Goal: Task Accomplishment & Management: Manage account settings

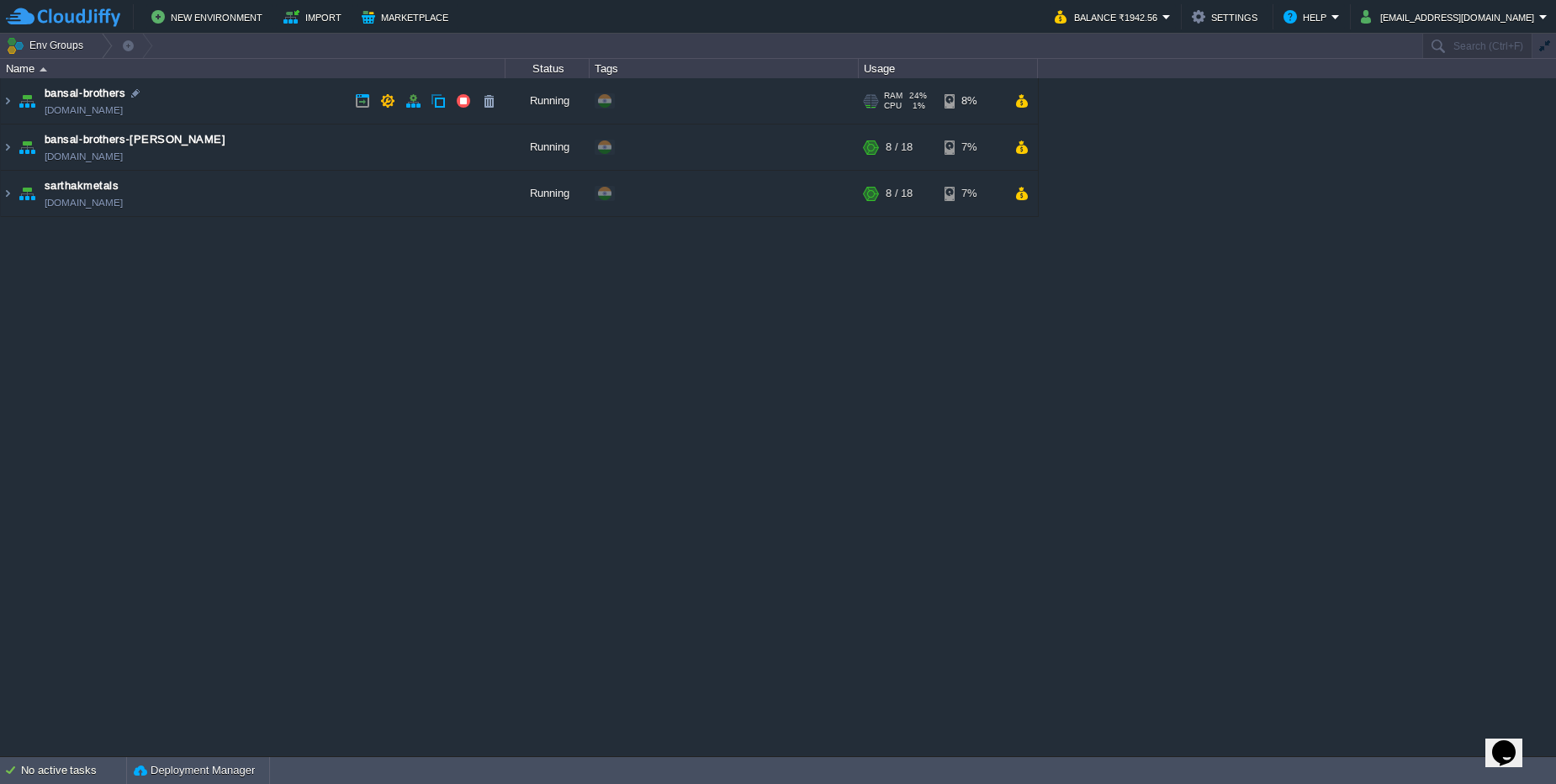
click at [243, 97] on td "bansal-brothers [DOMAIN_NAME]" at bounding box center [253, 101] width 505 height 47
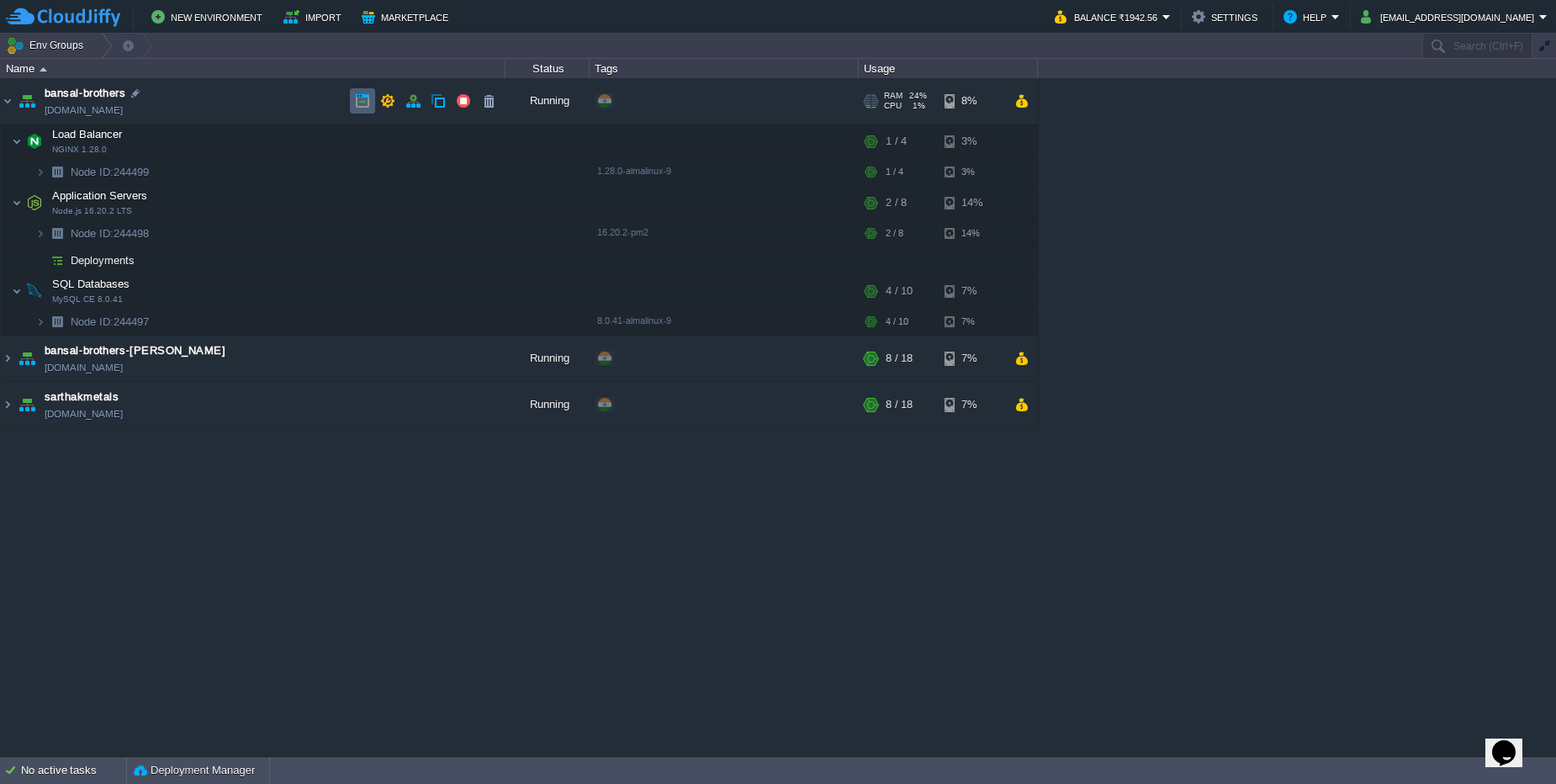
click at [358, 109] on td at bounding box center [362, 101] width 25 height 25
click at [273, 206] on button "button" at bounding box center [278, 203] width 15 height 15
click at [34, 327] on span at bounding box center [18, 322] width 34 height 13
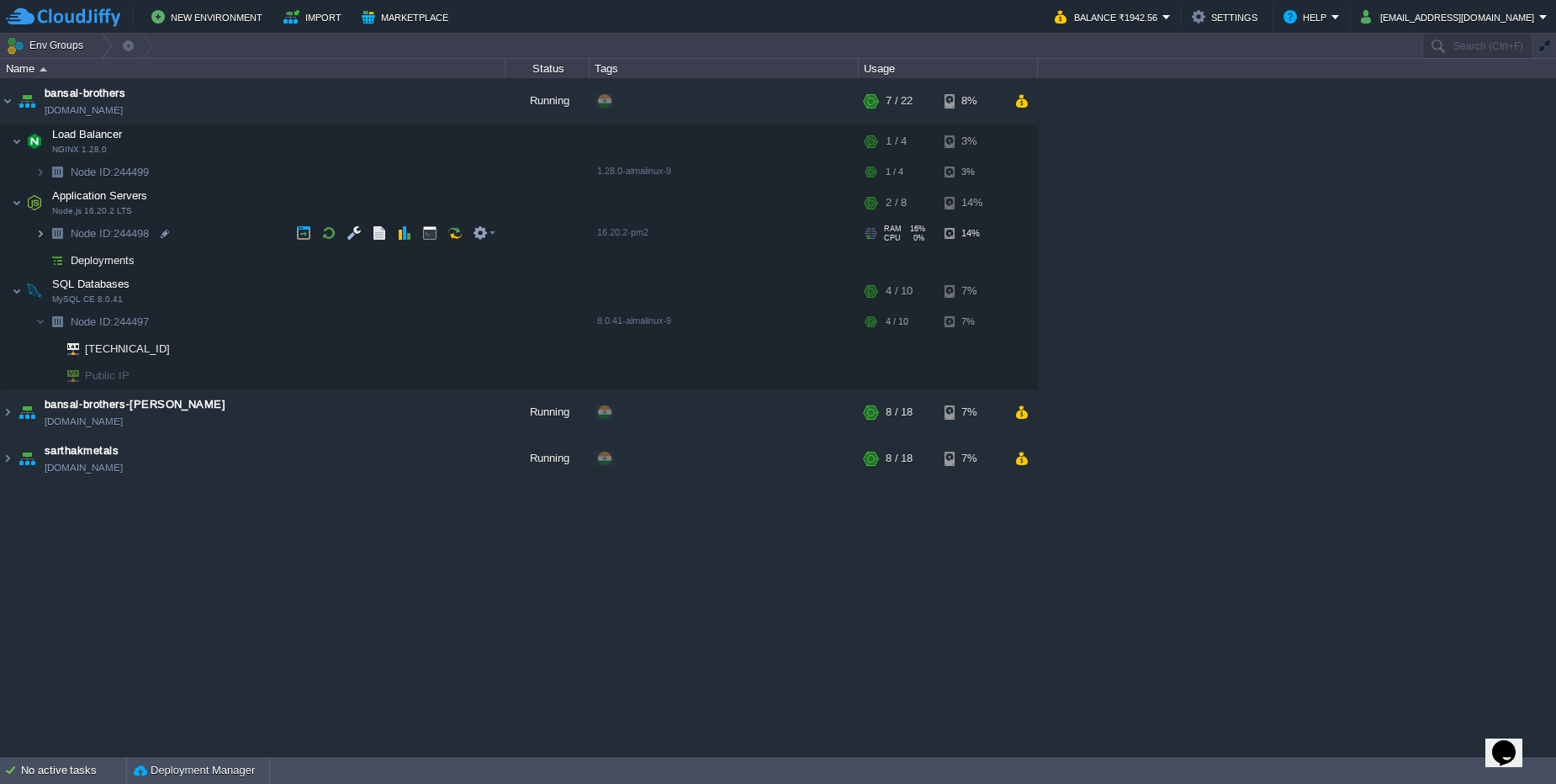
click at [43, 236] on img at bounding box center [40, 234] width 10 height 26
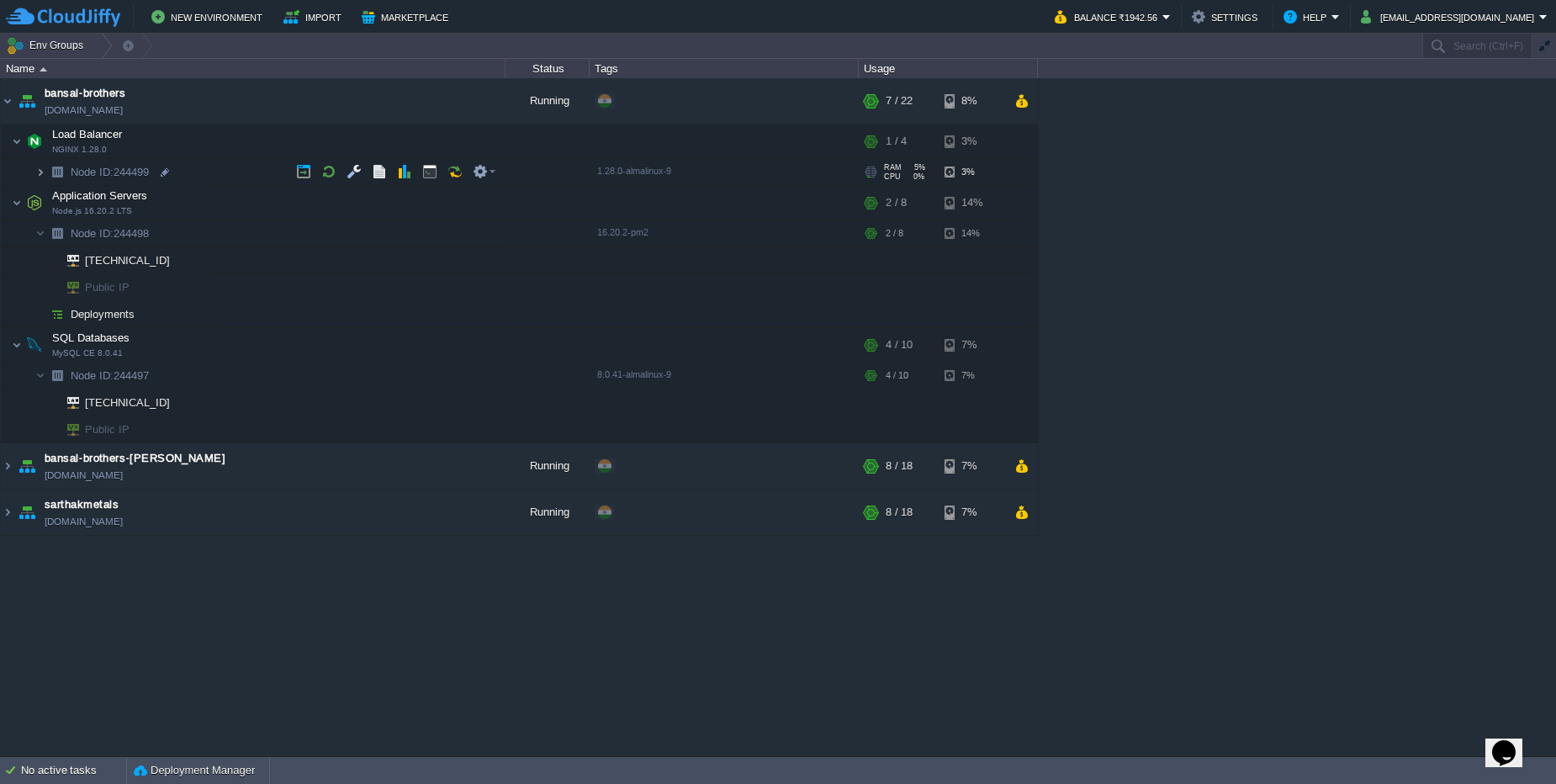
click at [44, 173] on img at bounding box center [40, 172] width 10 height 26
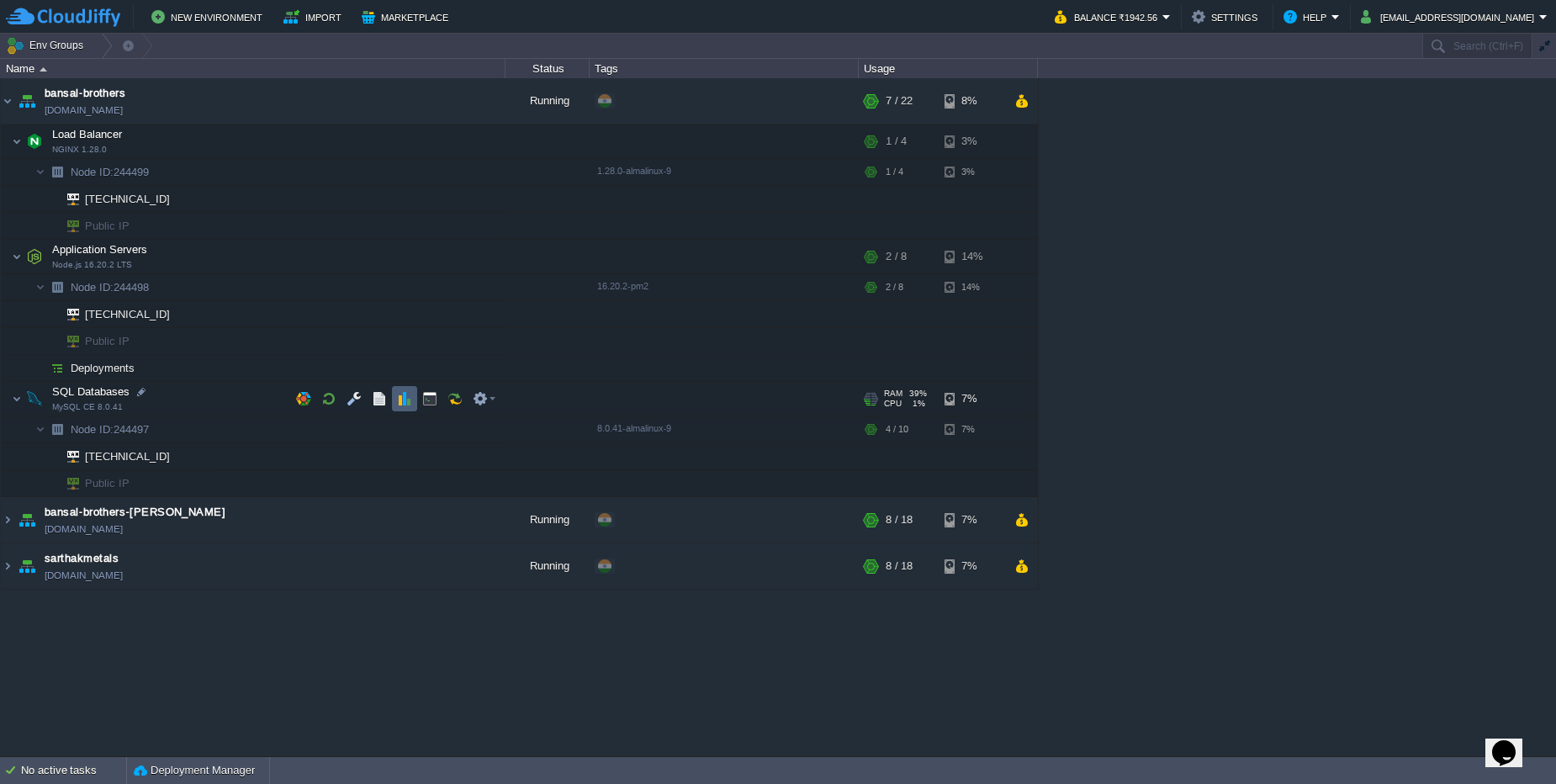
click at [412, 403] on td at bounding box center [404, 398] width 25 height 25
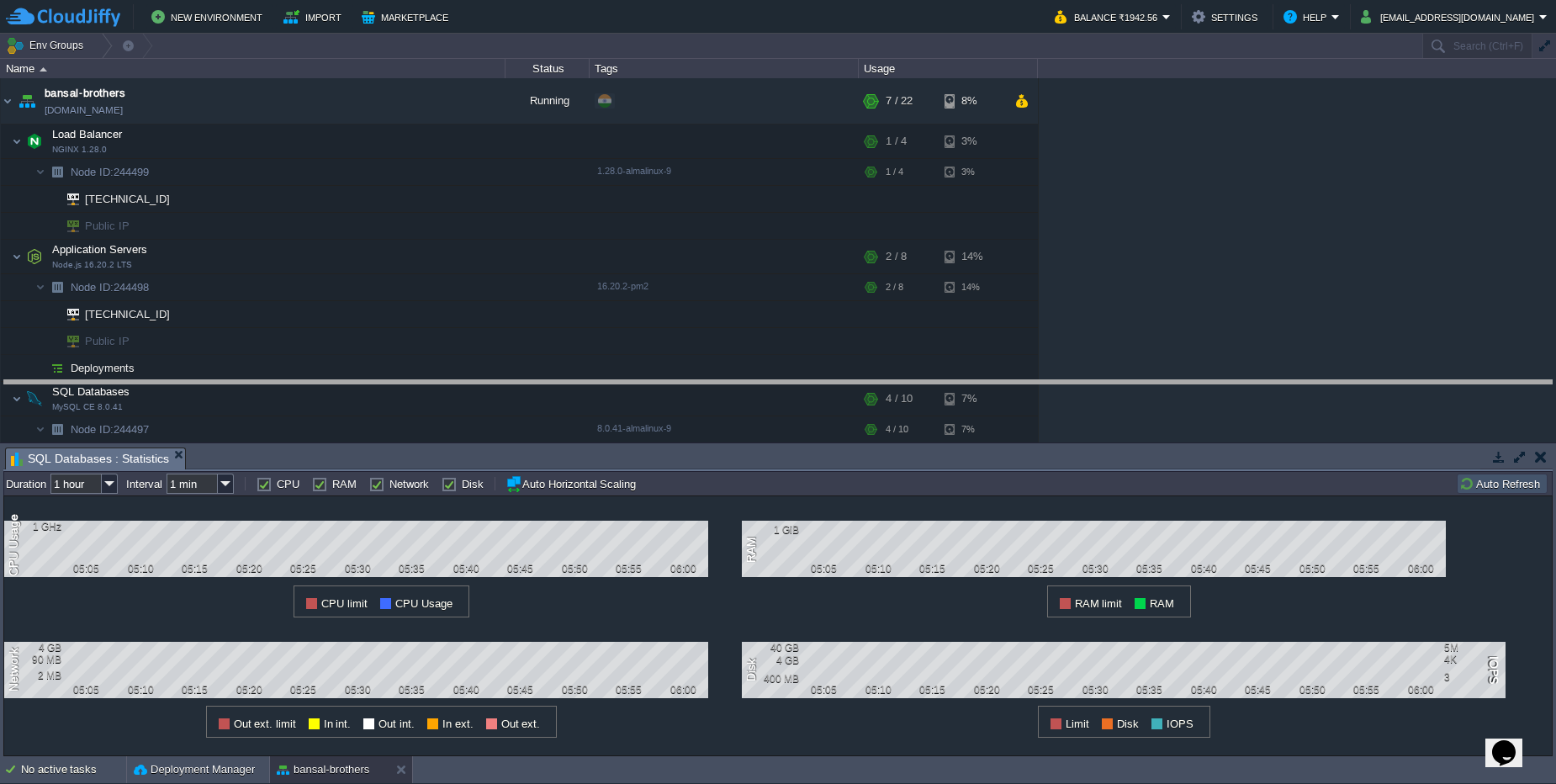
drag, startPoint x: 612, startPoint y: 460, endPoint x: 598, endPoint y: 389, distance: 72.4
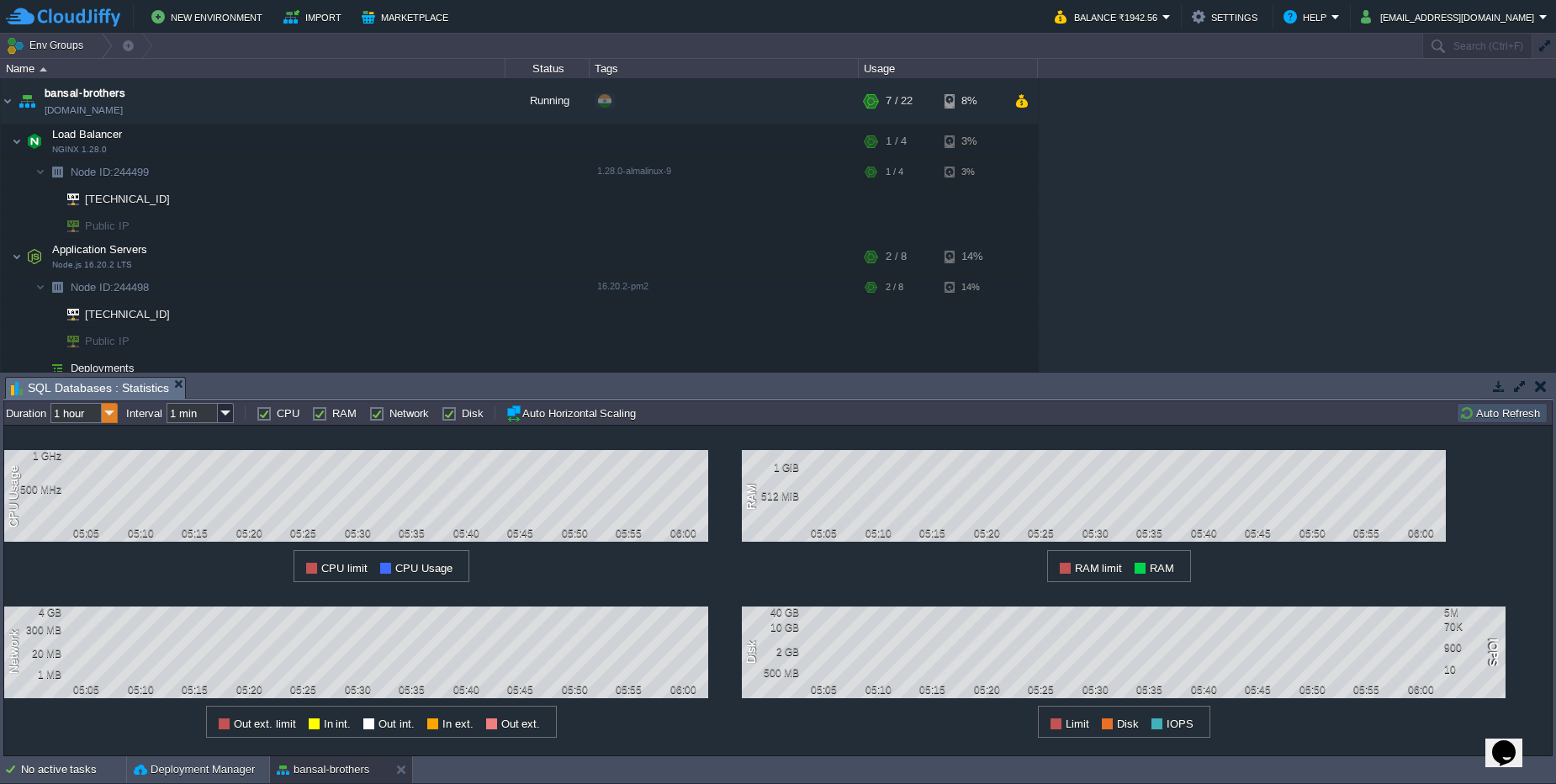
click at [112, 413] on img at bounding box center [109, 413] width 16 height 20
click at [94, 482] on div "12 hours" at bounding box center [85, 477] width 64 height 21
type input "12 hours"
type input "1 hour"
click at [113, 407] on img at bounding box center [109, 413] width 16 height 20
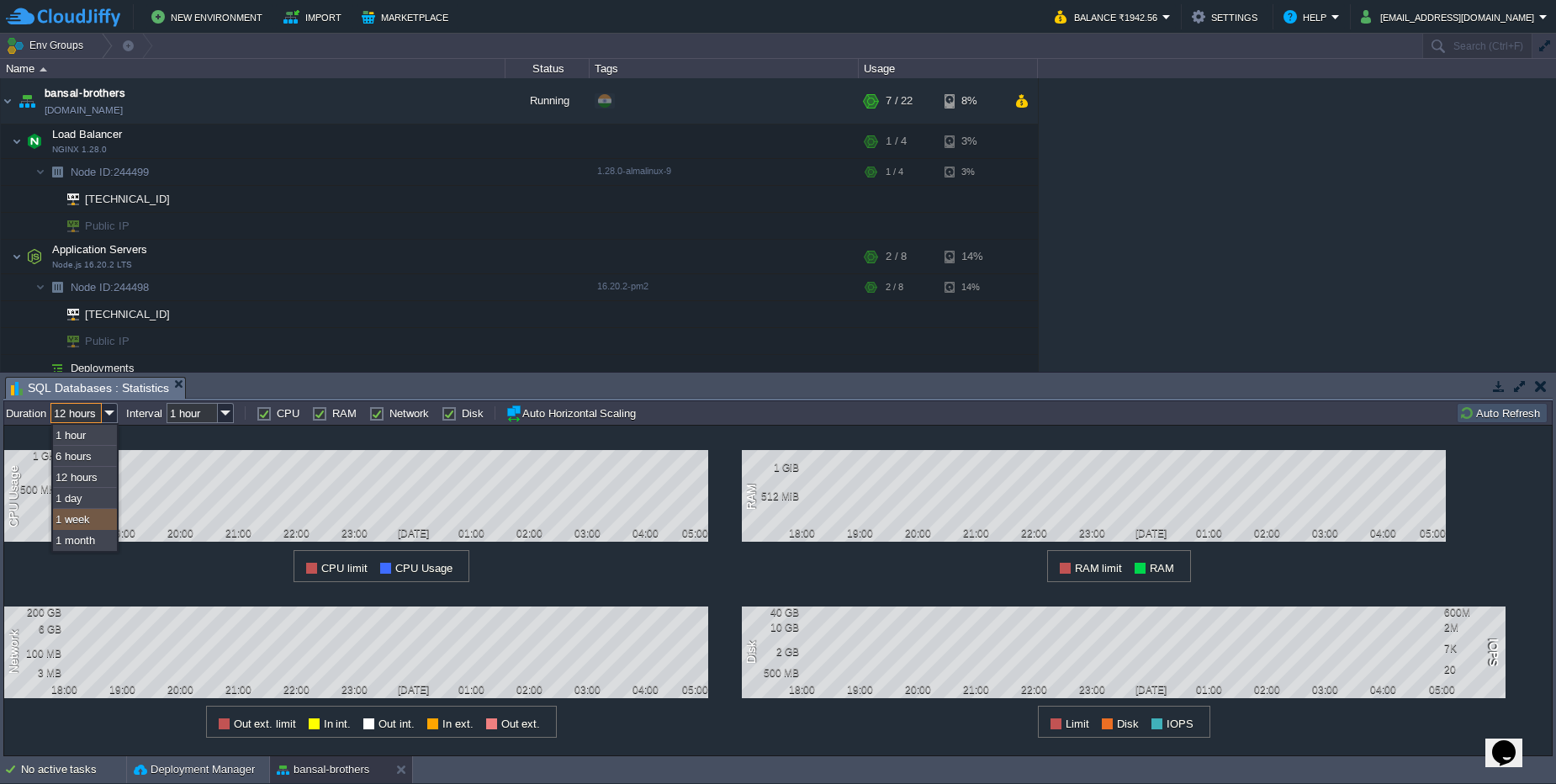
click at [95, 511] on div "1 week" at bounding box center [85, 519] width 64 height 21
type input "1 week"
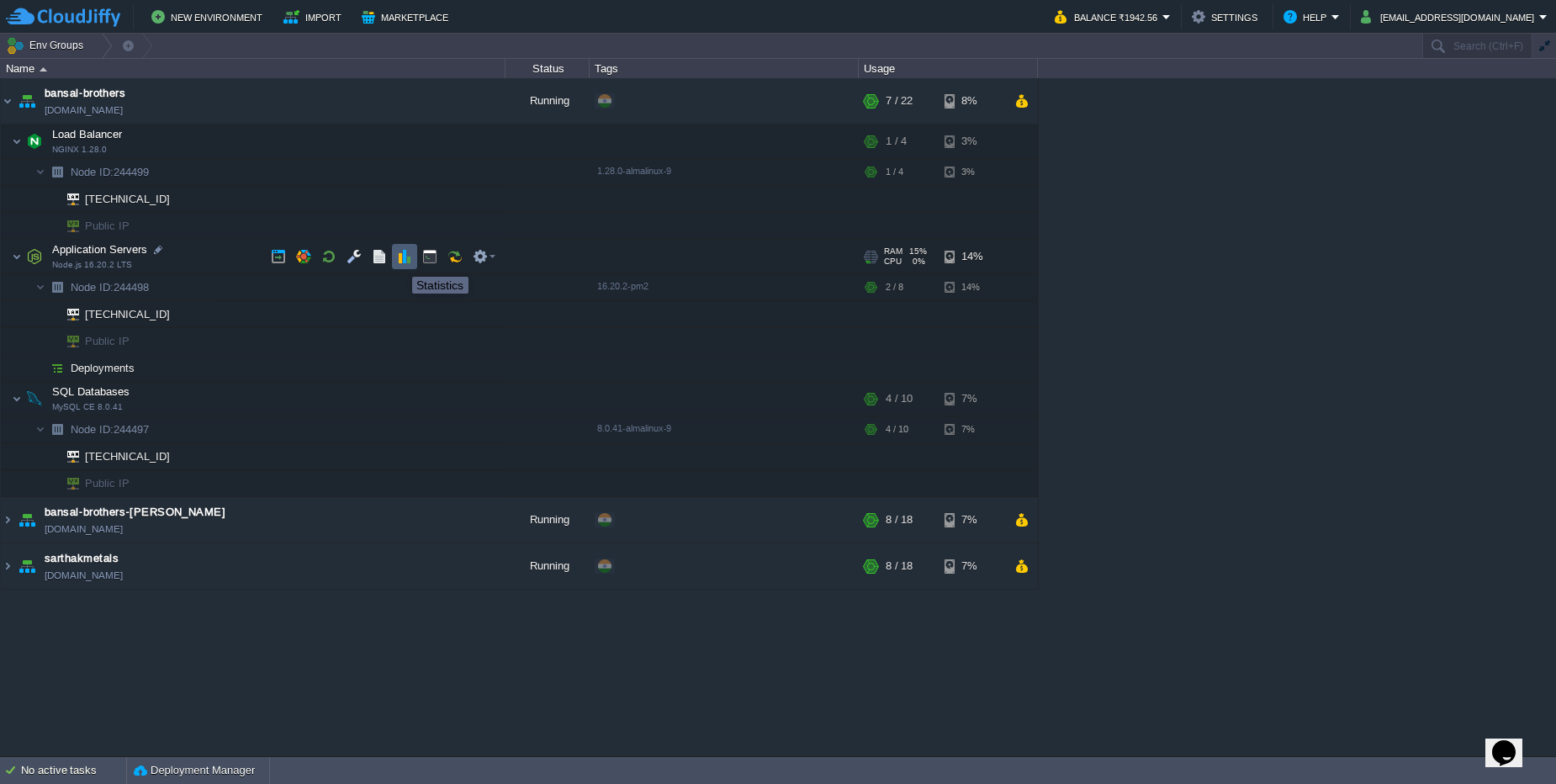
click at [399, 262] on button "button" at bounding box center [404, 256] width 15 height 15
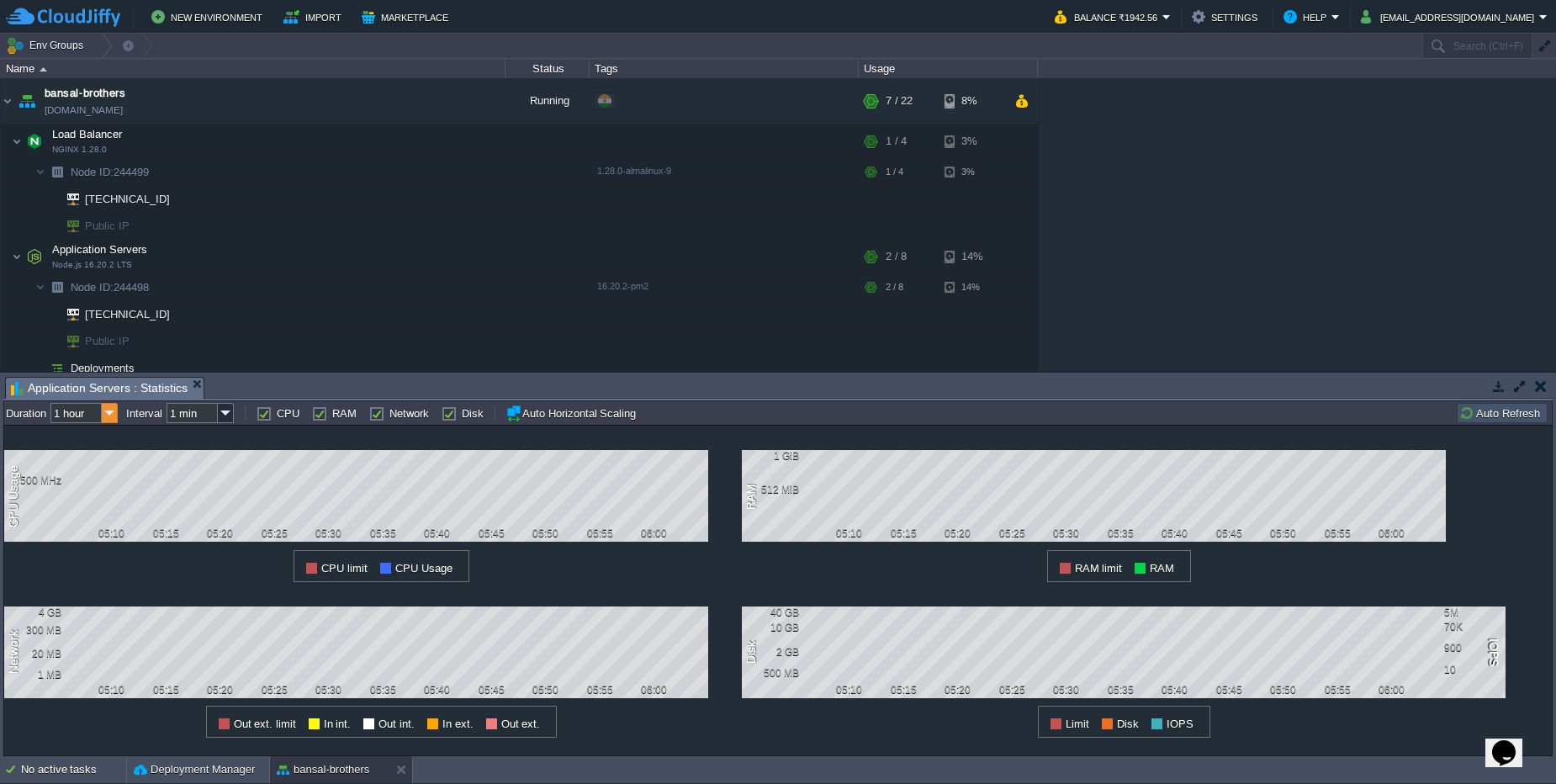
click at [106, 419] on img at bounding box center [109, 413] width 16 height 20
click at [91, 521] on div "1 week" at bounding box center [85, 519] width 64 height 21
type input "1 week"
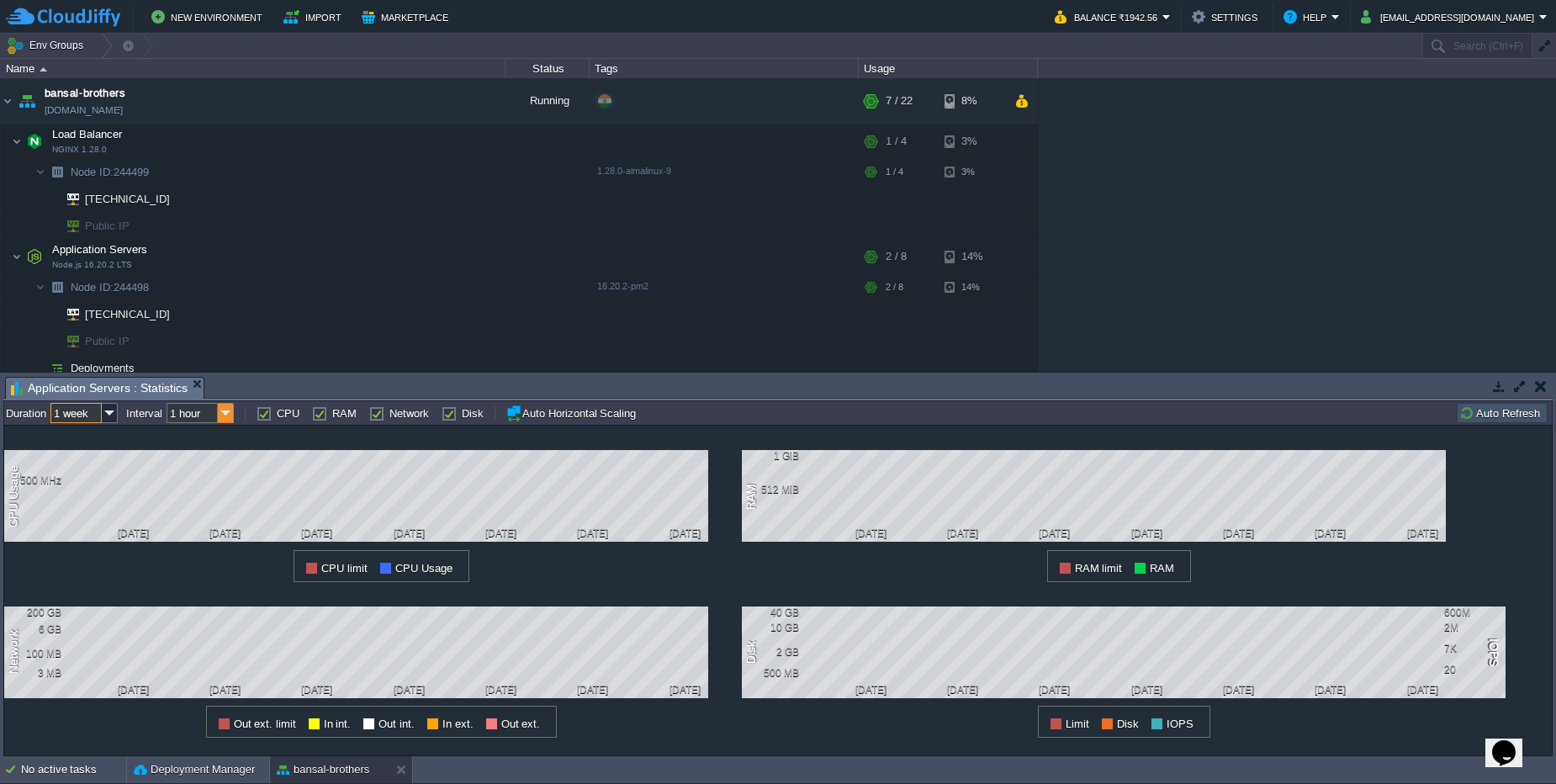
click at [227, 412] on img at bounding box center [225, 413] width 16 height 20
click at [207, 454] on div "1 day" at bounding box center [201, 456] width 64 height 21
type input "1 day"
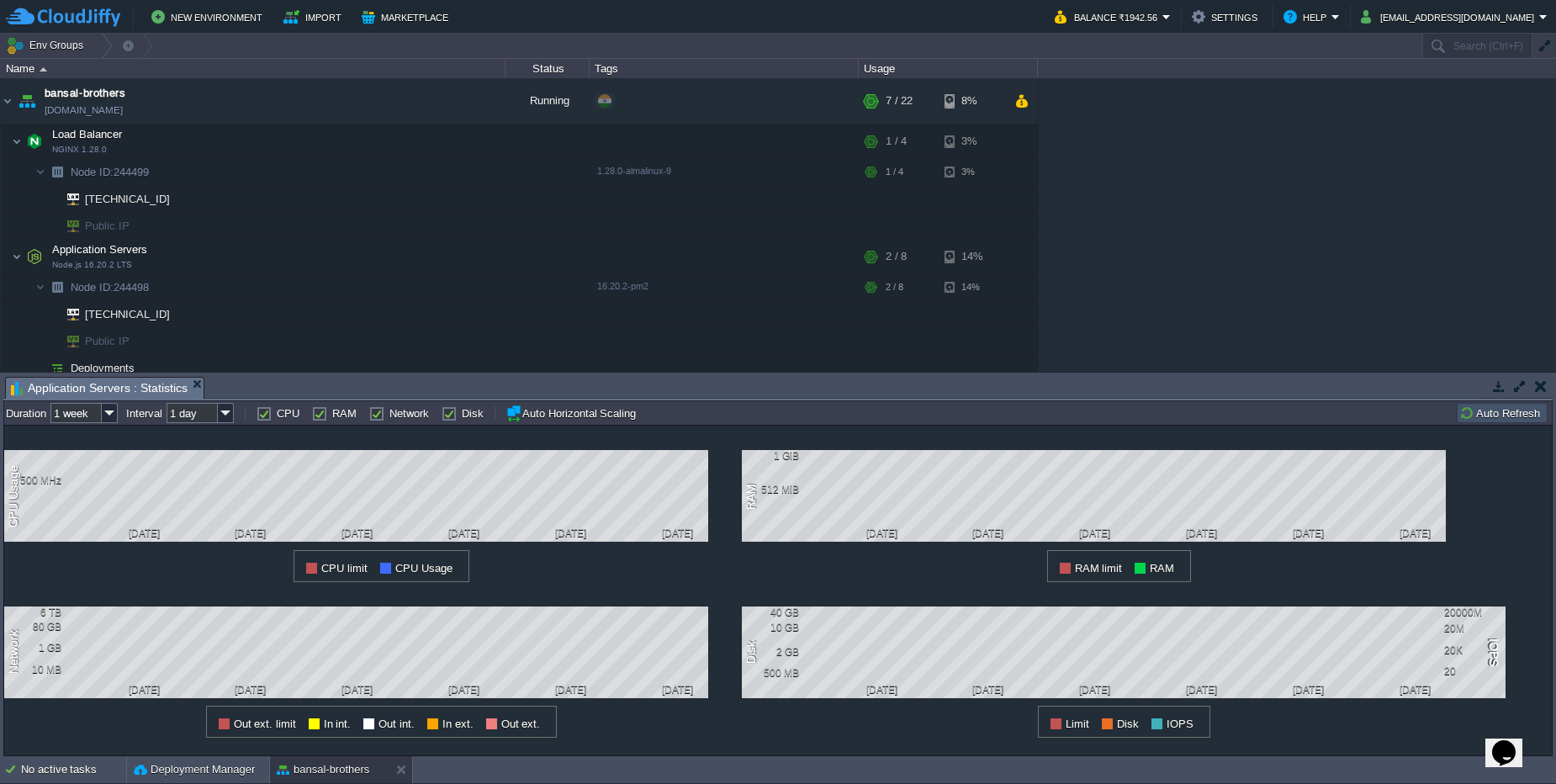
click at [1536, 388] on button "button" at bounding box center [1540, 385] width 12 height 15
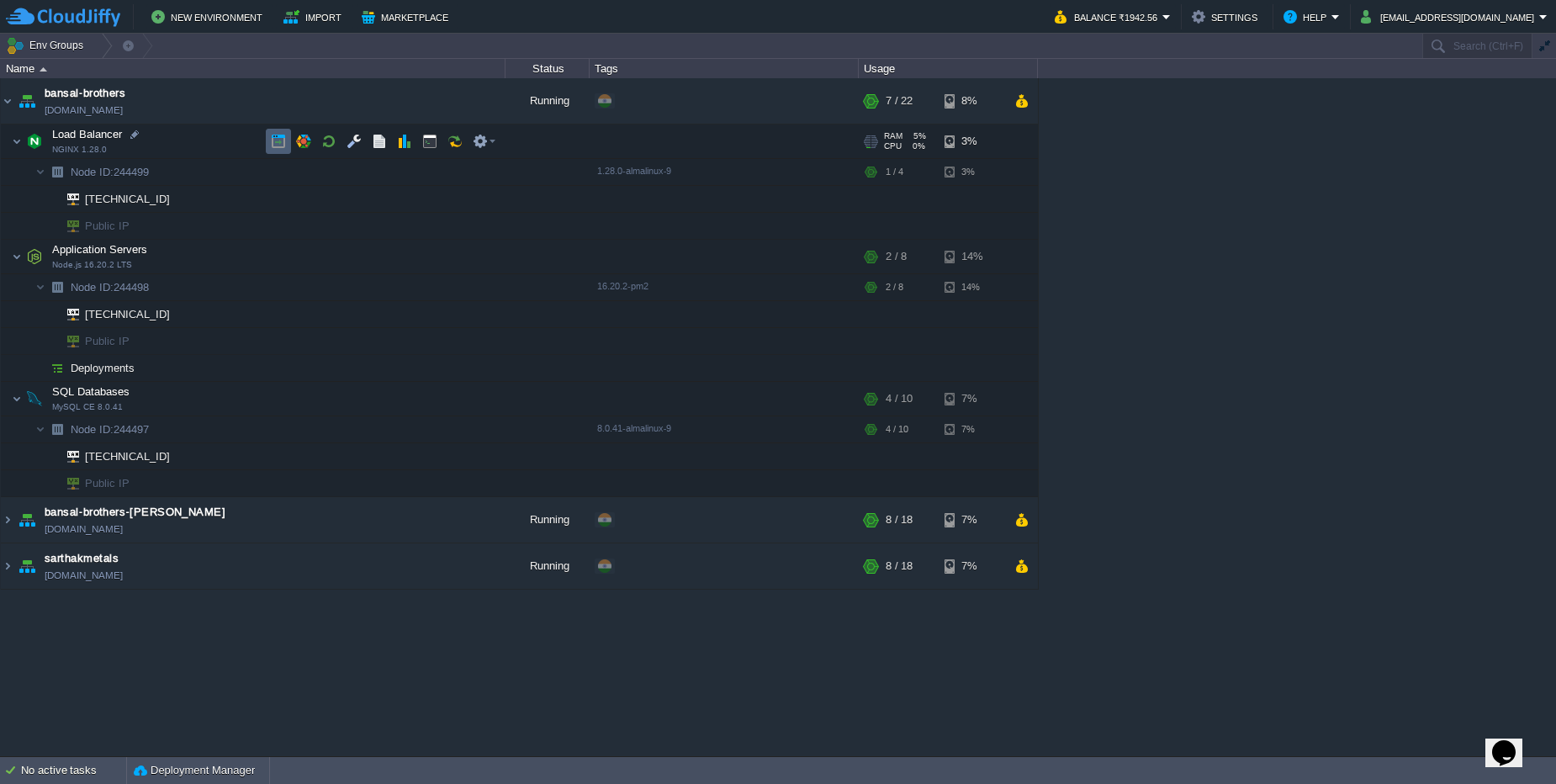
click at [268, 147] on td at bounding box center [277, 141] width 25 height 25
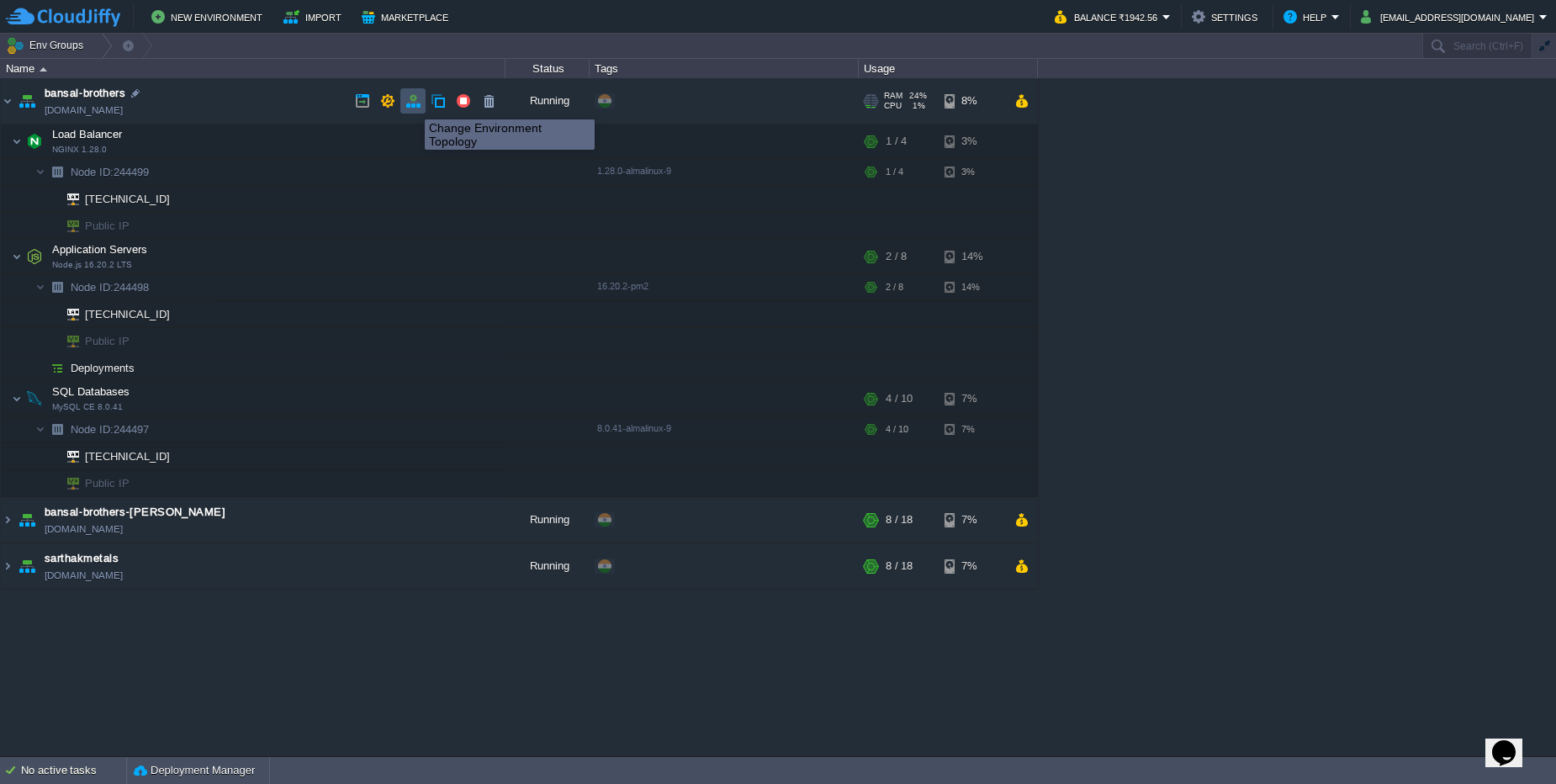
click at [412, 104] on button "button" at bounding box center [413, 101] width 15 height 15
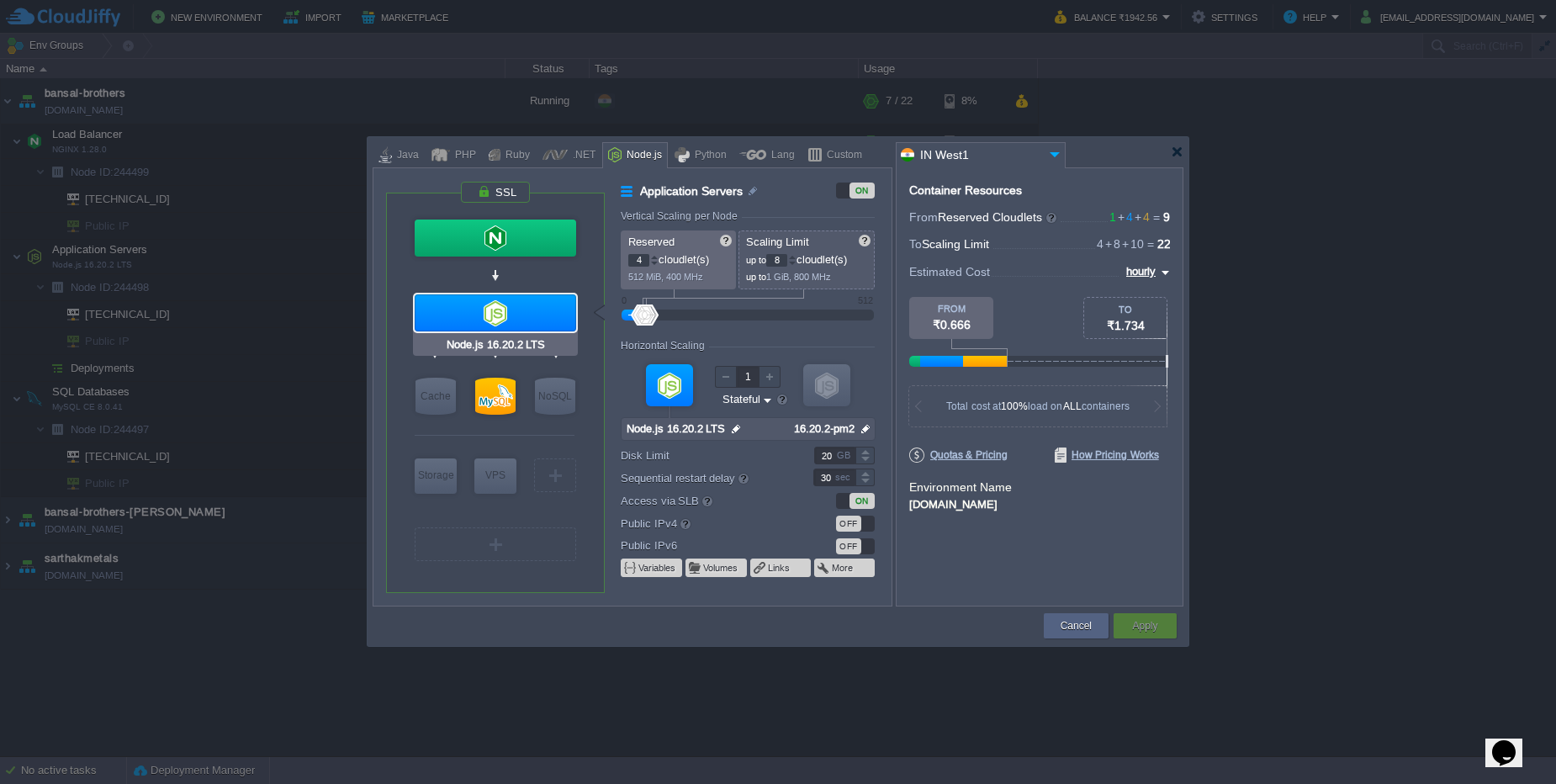
type input "NGINX 1.28.0"
click at [524, 250] on div at bounding box center [494, 238] width 161 height 37
type input "Load Balancer"
type input "1"
type input "4"
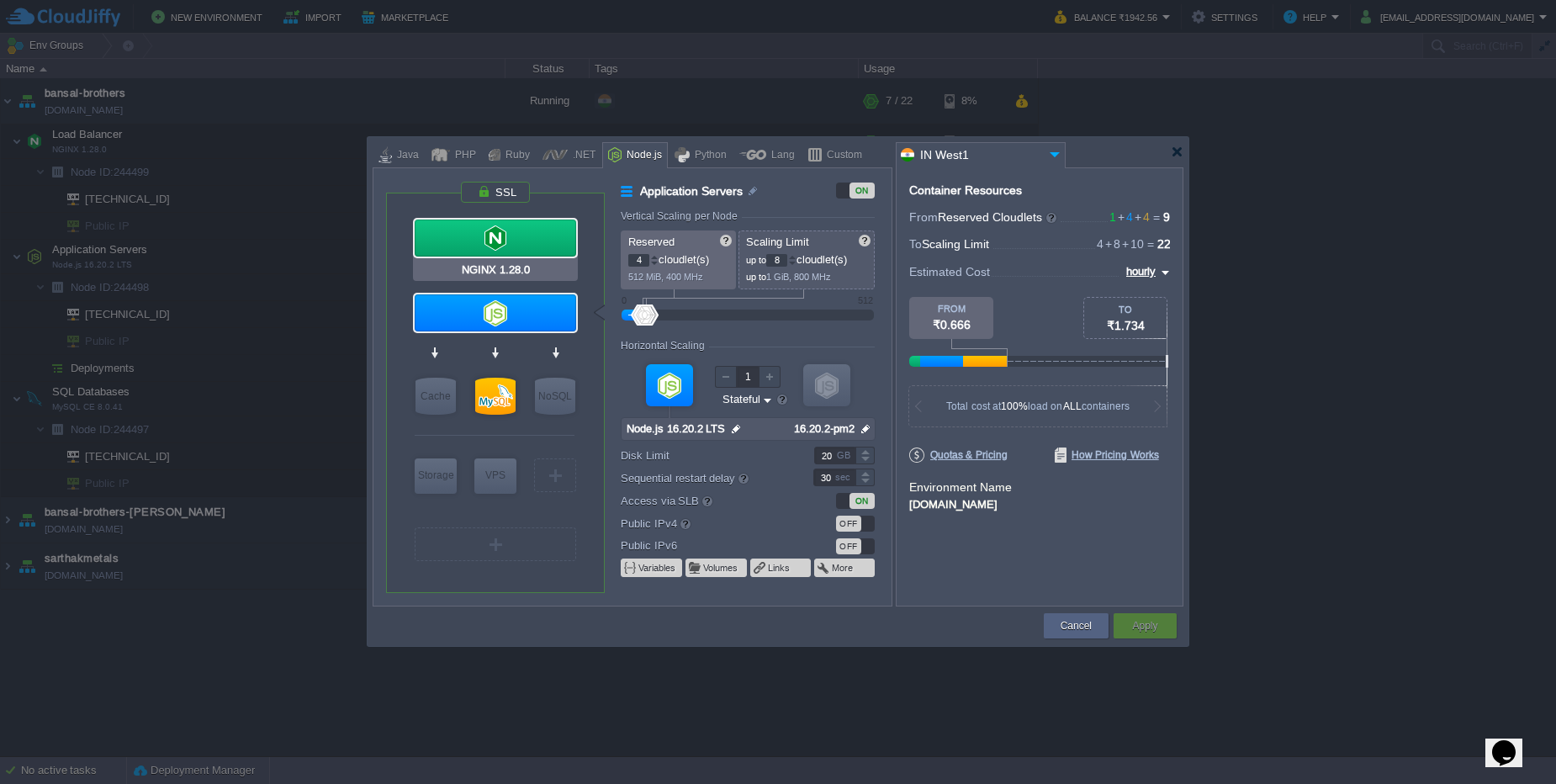
type input "NGINX 1.28.0"
type input "null"
type input "1.28.0-almalinux-9"
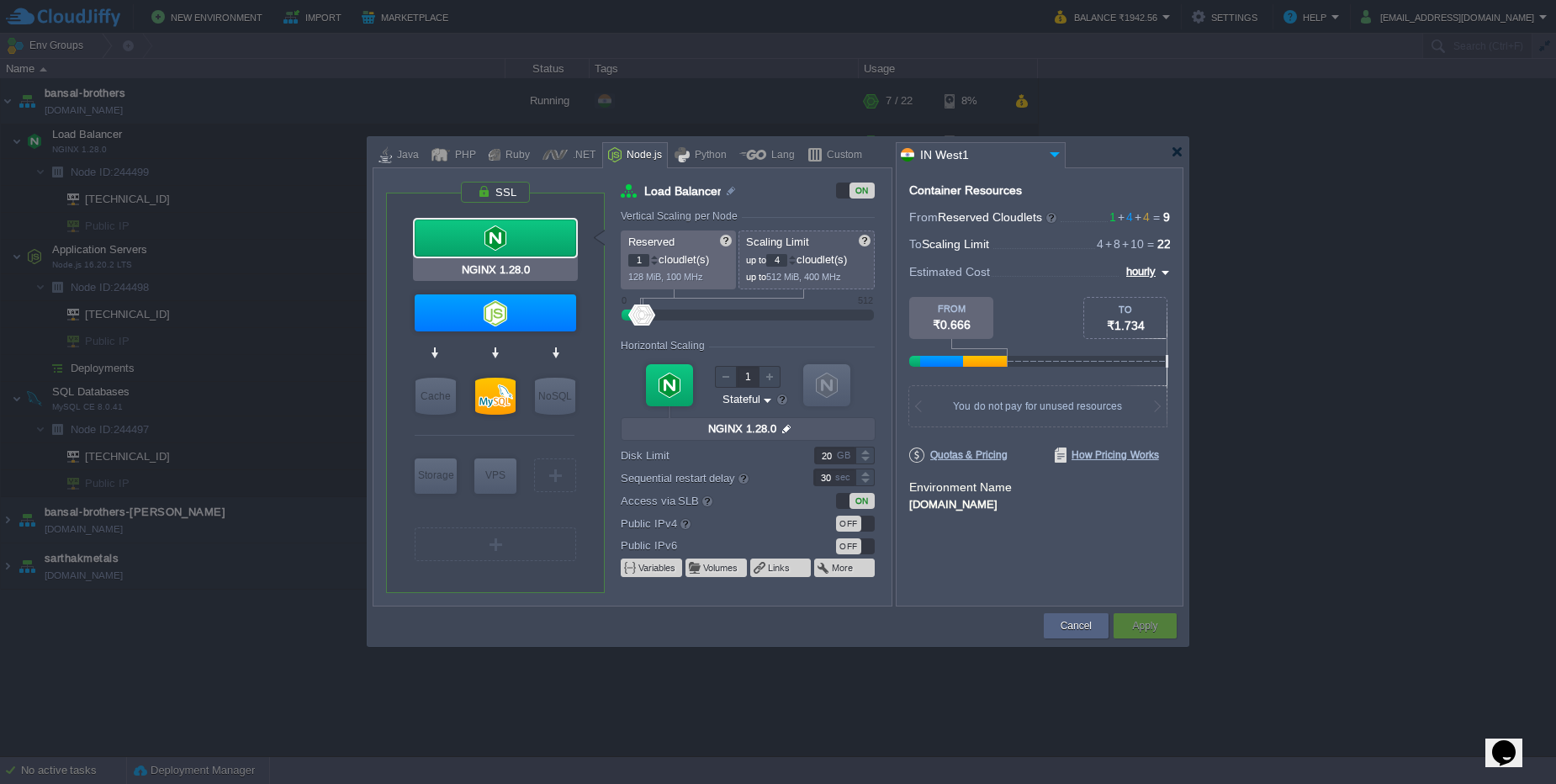
type input "Node.js 16.20.2 LTS"
click at [530, 307] on div at bounding box center [494, 313] width 161 height 37
type input "Application Servers"
type input "4"
type input "8"
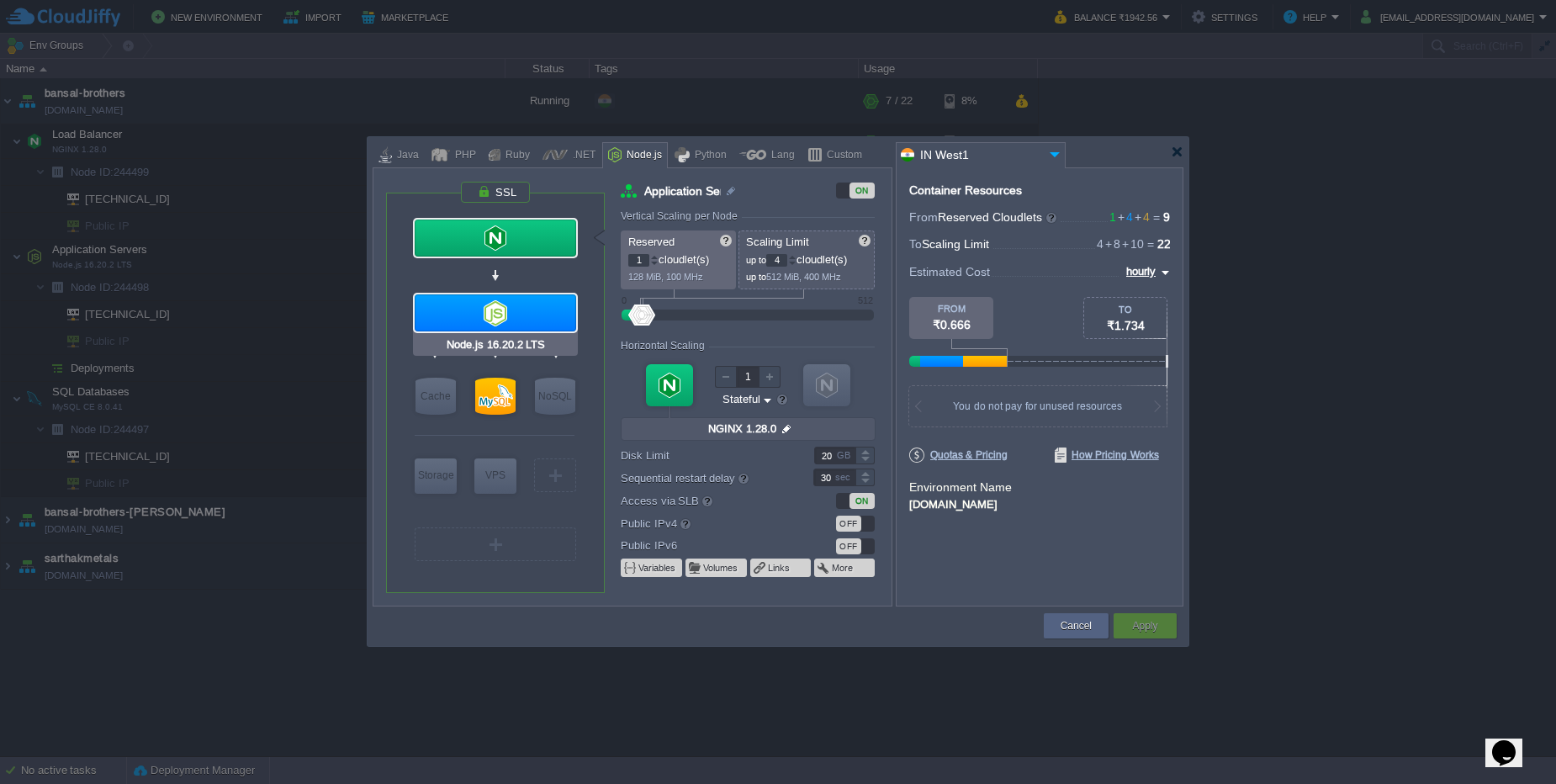
type input "Node.js 16.20.2 LTS"
type input "null"
type input "16.20.2-pm2"
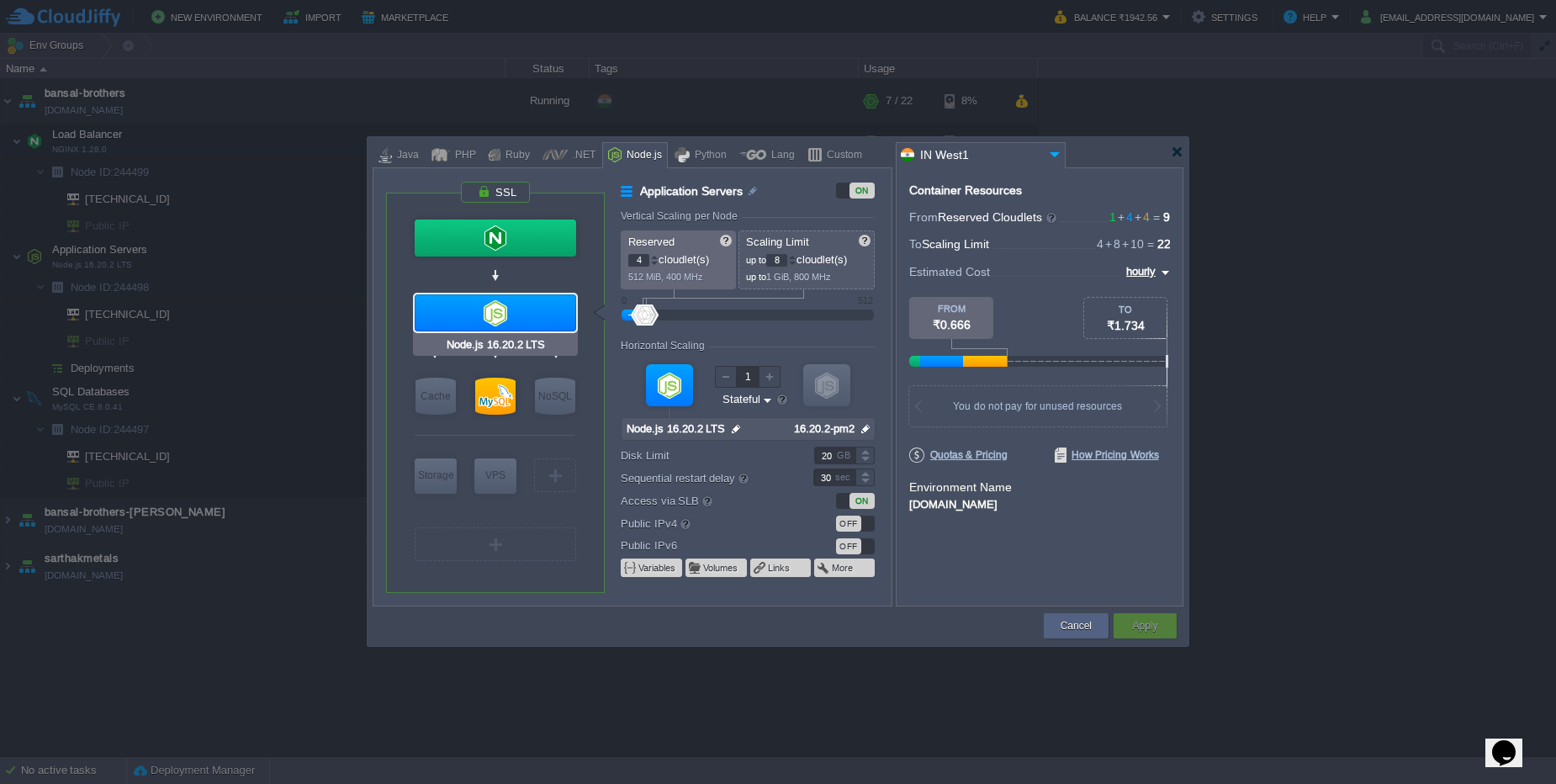
type input "MySQL CE 8.0.41"
click at [509, 403] on div at bounding box center [494, 396] width 40 height 37
type input "SQL Databases"
type input "10"
type input "MySQL CE 8.0.41"
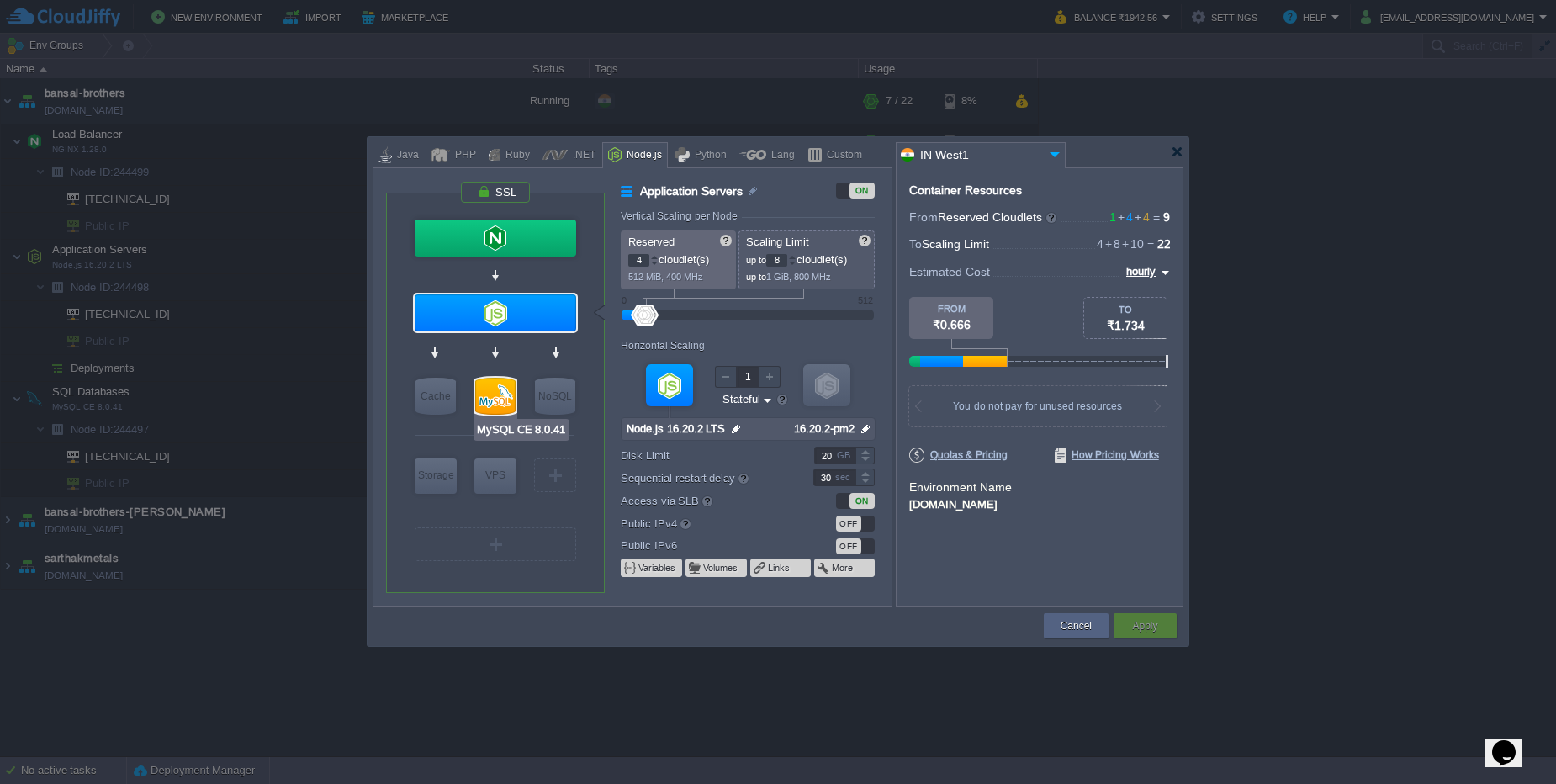
type input "null"
type input "8.0.41-almalinux-9"
type input "Stateless"
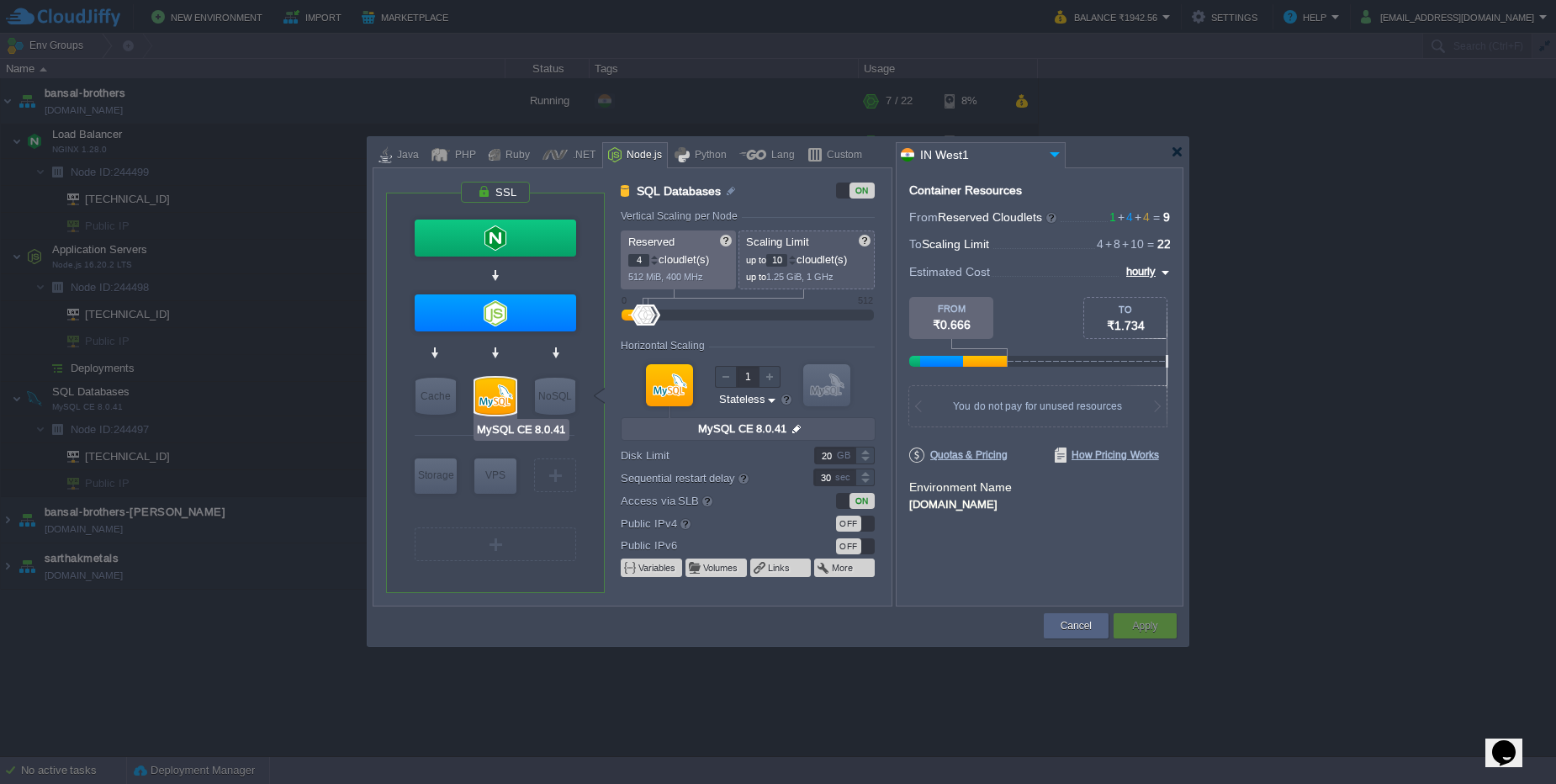
type input "Node.js 16.20.2 LTS"
click at [519, 317] on div at bounding box center [494, 313] width 161 height 37
type input "Application Servers"
type input "8"
type input "Node.js 16.20.2 LTS"
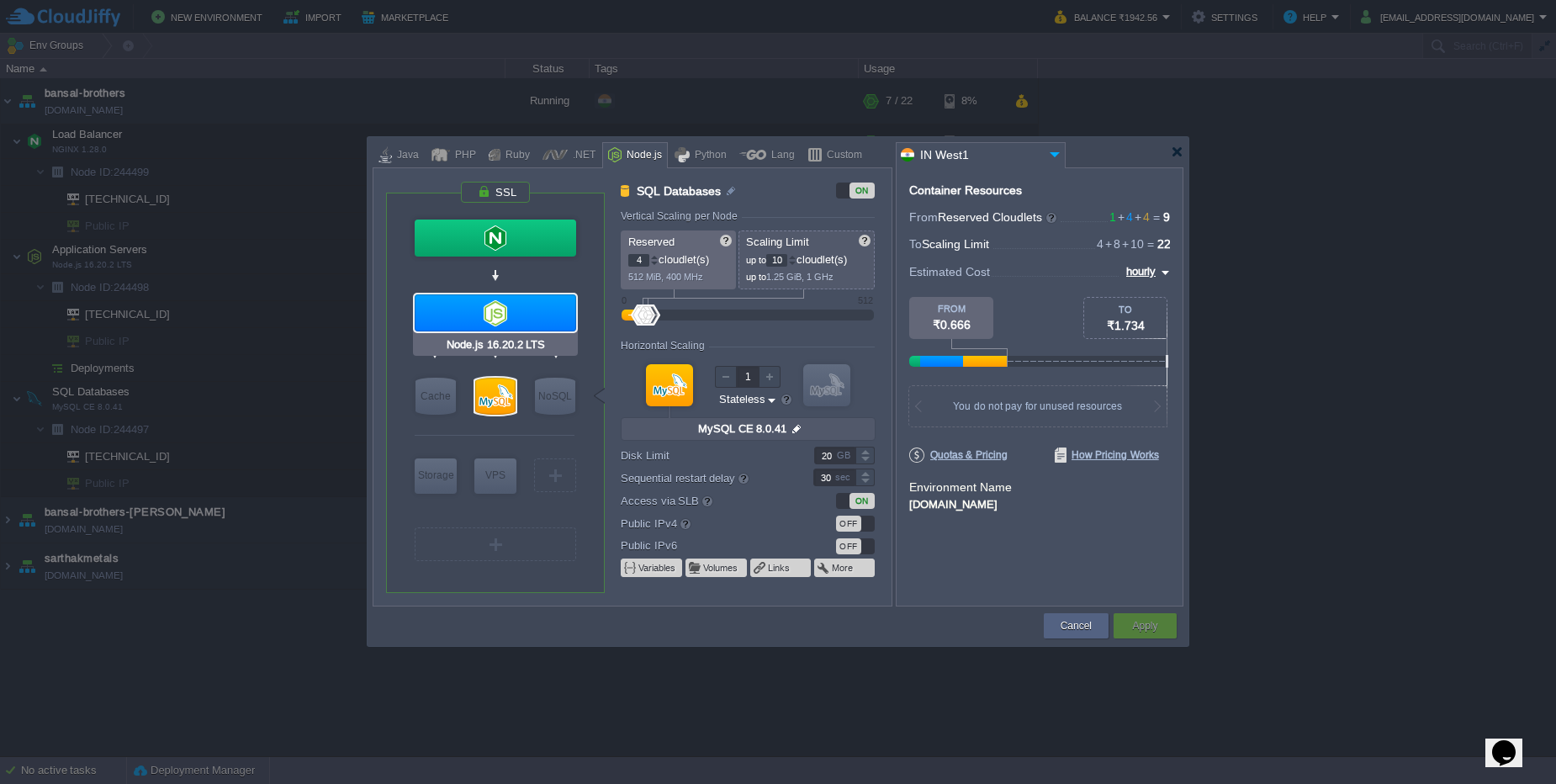
type input "null"
type input "16.20.2-pm2"
type input "Stateful"
type input "NGINX 1.28.0"
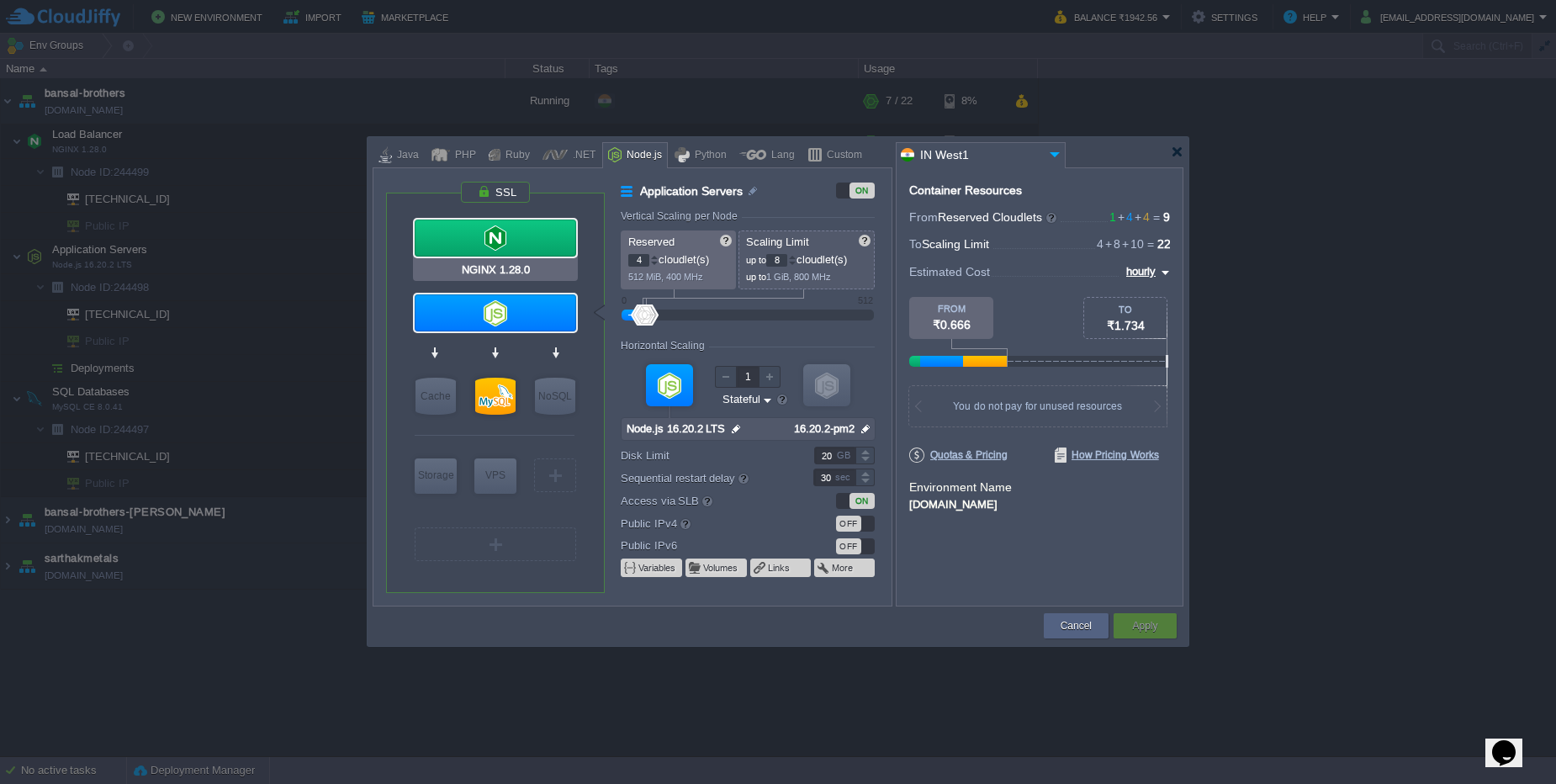
click at [539, 238] on div at bounding box center [494, 238] width 161 height 37
type input "Load Balancer"
type input "1"
type input "4"
type input "NGINX 1.28.0"
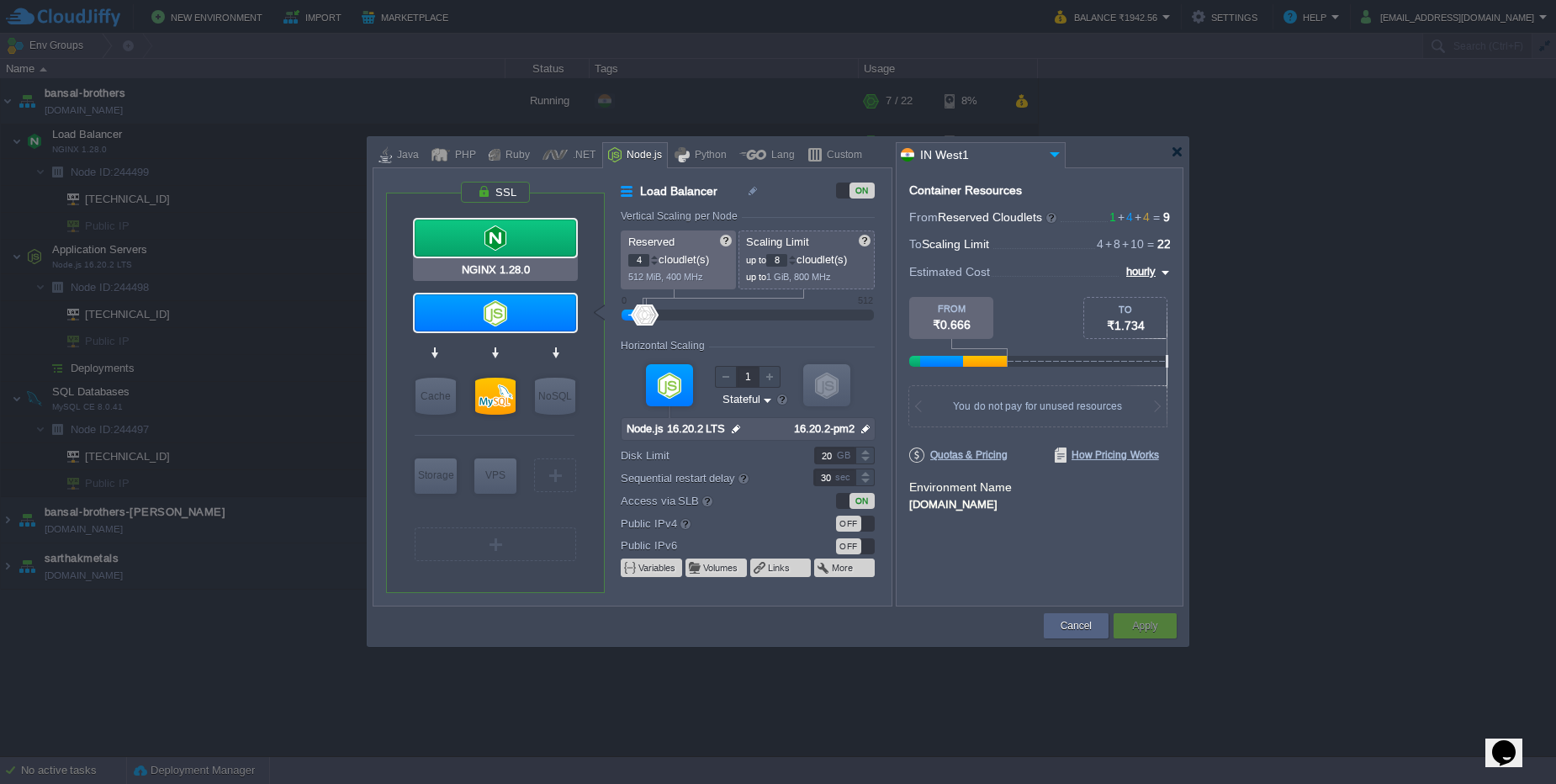
type input "null"
type input "1.28.0-almalinux-9"
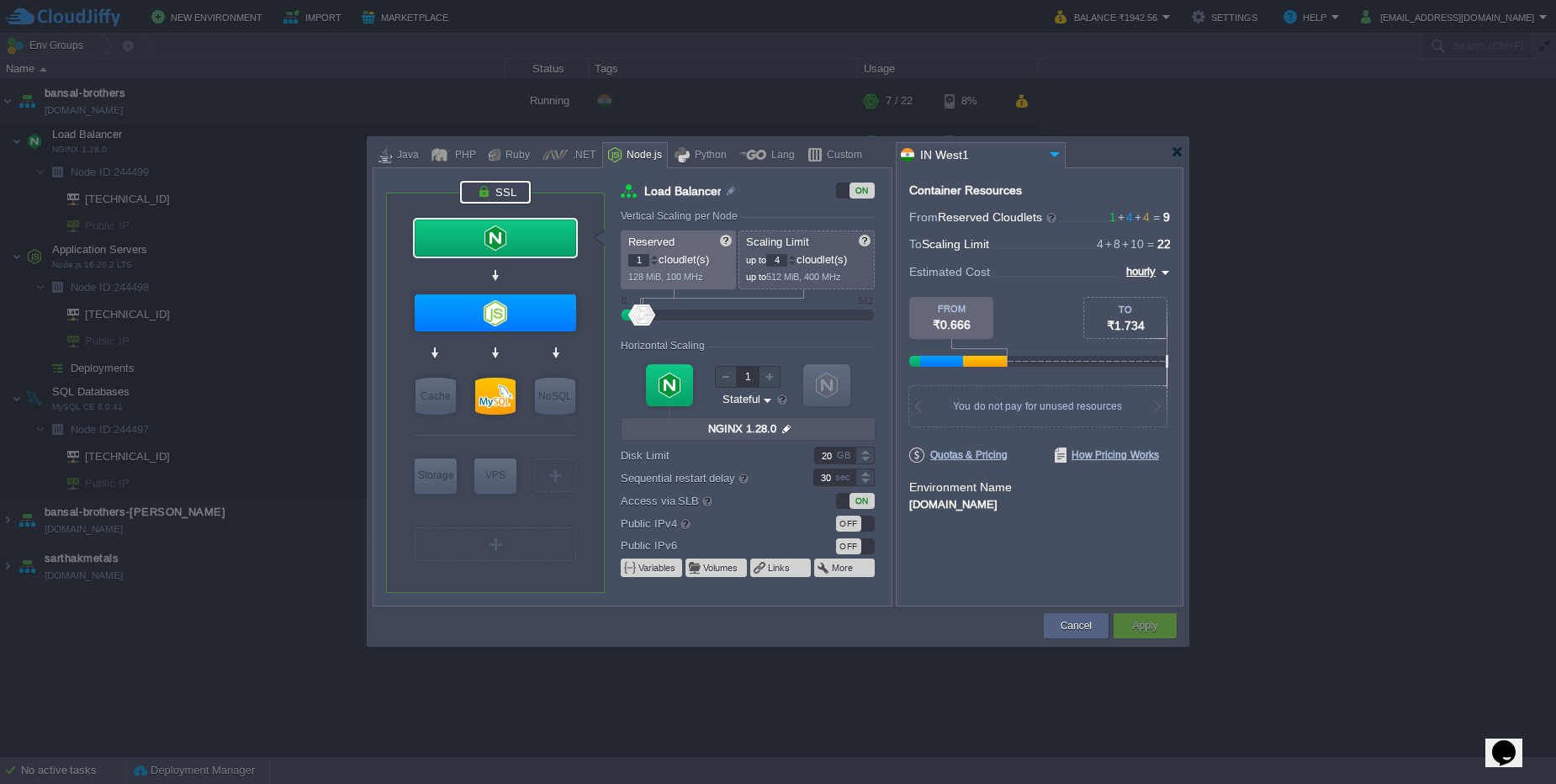
click at [503, 201] on div at bounding box center [495, 192] width 71 height 22
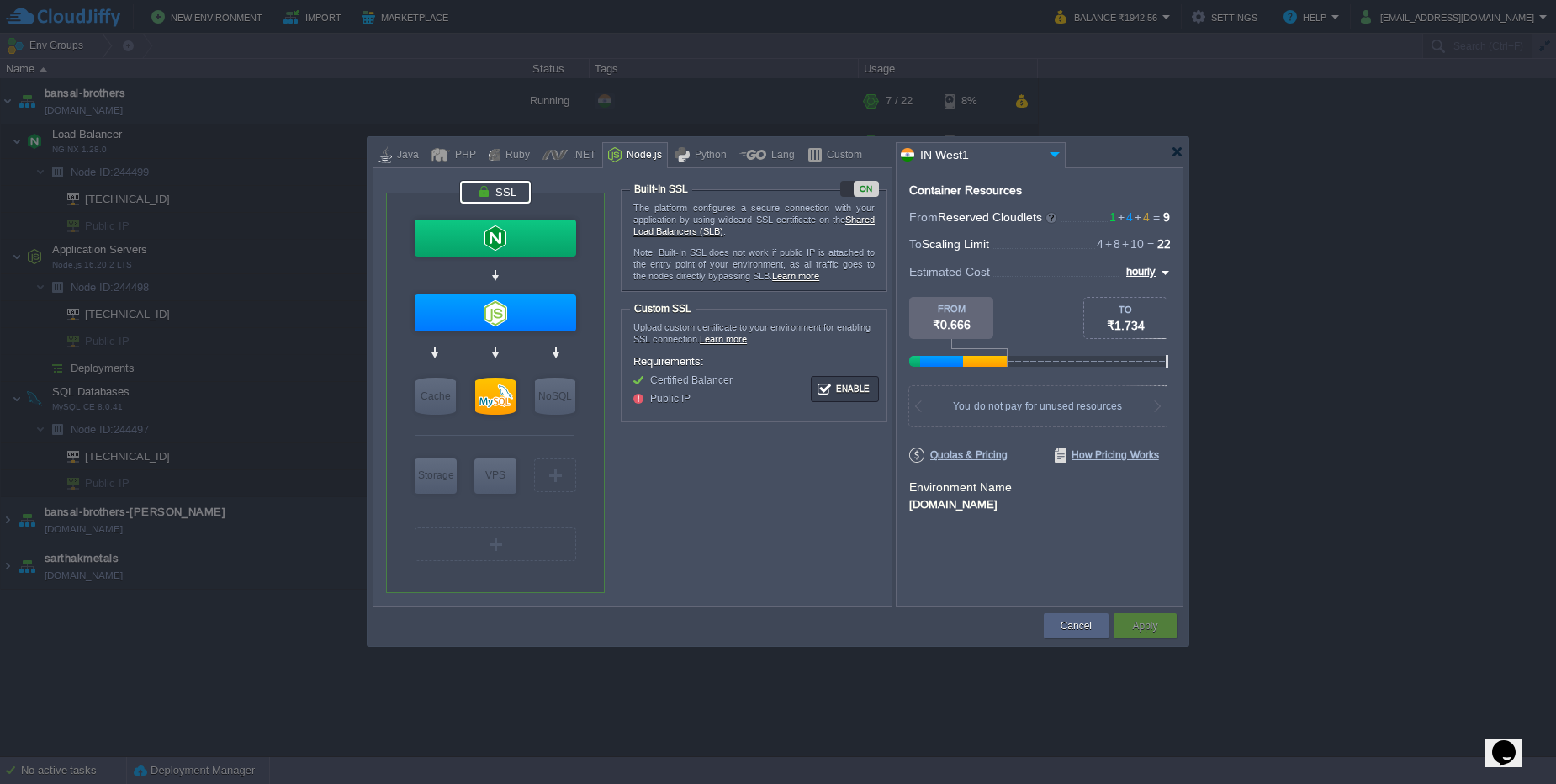
click at [512, 256] on div "VM Balancing" at bounding box center [494, 237] width 167 height 45
click at [512, 250] on div at bounding box center [494, 238] width 161 height 37
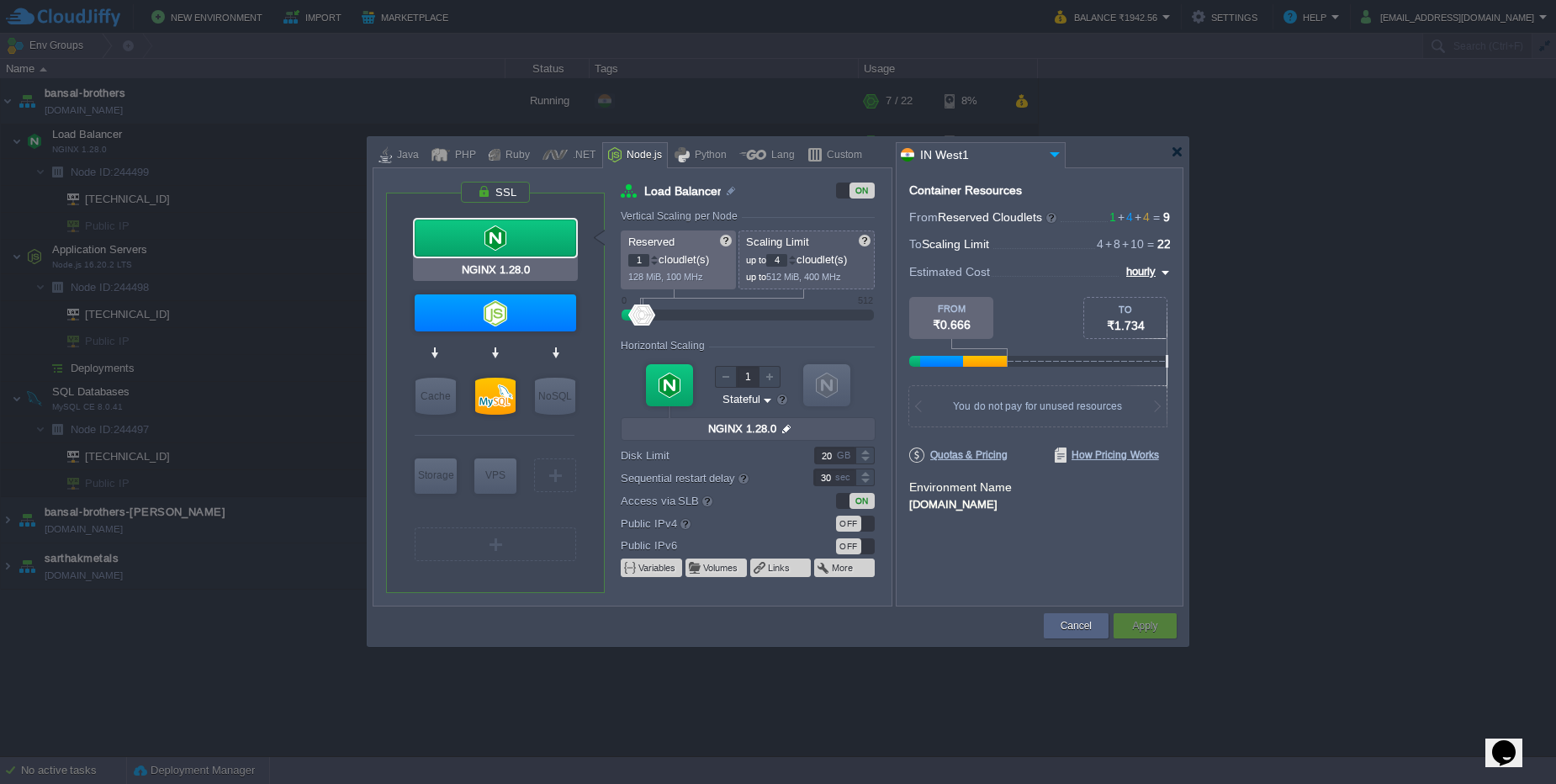
type input "Node.js 16.20.2 LTS"
click at [515, 316] on div at bounding box center [494, 313] width 161 height 37
type input "Application Servers"
type input "4"
type input "8"
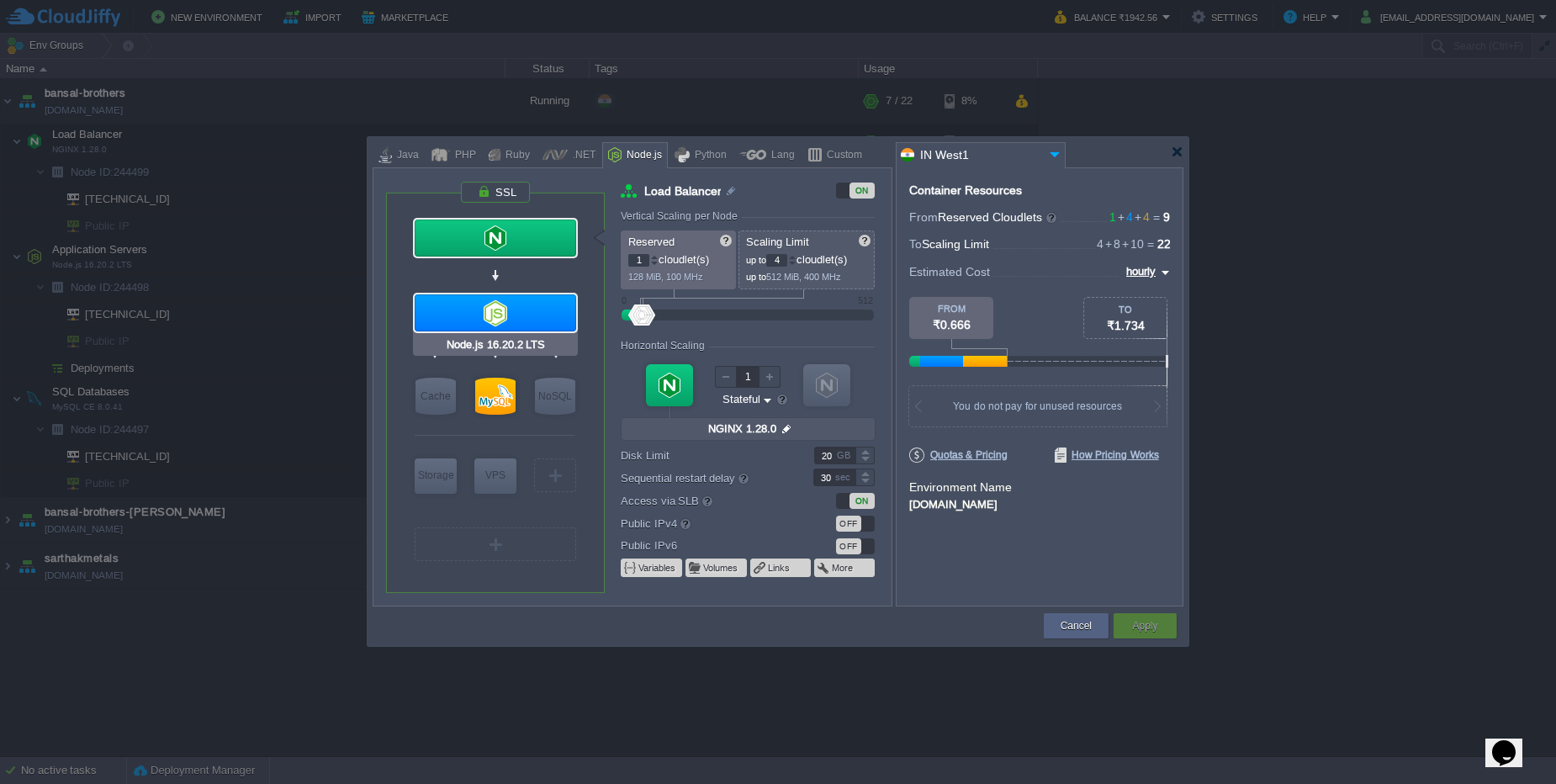
type input "Node.js 16.20.2 LTS"
type input "null"
type input "16.20.2-pm2"
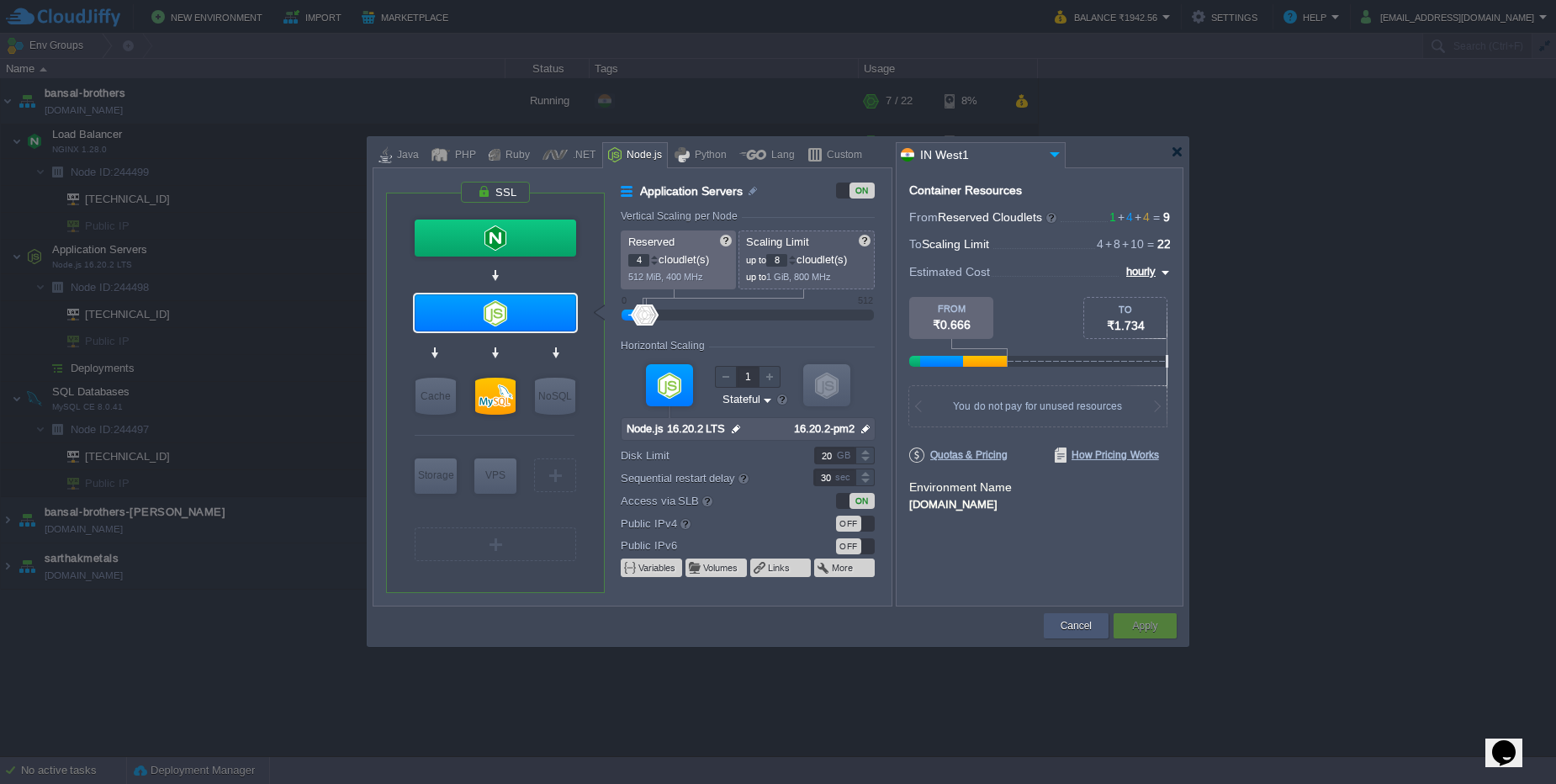
click at [1062, 631] on button "Cancel" at bounding box center [1076, 626] width 31 height 17
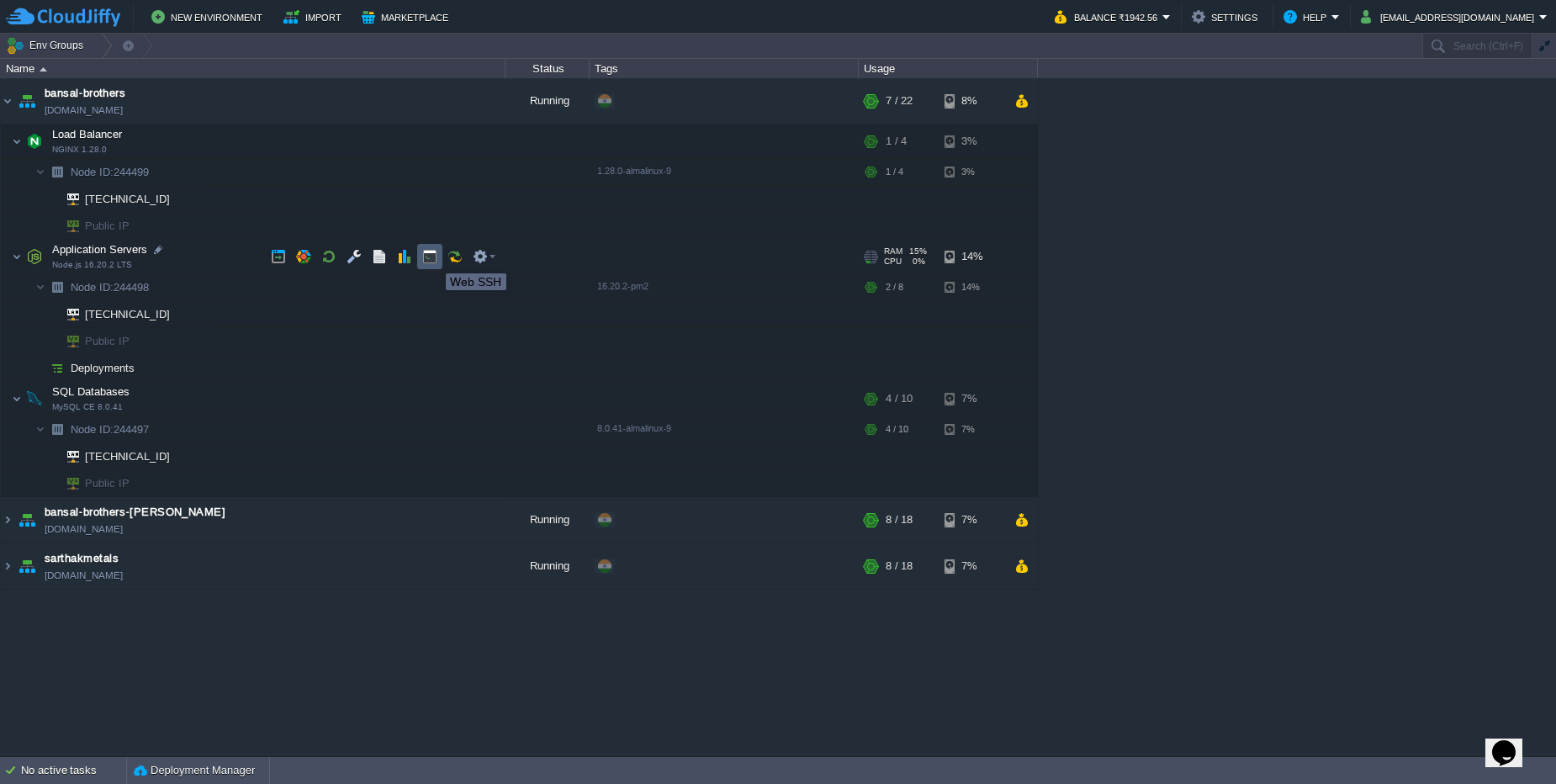
click at [433, 258] on button "button" at bounding box center [429, 256] width 15 height 15
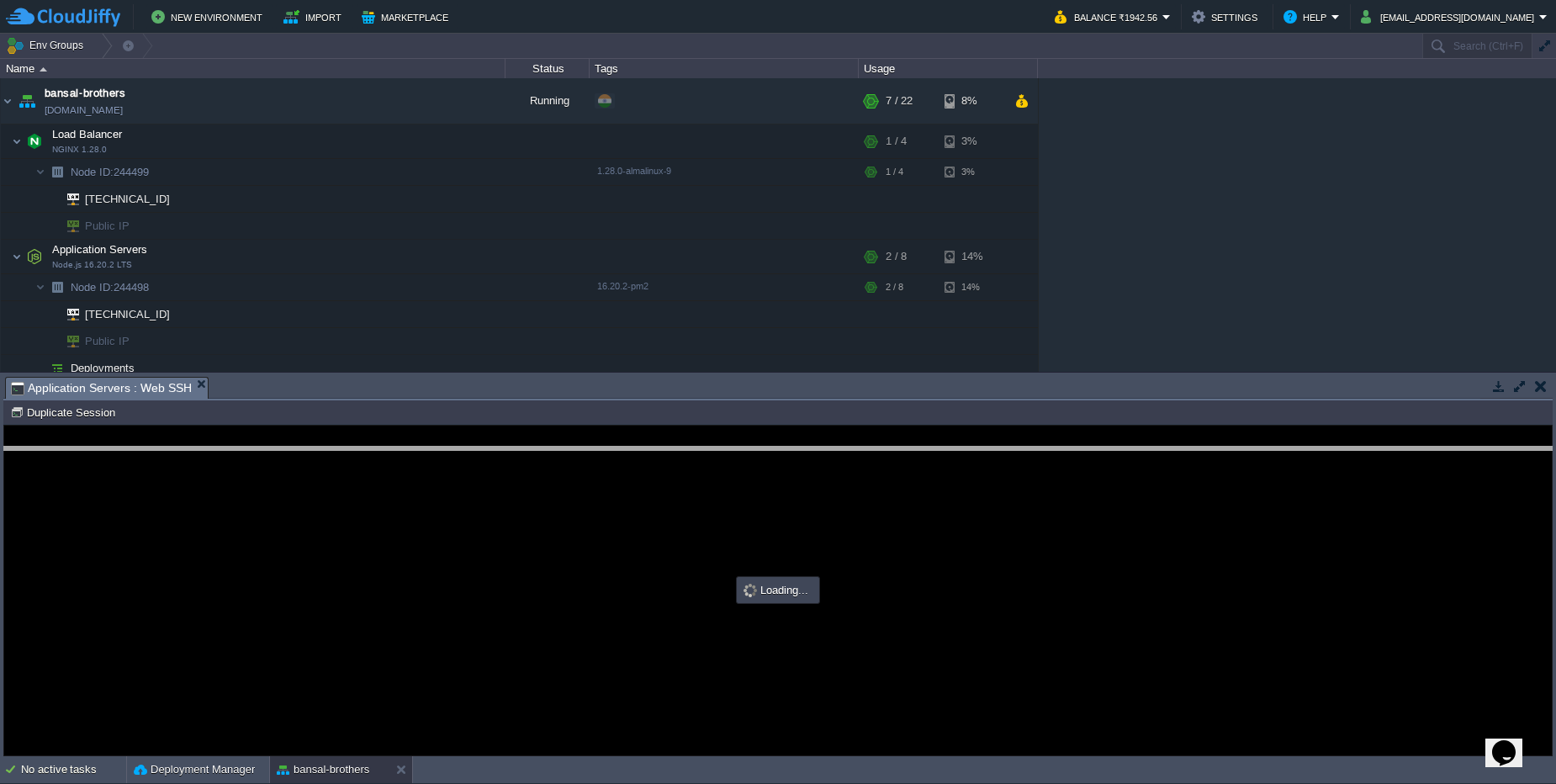
drag, startPoint x: 355, startPoint y: 382, endPoint x: 346, endPoint y: 453, distance: 71.6
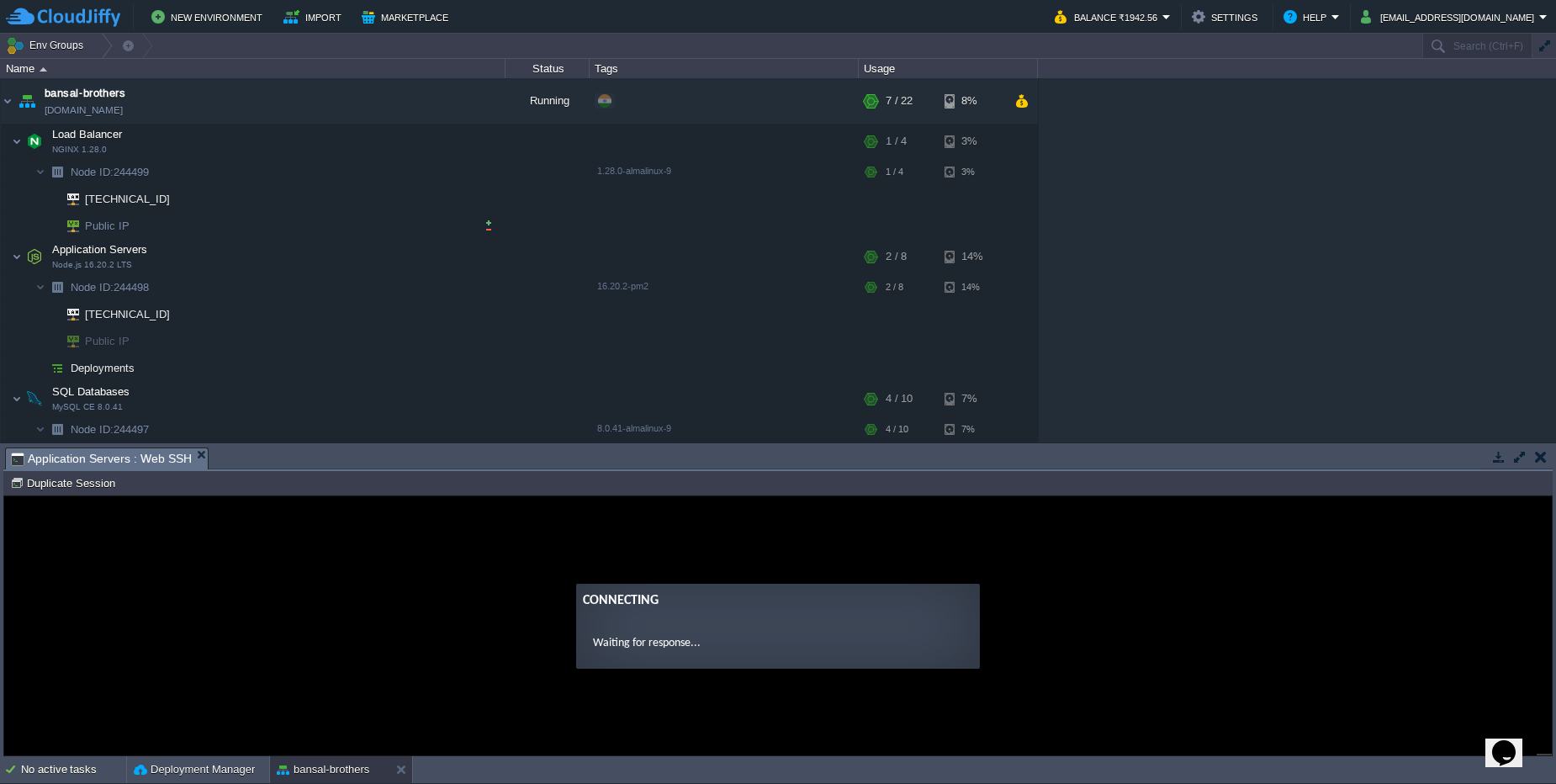
type input "#000000"
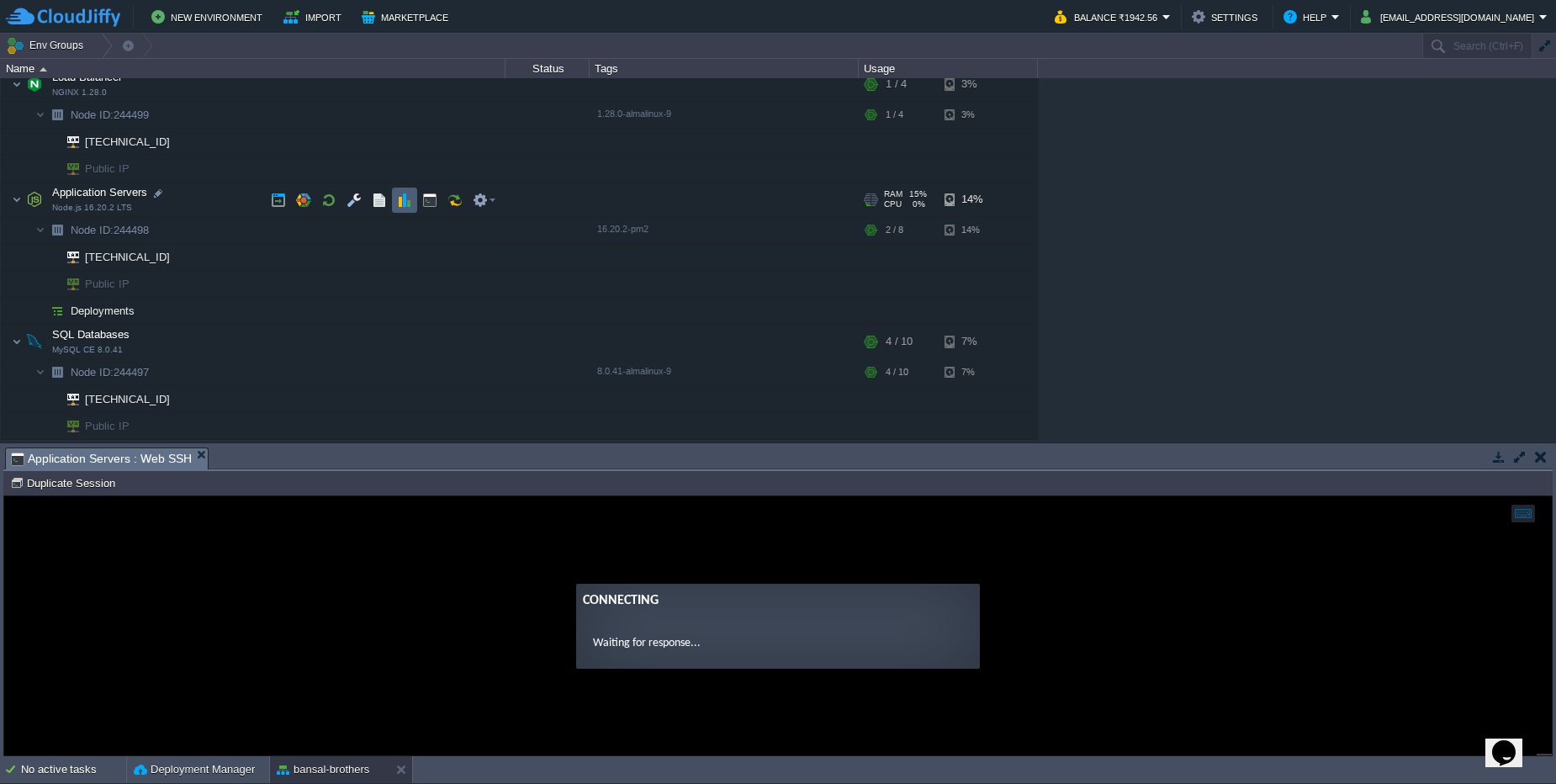
scroll to position [101, 0]
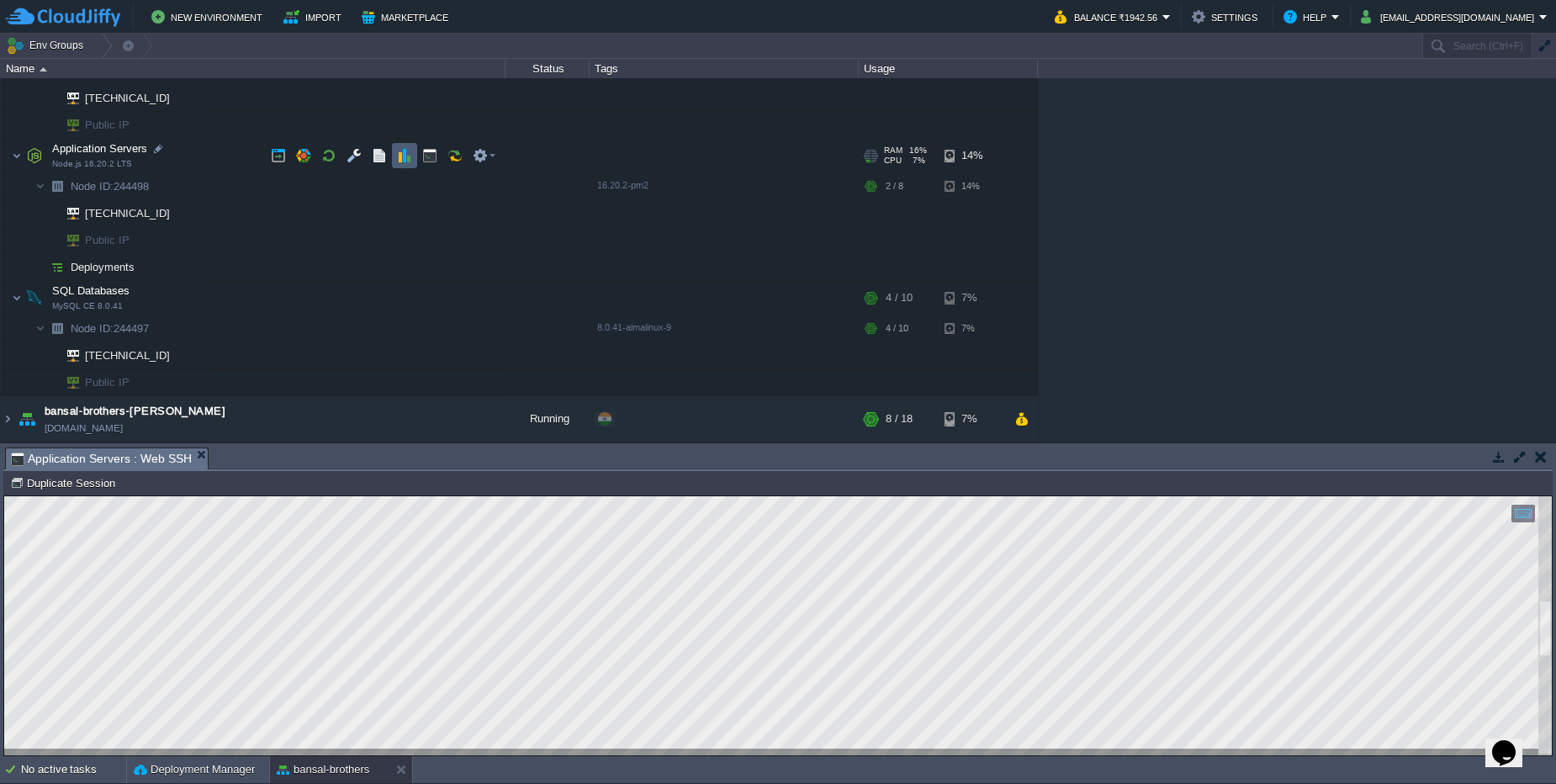
click at [402, 166] on td at bounding box center [404, 155] width 25 height 25
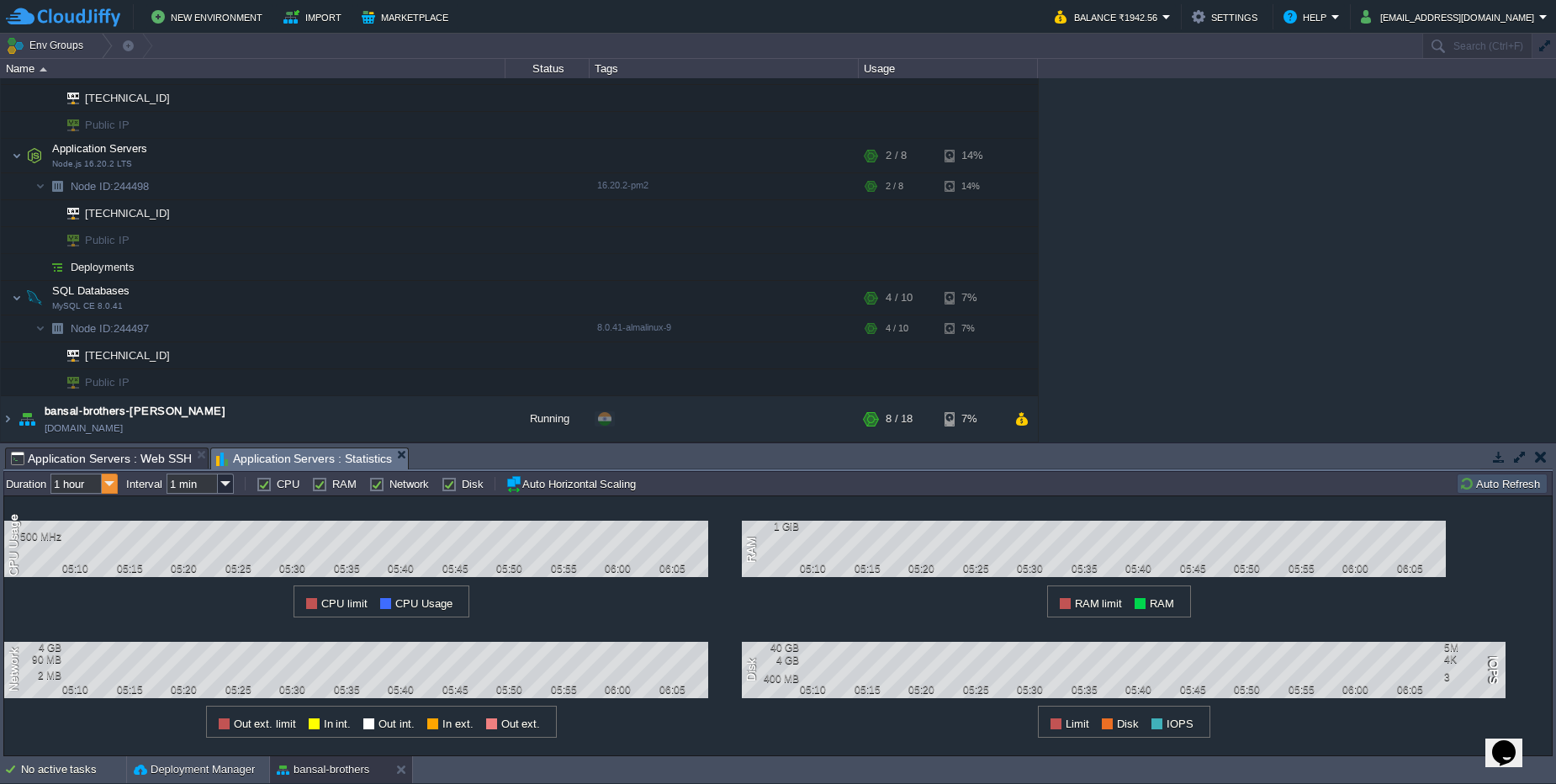
click at [113, 480] on img at bounding box center [109, 483] width 16 height 20
click at [89, 587] on div "1 week" at bounding box center [85, 589] width 64 height 21
type input "1 week"
click at [223, 482] on img at bounding box center [225, 483] width 16 height 20
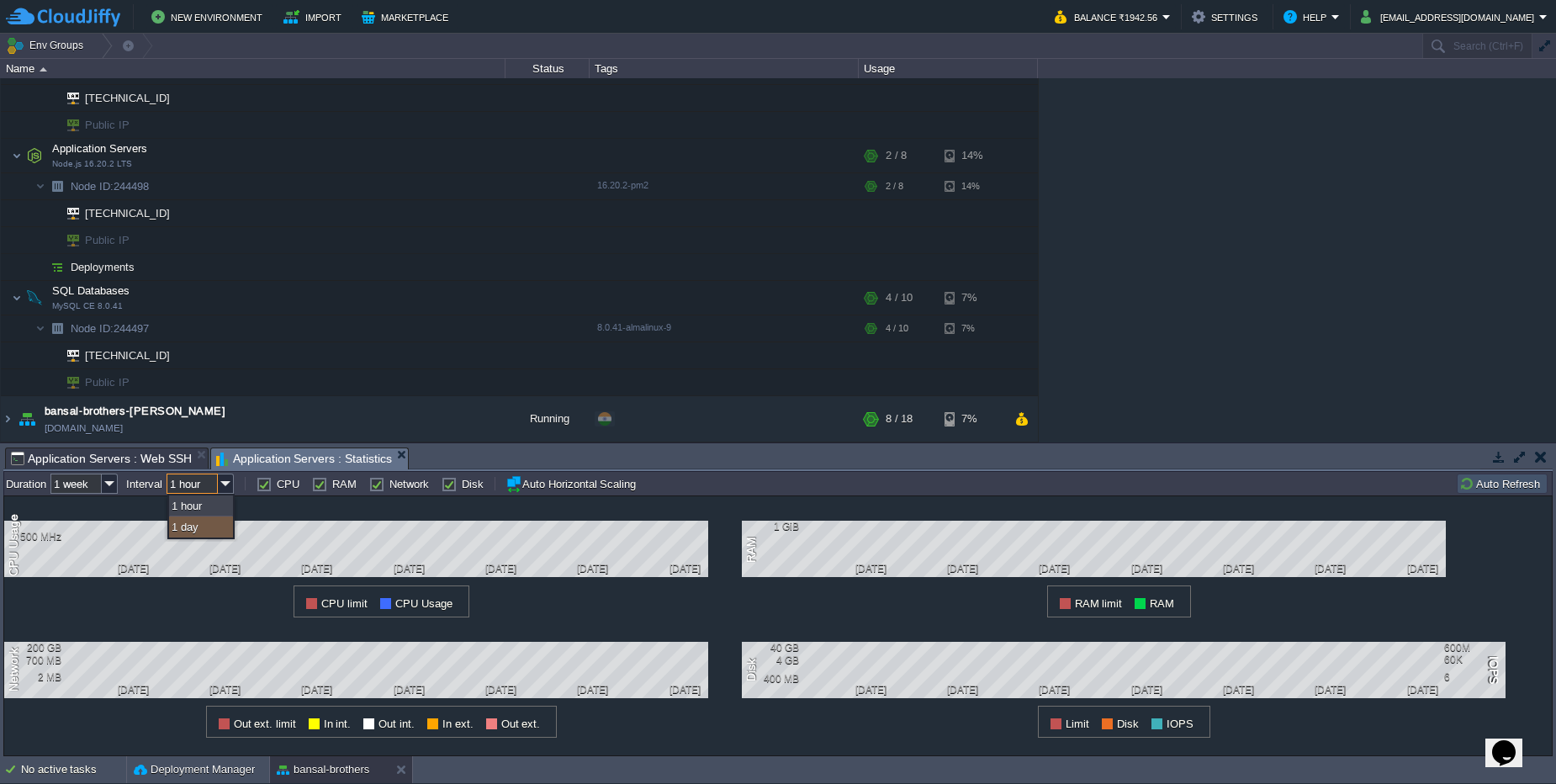
click at [207, 532] on div "1 day" at bounding box center [201, 526] width 64 height 21
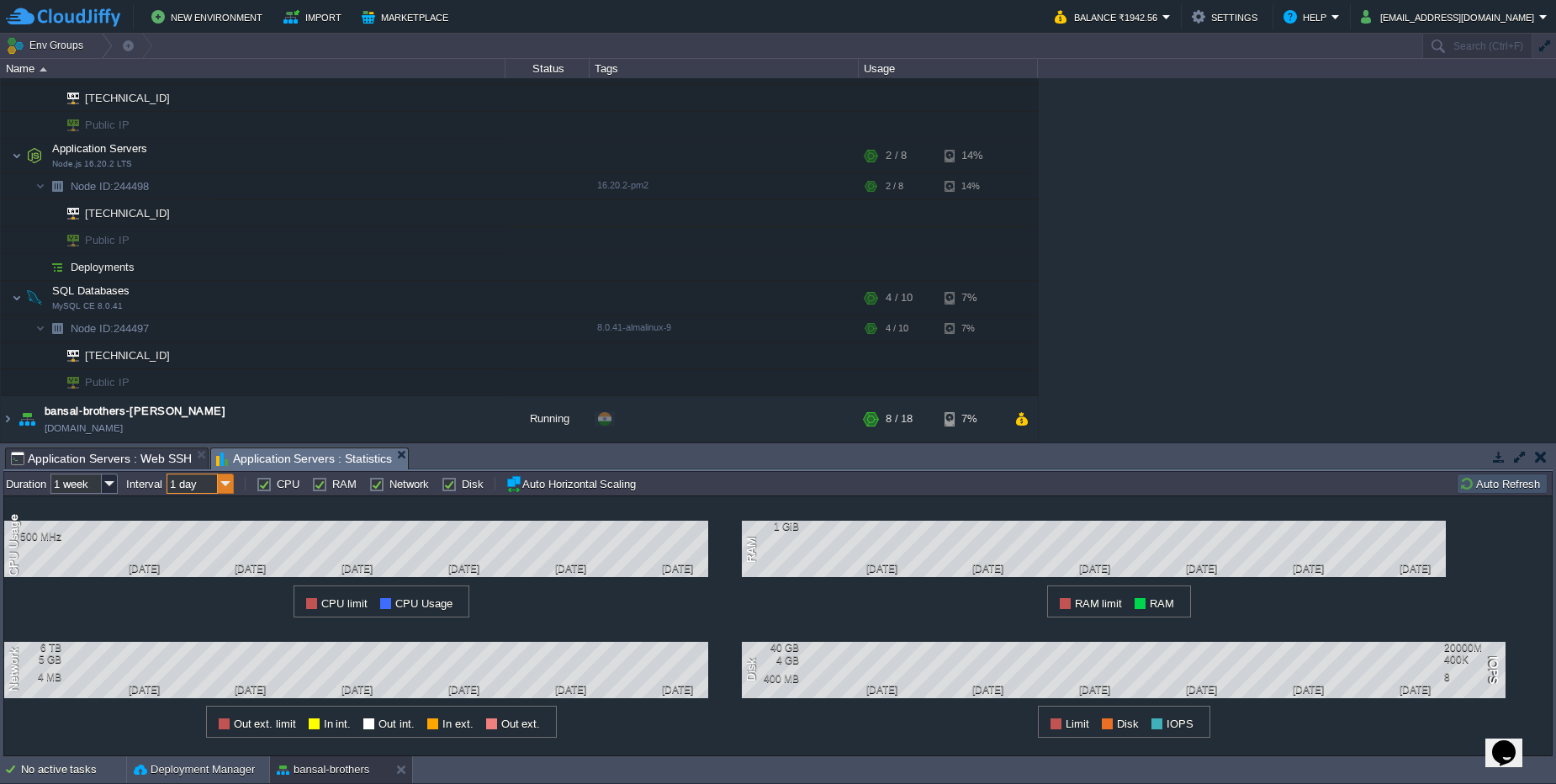
click at [223, 483] on img at bounding box center [225, 483] width 16 height 20
click at [205, 509] on div "1 hour" at bounding box center [201, 506] width 64 height 21
type input "1 hour"
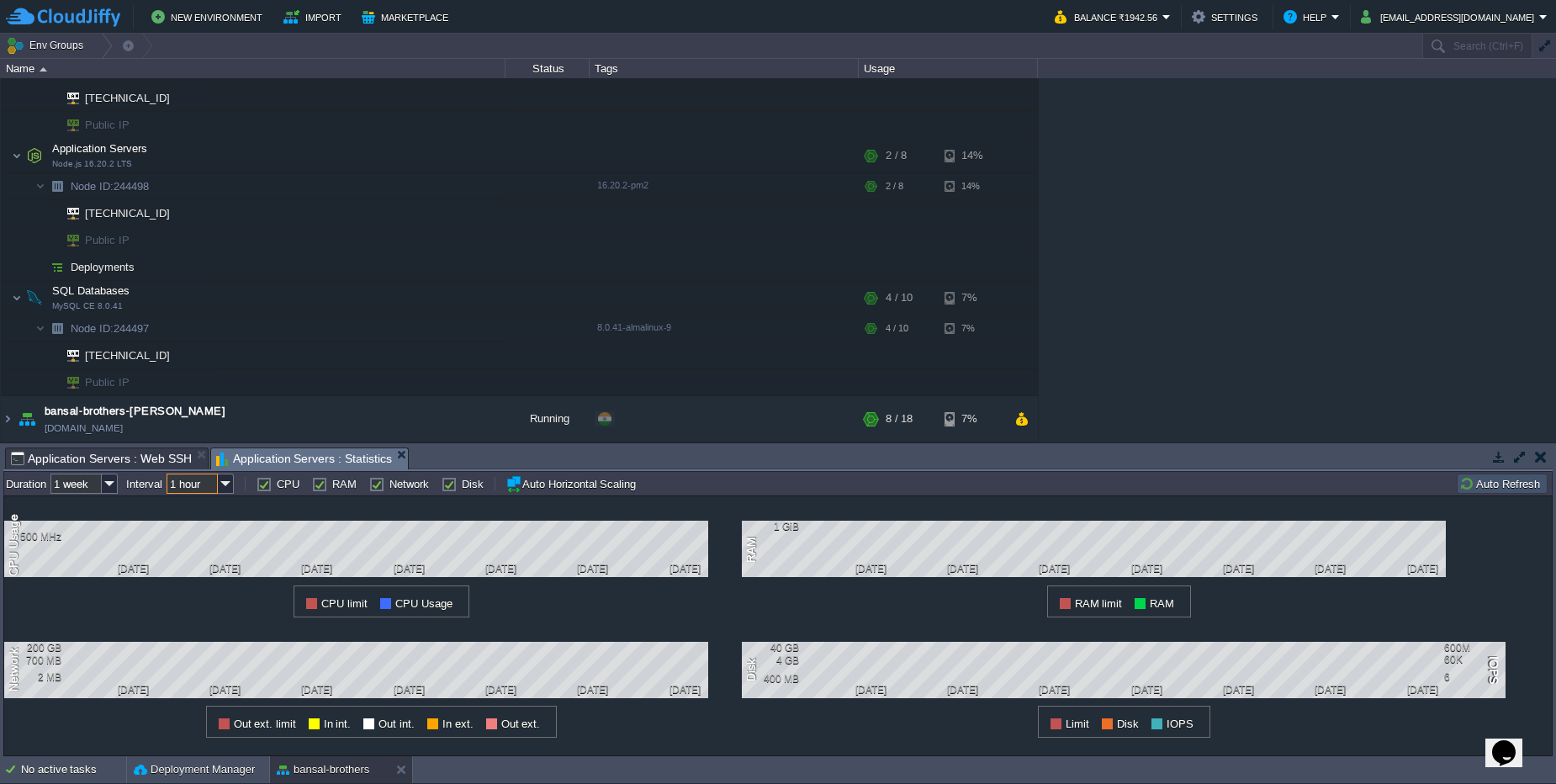
click at [1543, 454] on button "button" at bounding box center [1540, 456] width 12 height 15
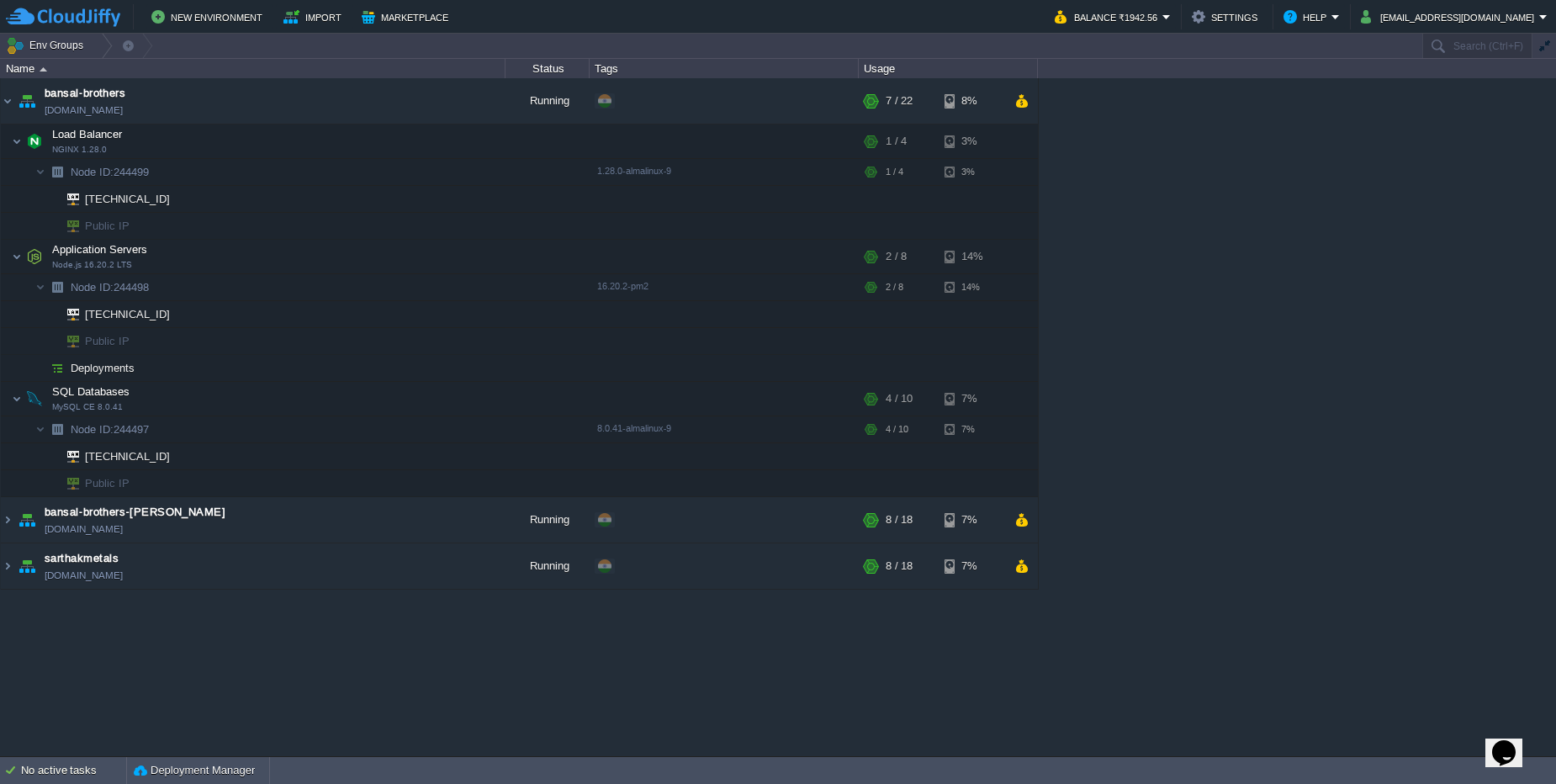
scroll to position [0, 0]
click at [428, 391] on button "button" at bounding box center [429, 399] width 15 height 15
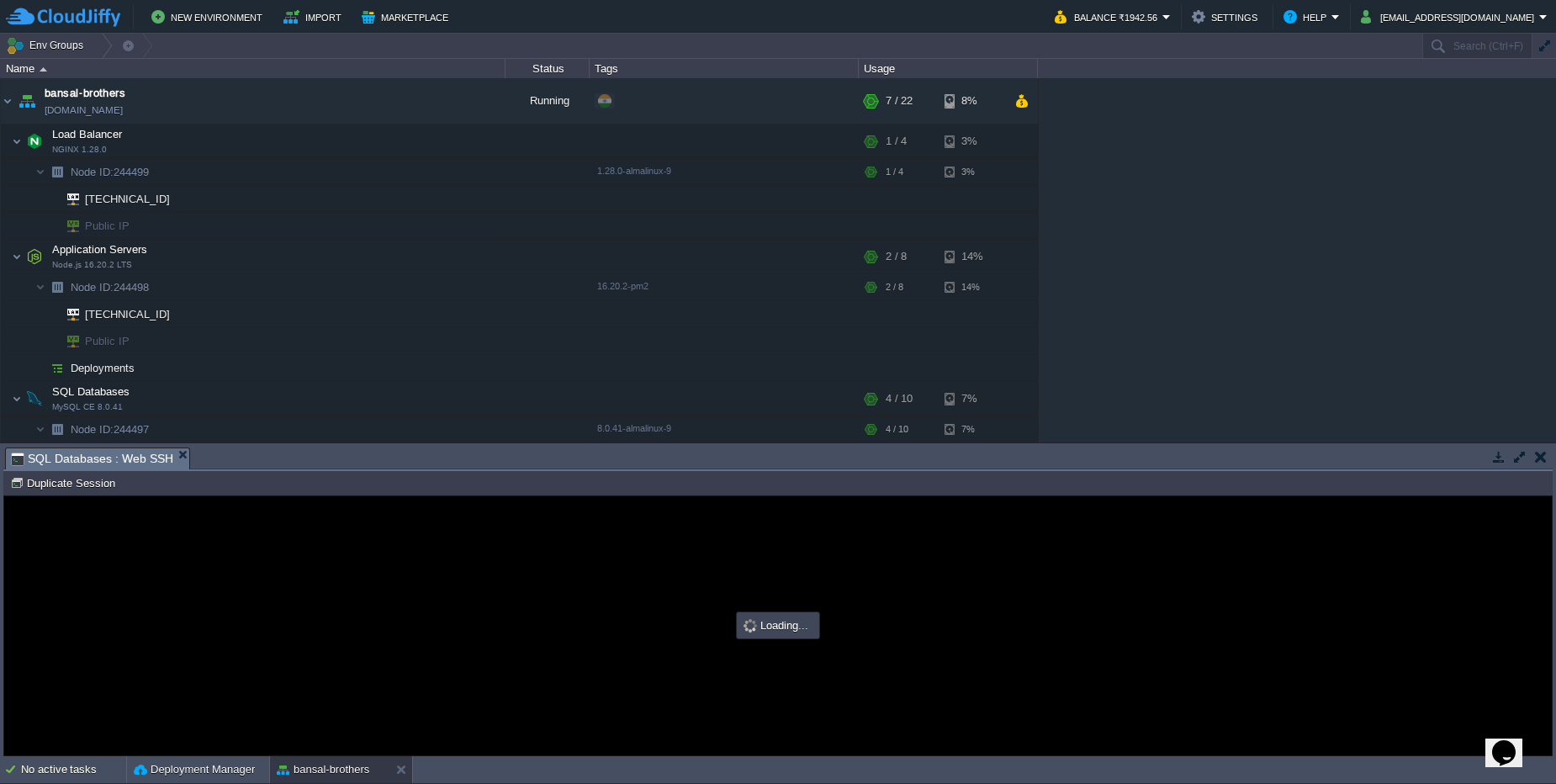
type input "#000000"
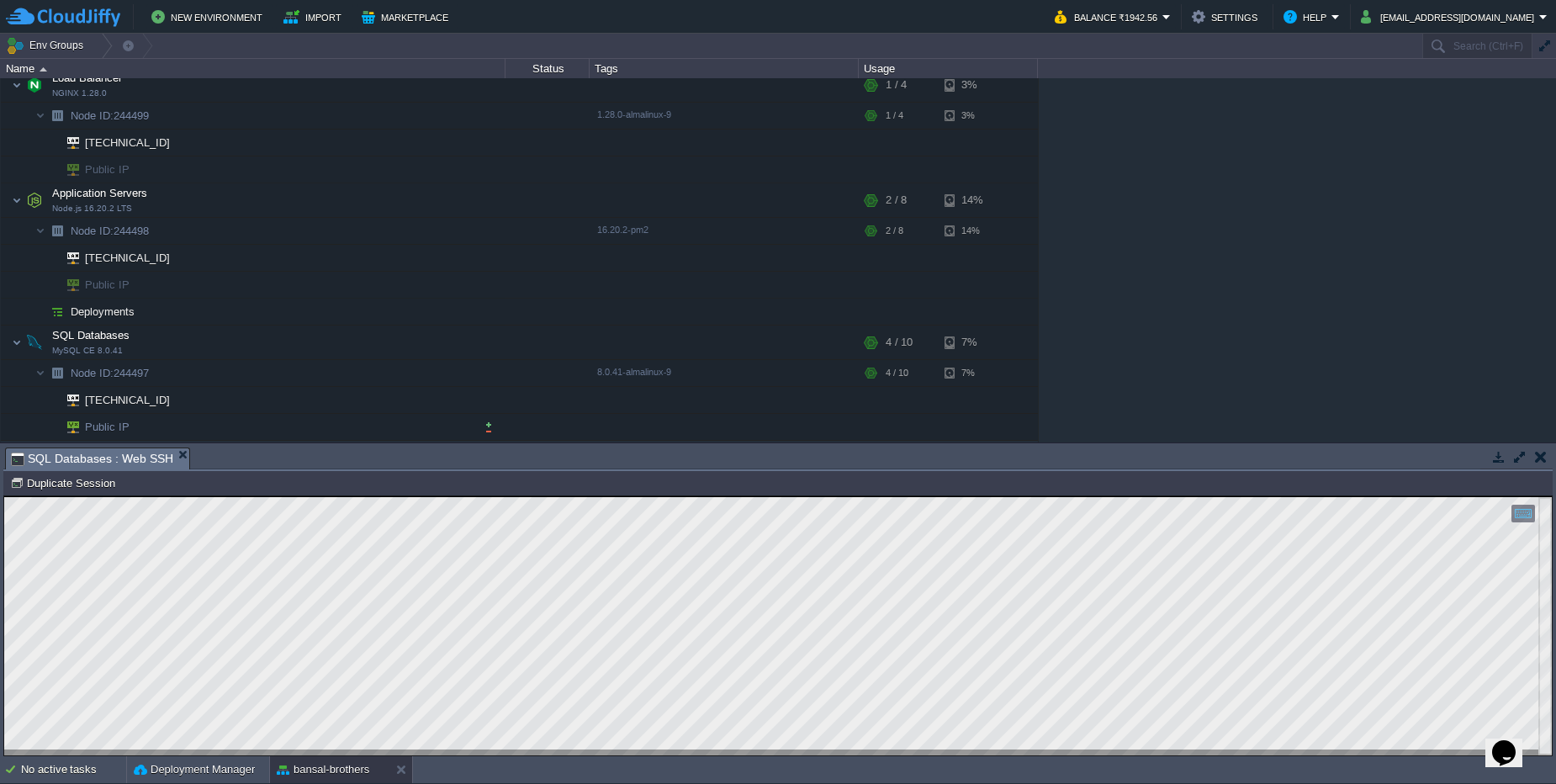
scroll to position [101, 0]
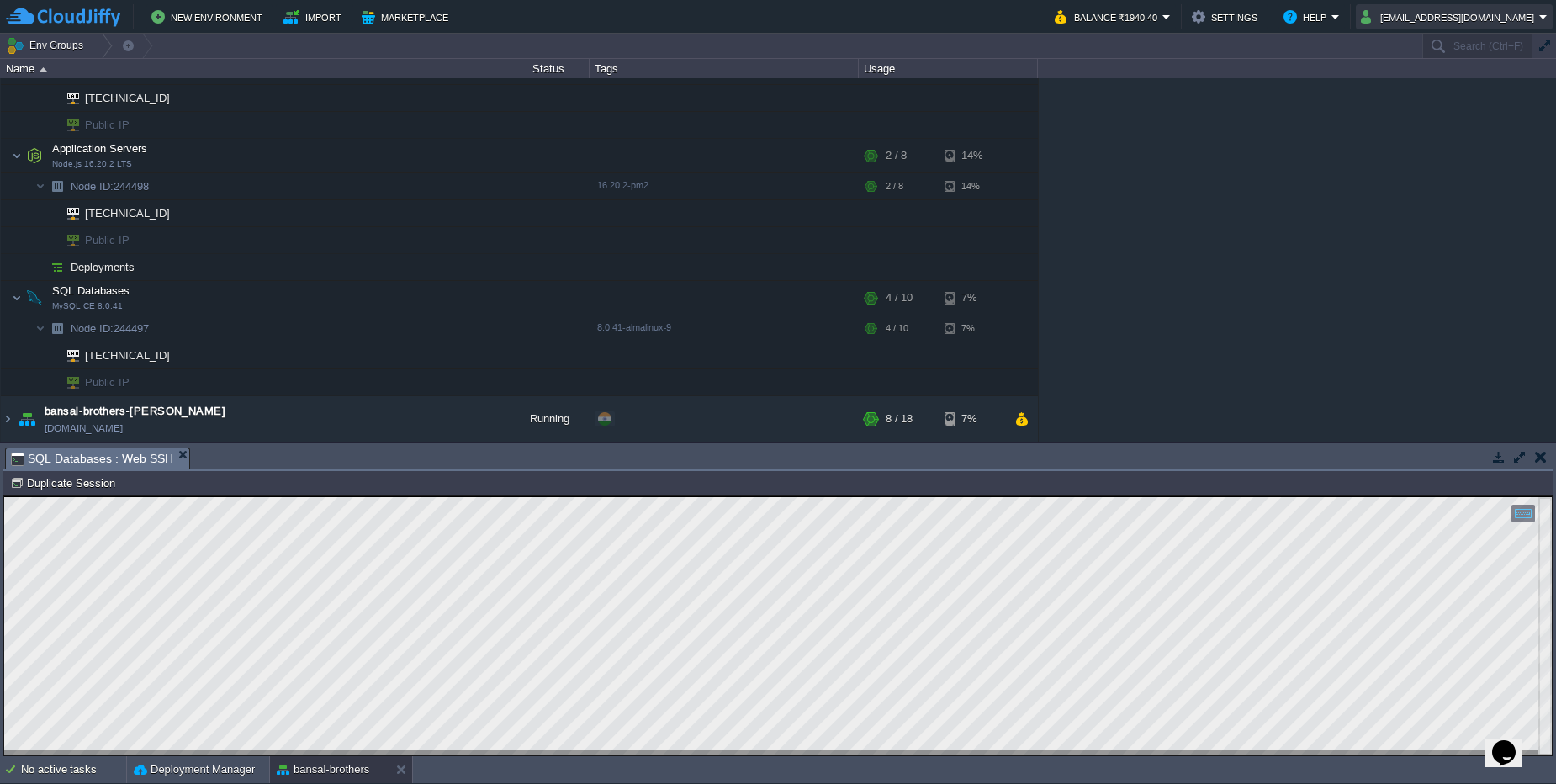
click at [1444, 17] on button "[EMAIL_ADDRESS][DOMAIN_NAME]" at bounding box center [1449, 17] width 178 height 20
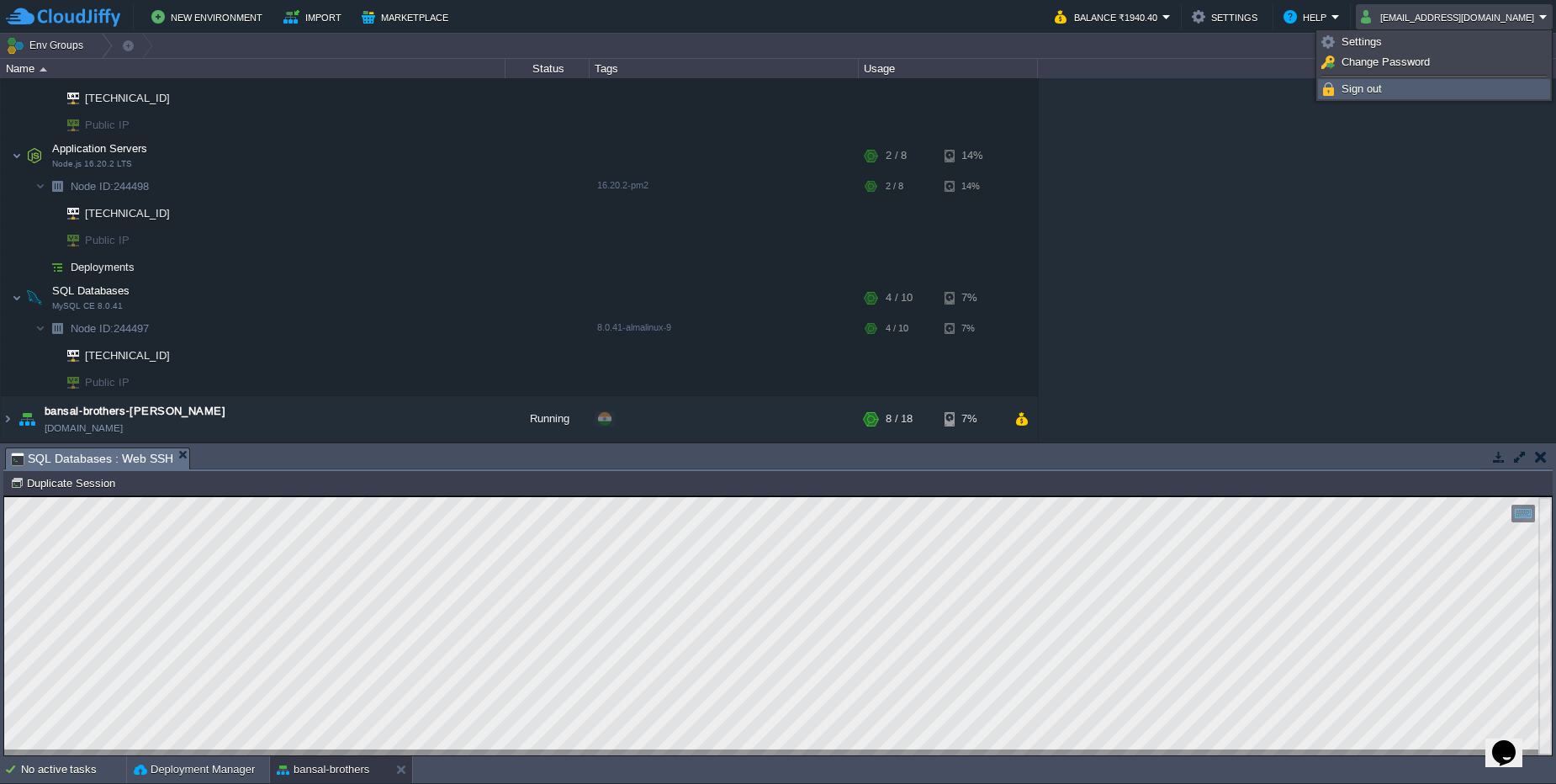
click at [1388, 92] on link "Sign out" at bounding box center [1433, 89] width 230 height 19
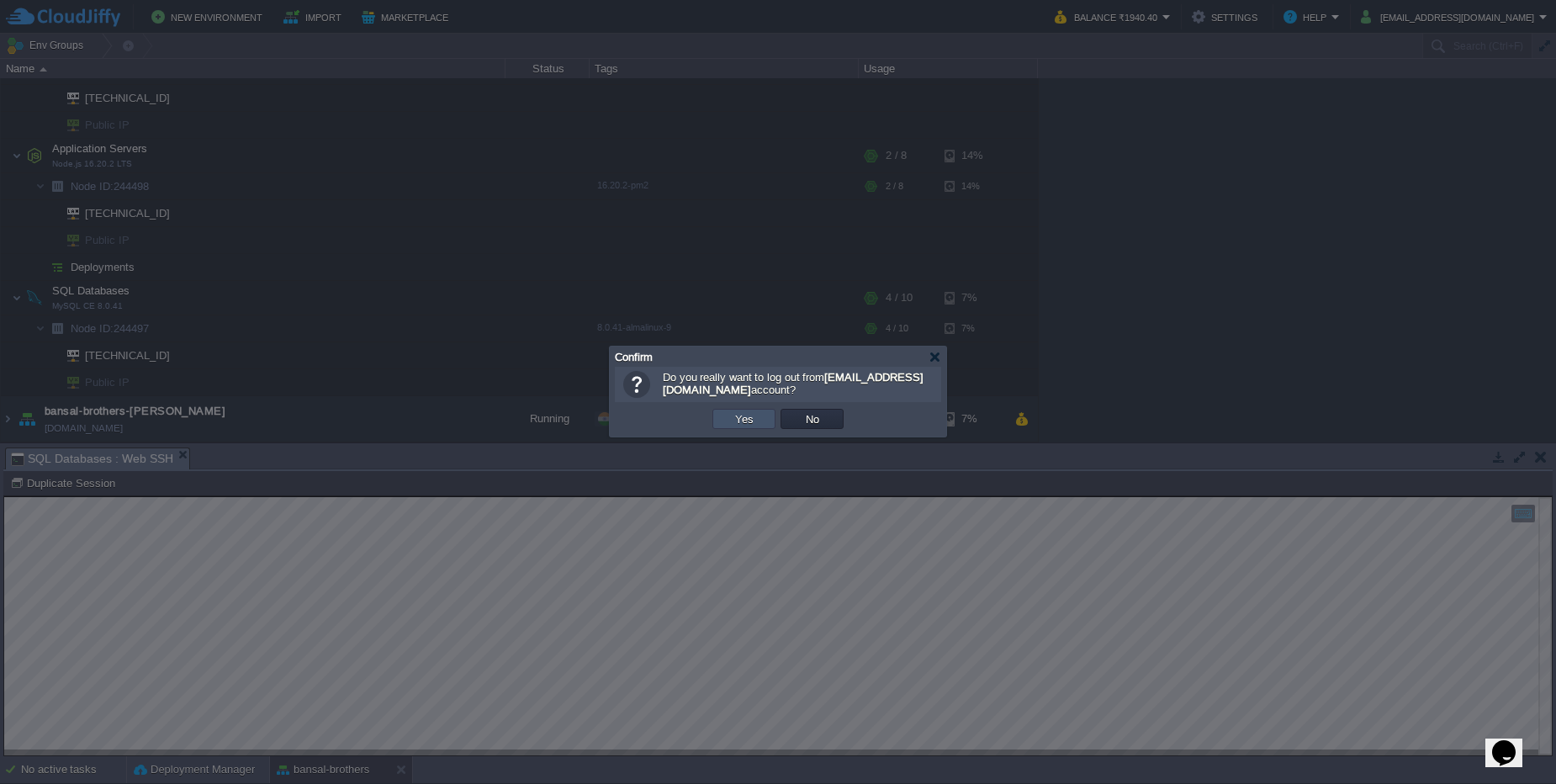
drag, startPoint x: 751, startPoint y: 412, endPoint x: 751, endPoint y: 360, distance: 52.0
click at [751, 412] on button "Yes" at bounding box center [744, 419] width 29 height 15
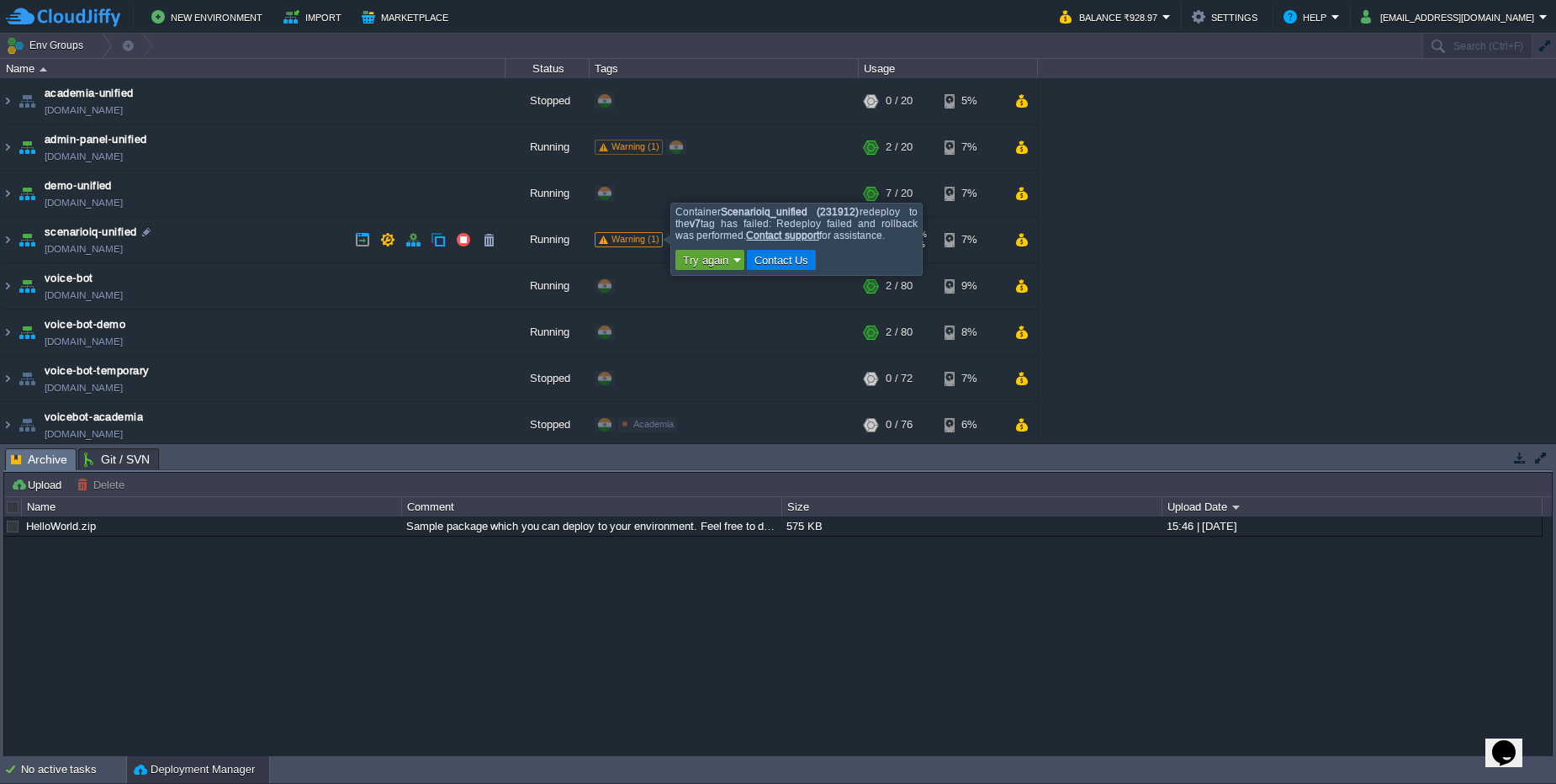
click at [634, 241] on span "Warning (1)" at bounding box center [635, 238] width 47 height 10
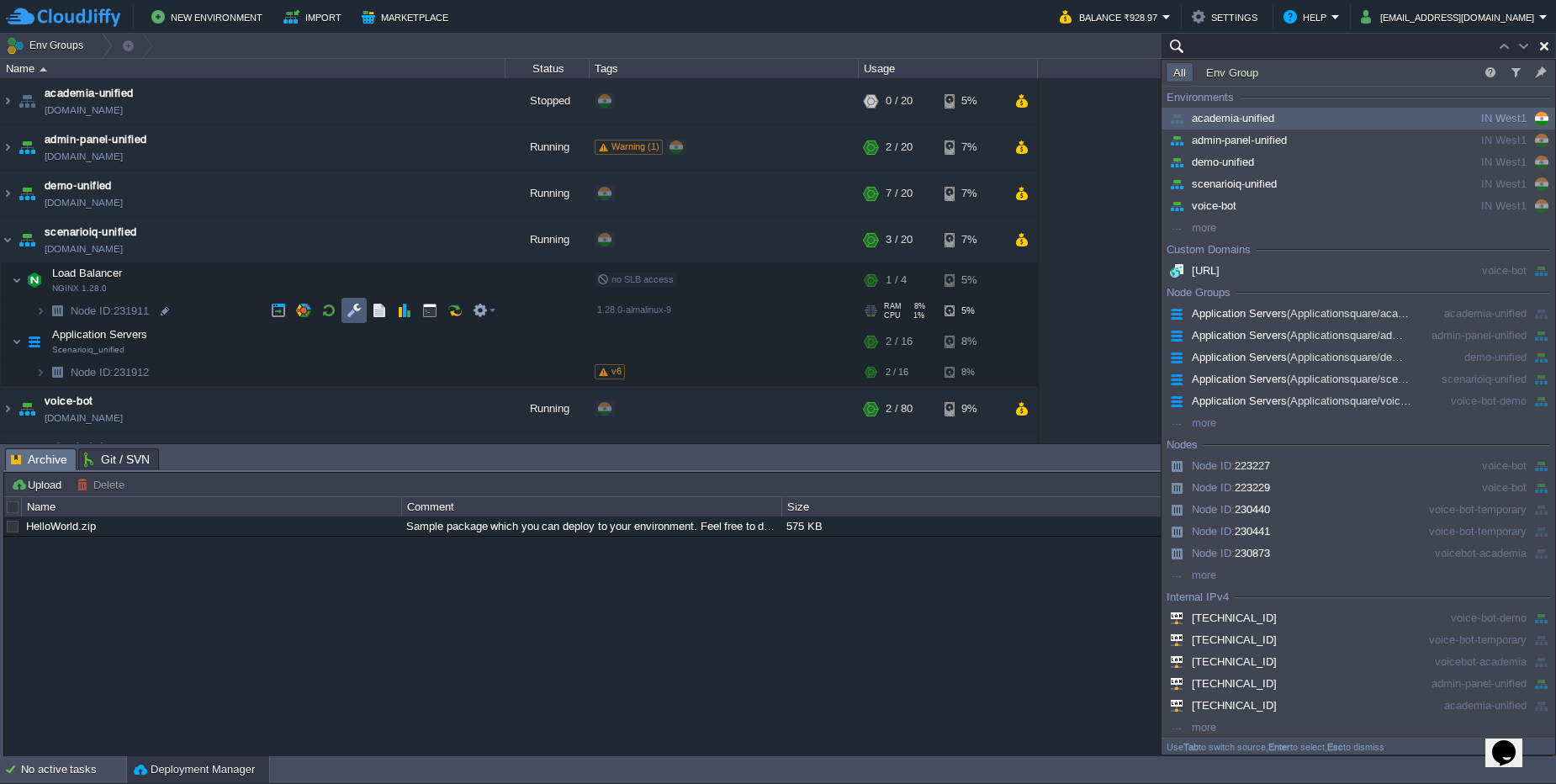
paste input "231912"
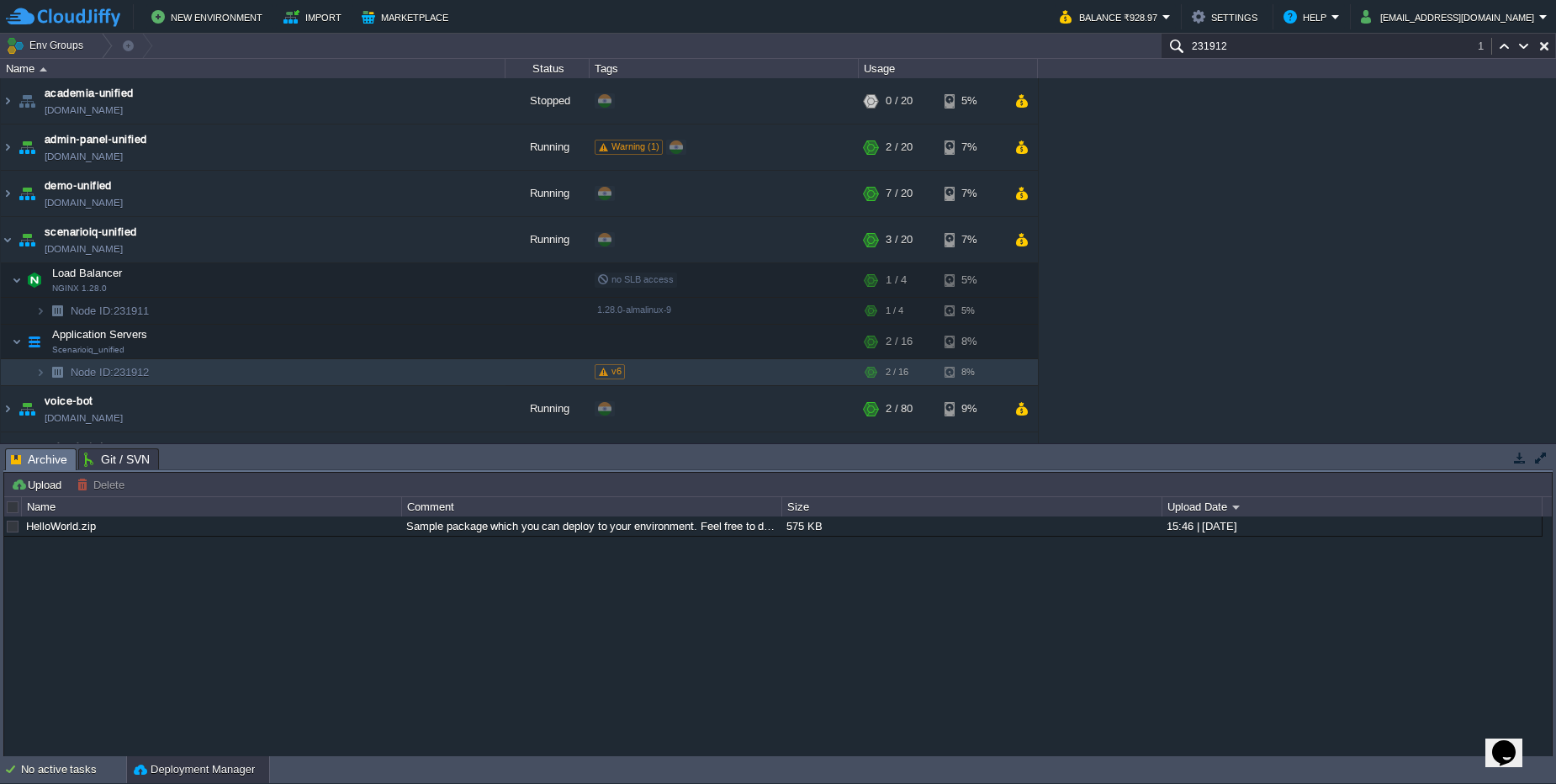
scroll to position [101, 0]
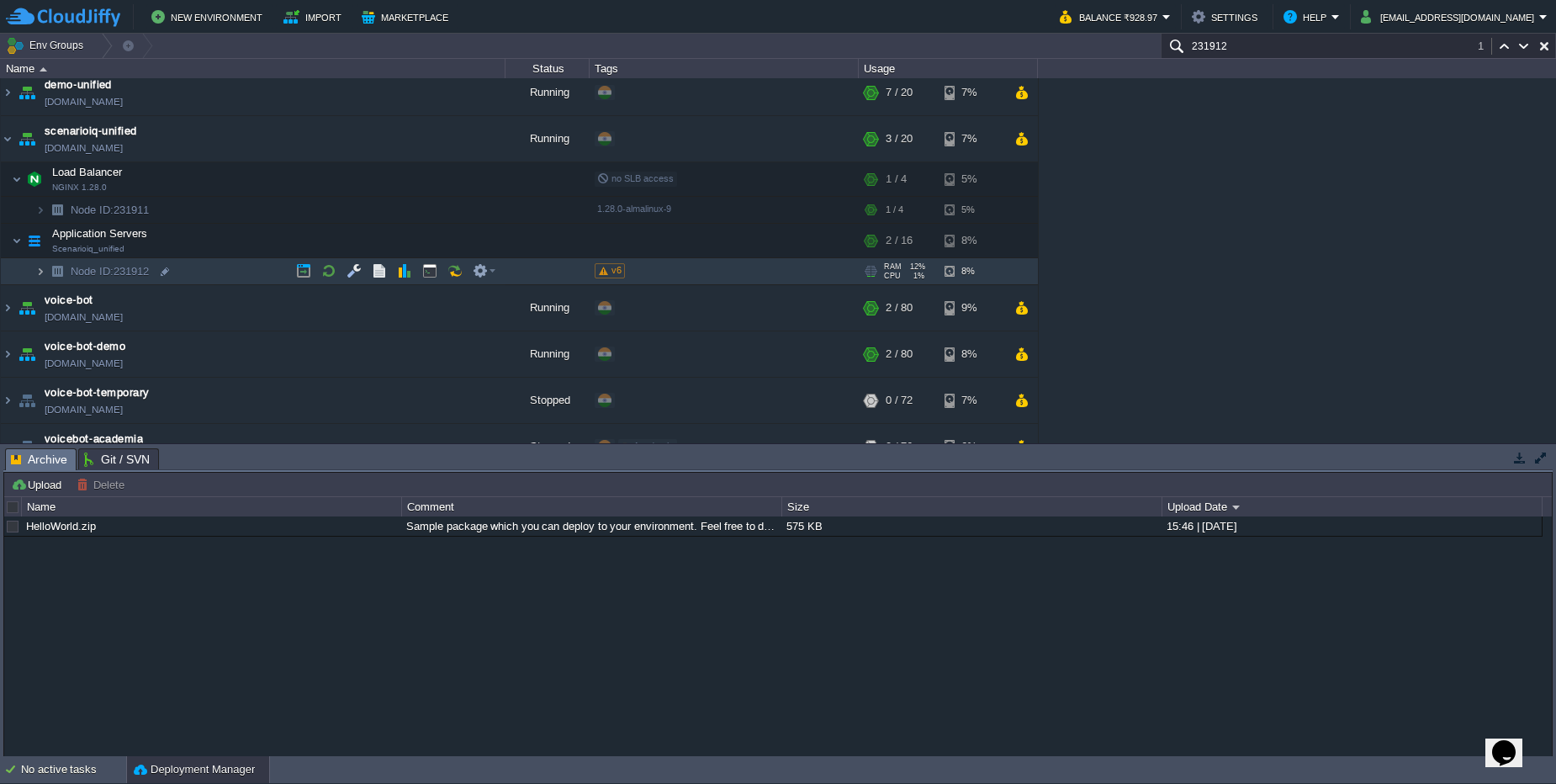
type input "231912"
click at [43, 276] on img at bounding box center [40, 271] width 10 height 26
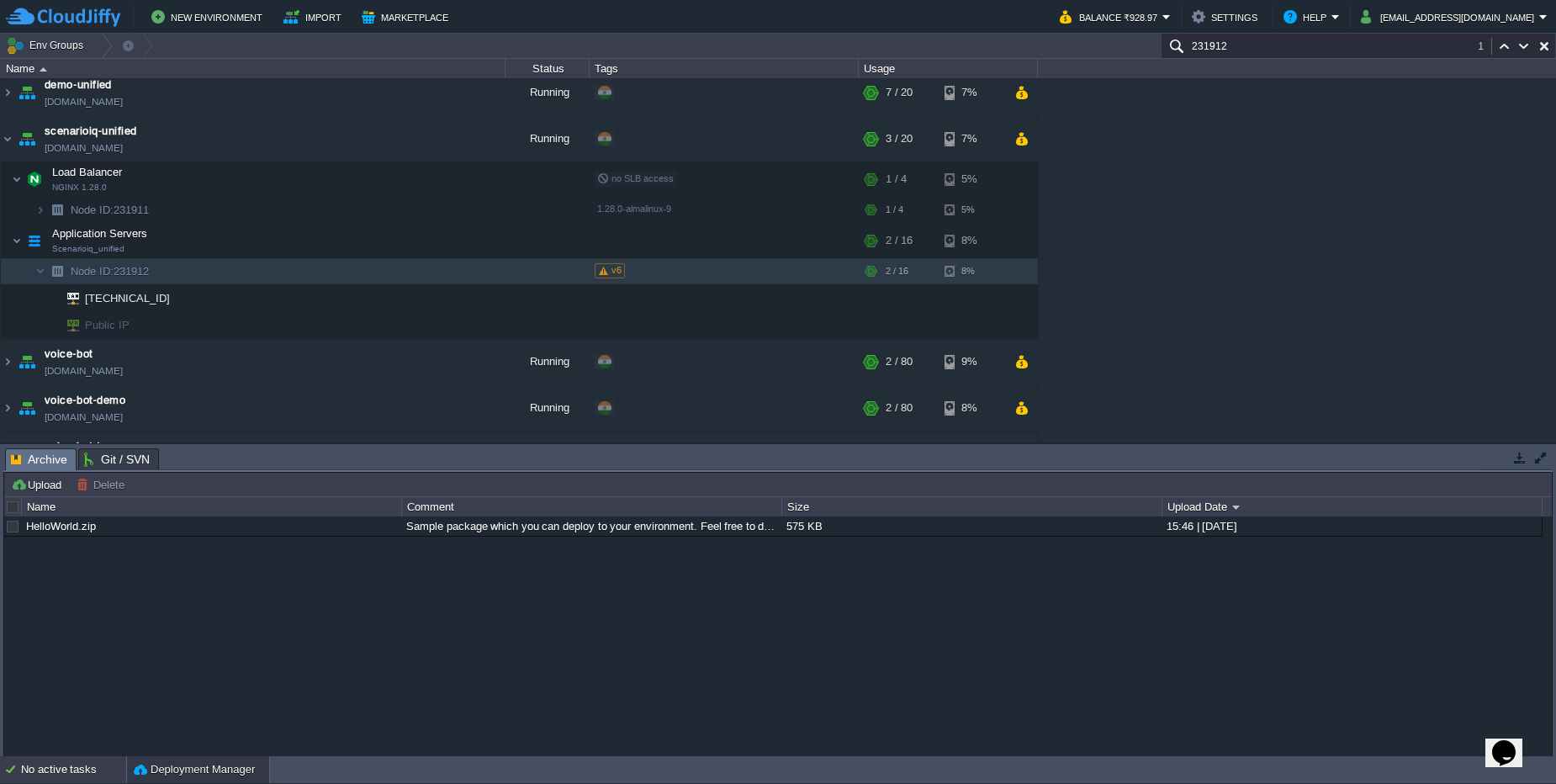
click at [65, 775] on div "No active tasks" at bounding box center [74, 769] width 105 height 27
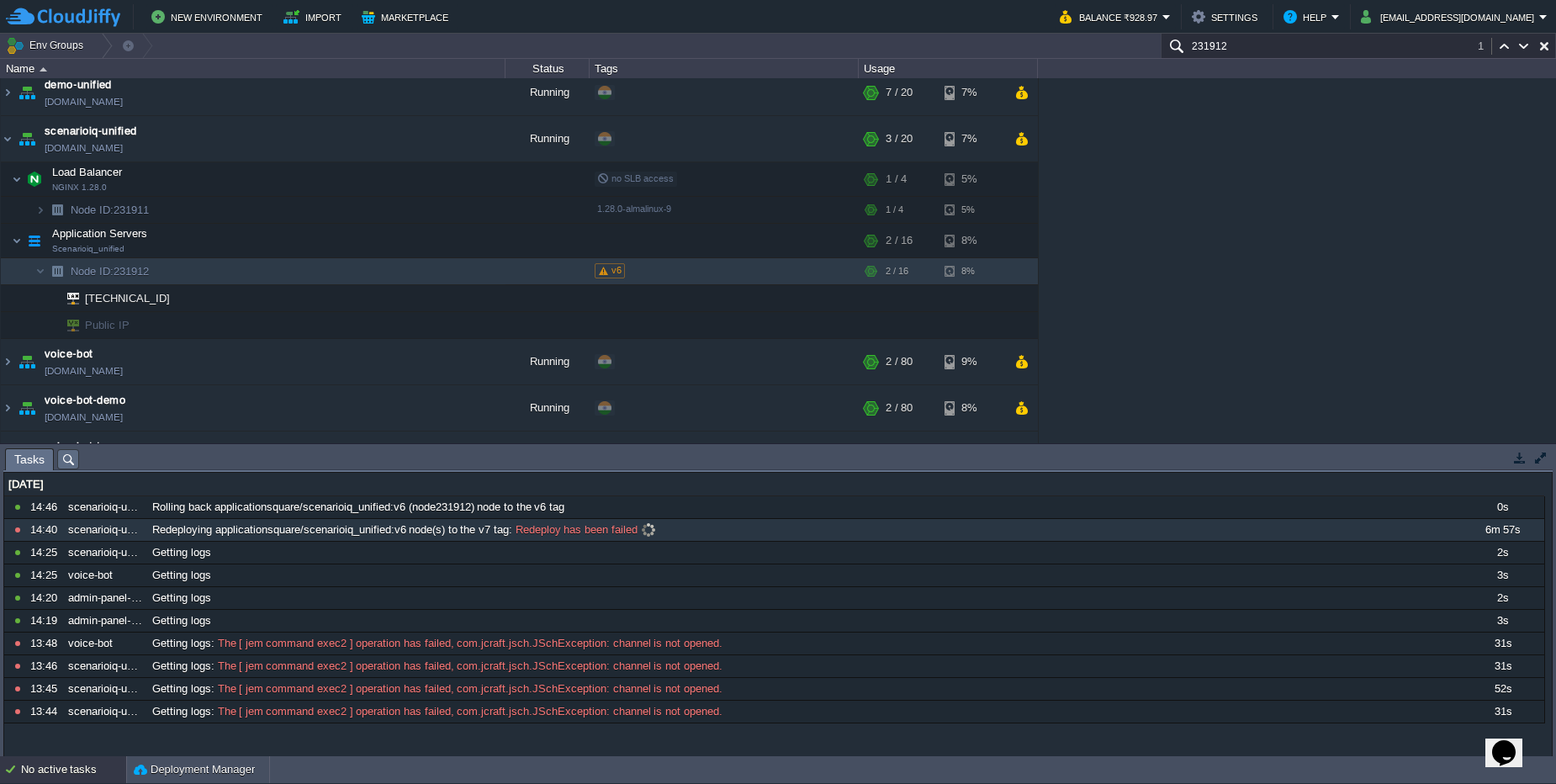
click at [433, 525] on span "Redeploying applicationsquare/scenarioiq_unified:v6 node(s) to the v7 tag" at bounding box center [330, 530] width 357 height 15
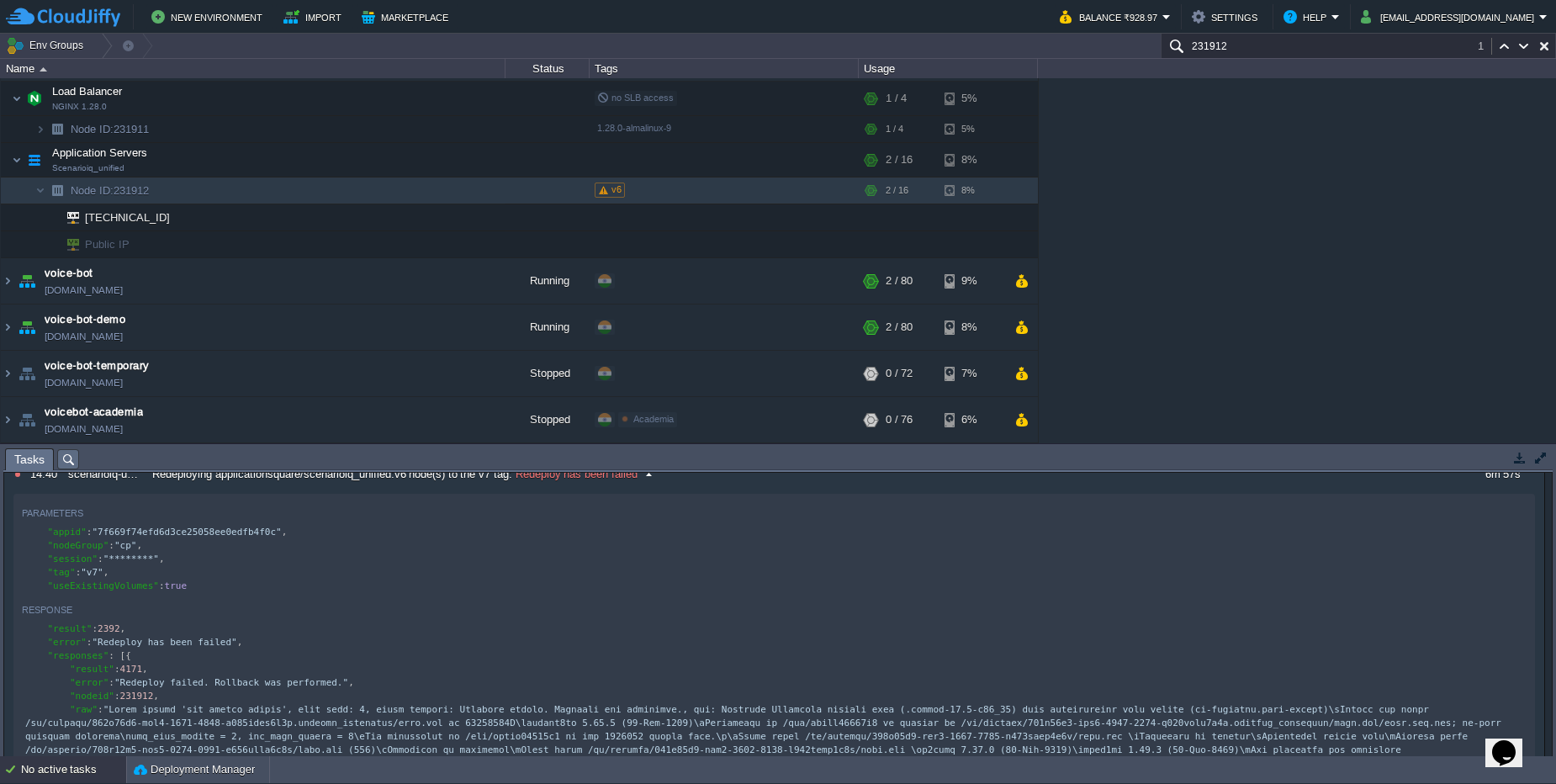
scroll to position [8, 0]
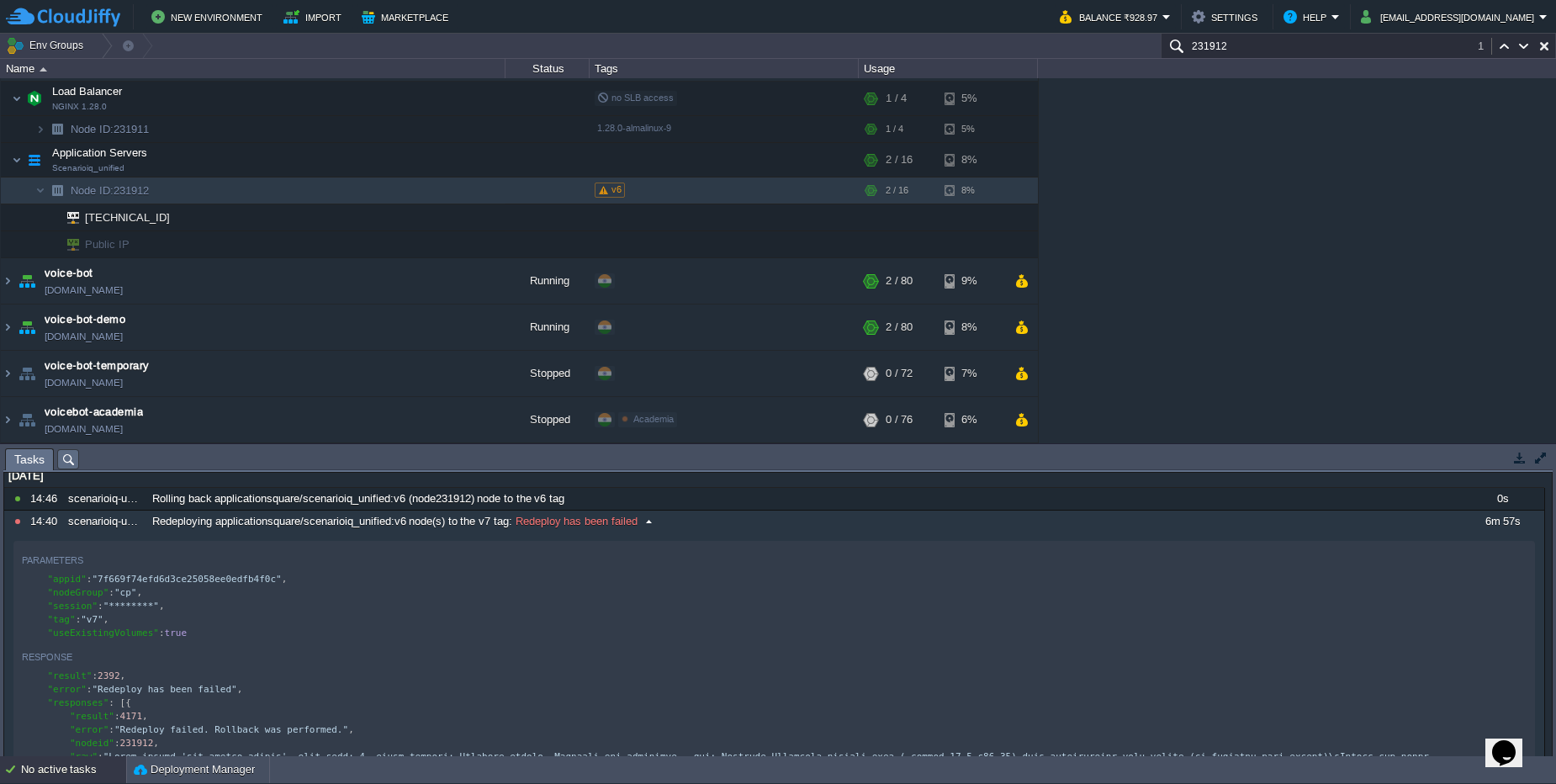
click at [100, 558] on button "button" at bounding box center [107, 559] width 15 height 15
click at [399, 168] on td at bounding box center [404, 159] width 25 height 25
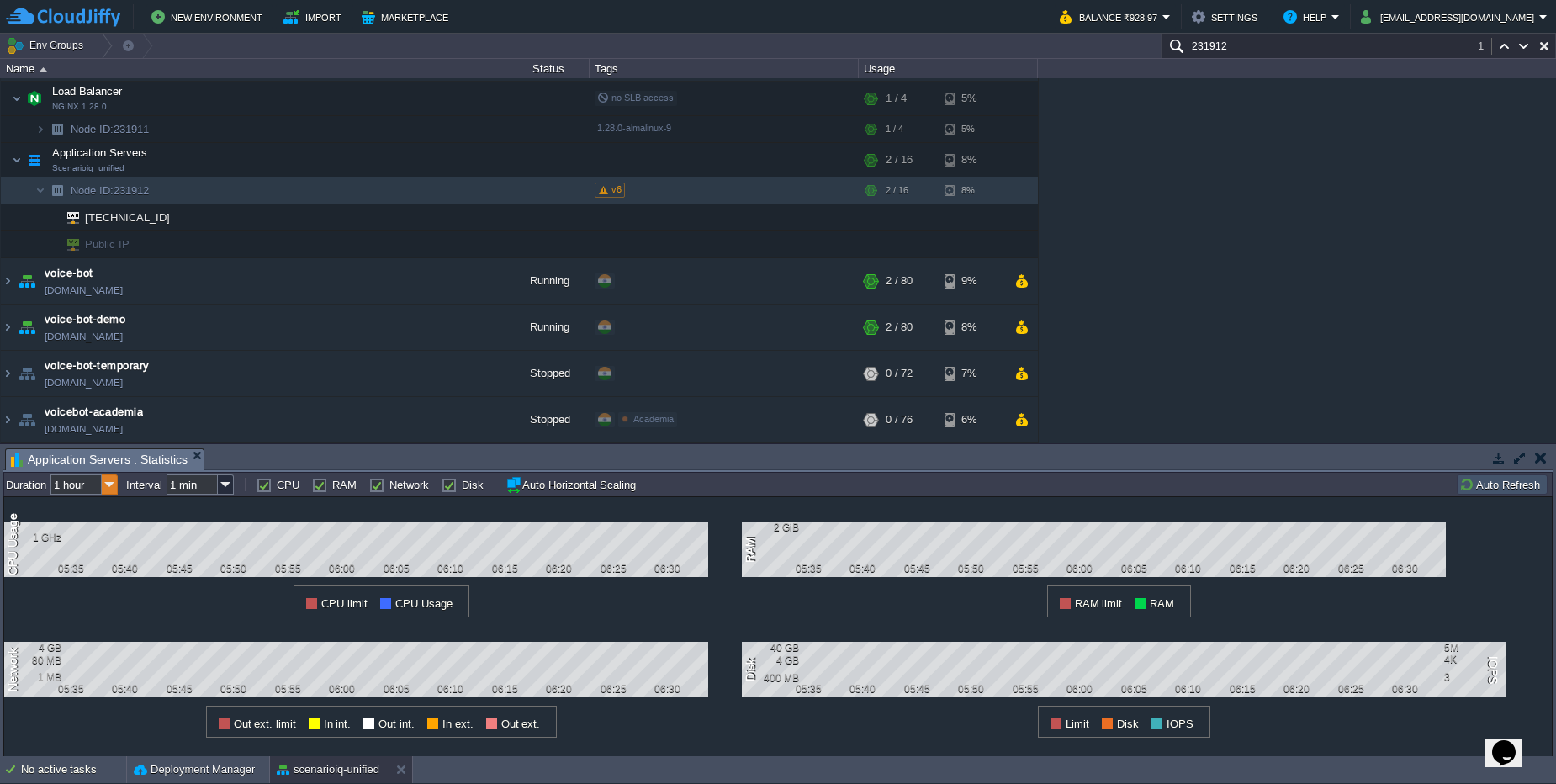
click at [103, 485] on img at bounding box center [109, 484] width 16 height 20
click at [88, 550] on div "12 hours" at bounding box center [85, 548] width 64 height 21
type input "12 hours"
type input "1 hour"
click at [1536, 463] on button "button" at bounding box center [1540, 457] width 12 height 15
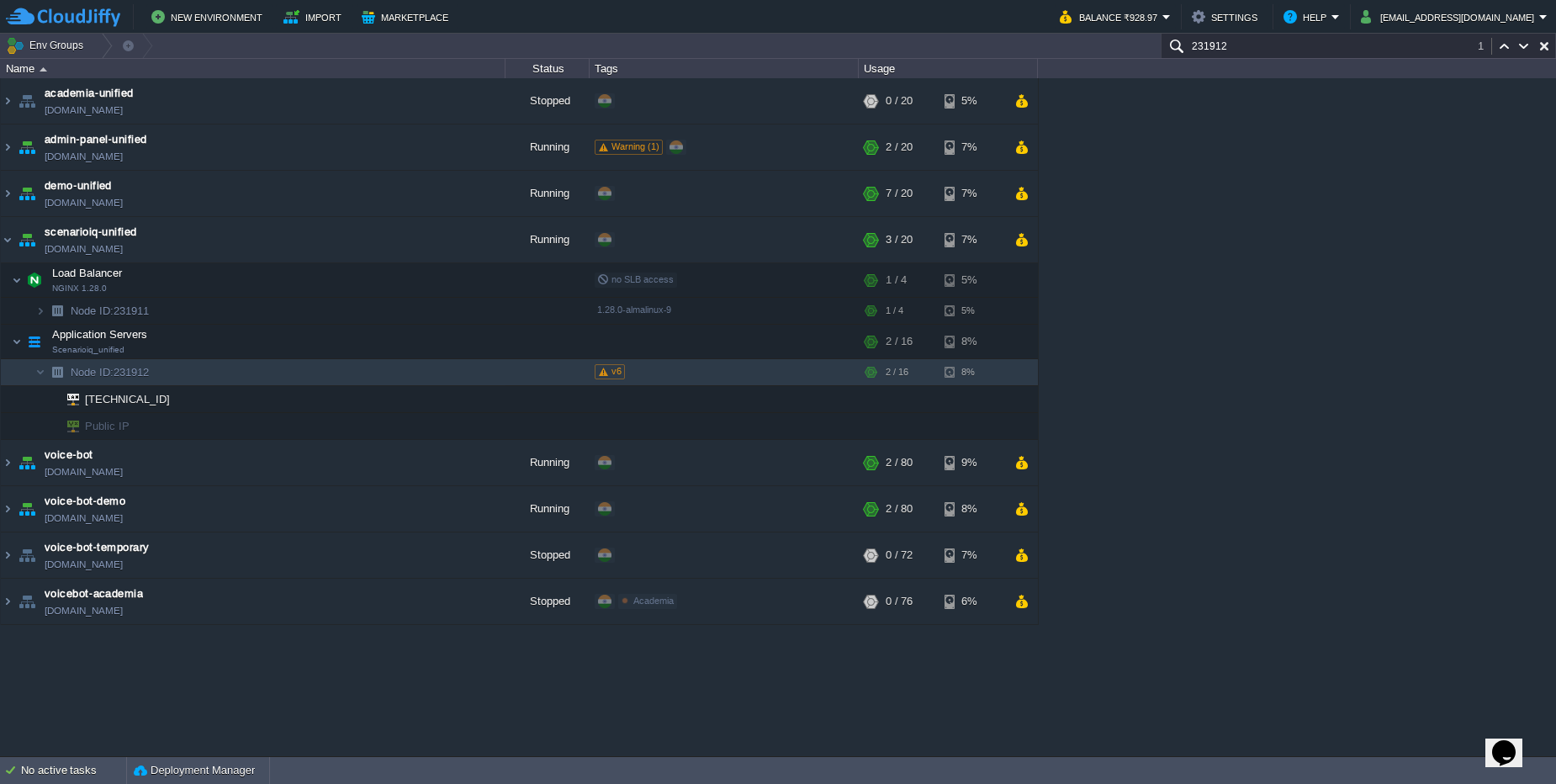
scroll to position [0, 0]
click at [310, 347] on button "button" at bounding box center [304, 342] width 15 height 15
click at [299, 286] on button "button" at bounding box center [304, 280] width 15 height 15
click at [305, 333] on td at bounding box center [303, 341] width 25 height 25
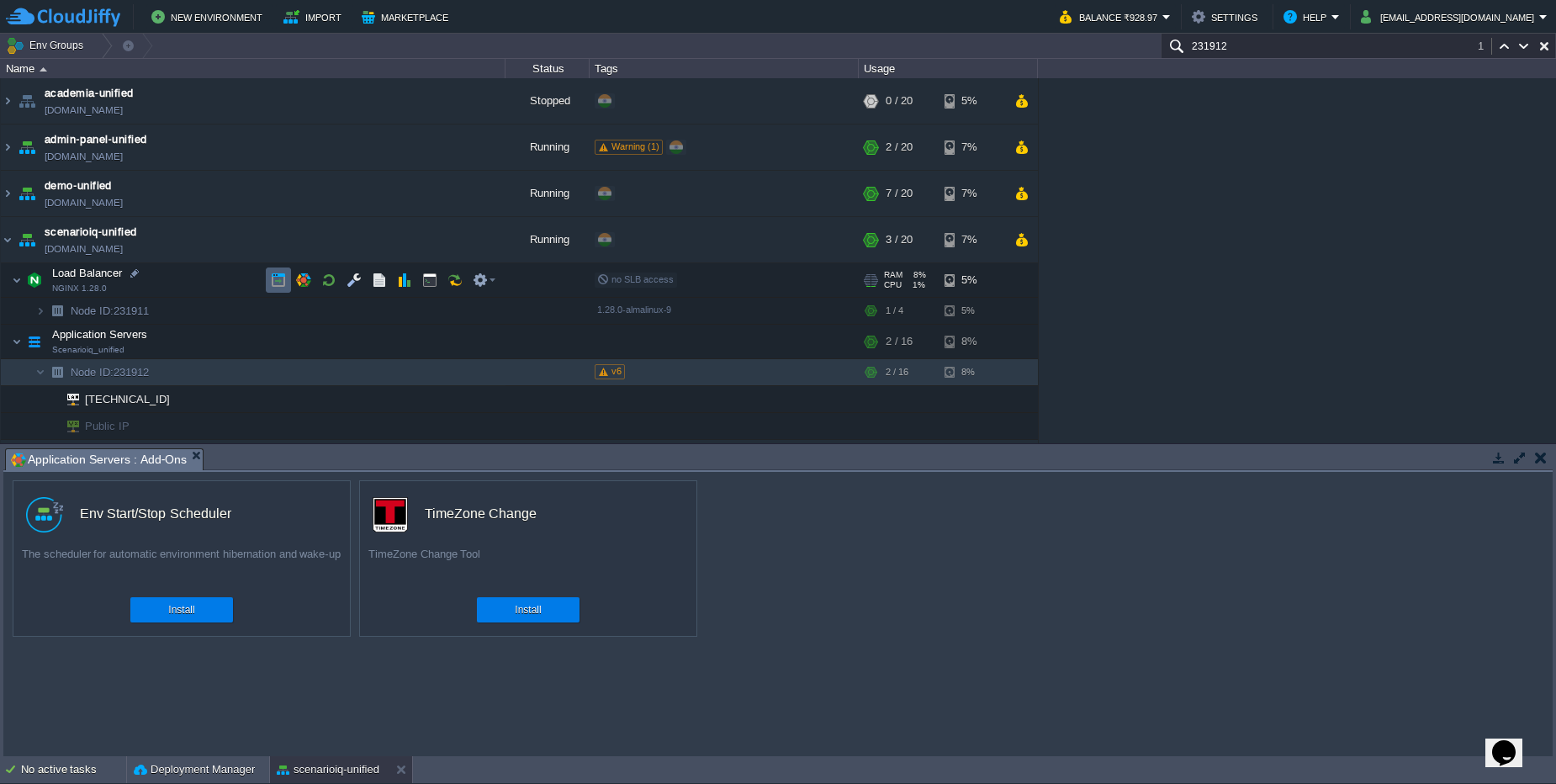
click at [282, 288] on td at bounding box center [277, 279] width 25 height 25
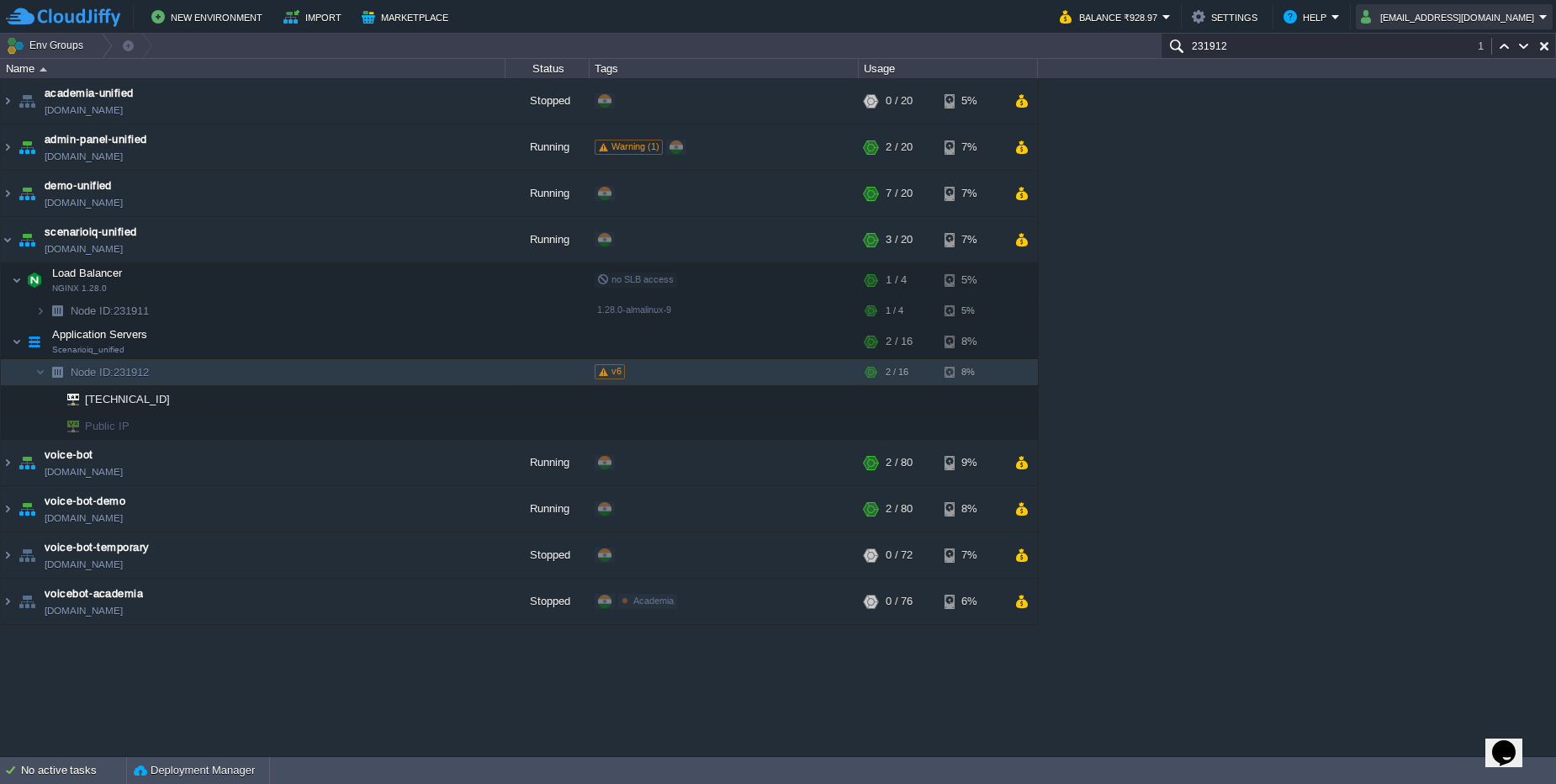
click at [1472, 20] on button "info@applicationsquare.com" at bounding box center [1449, 17] width 178 height 20
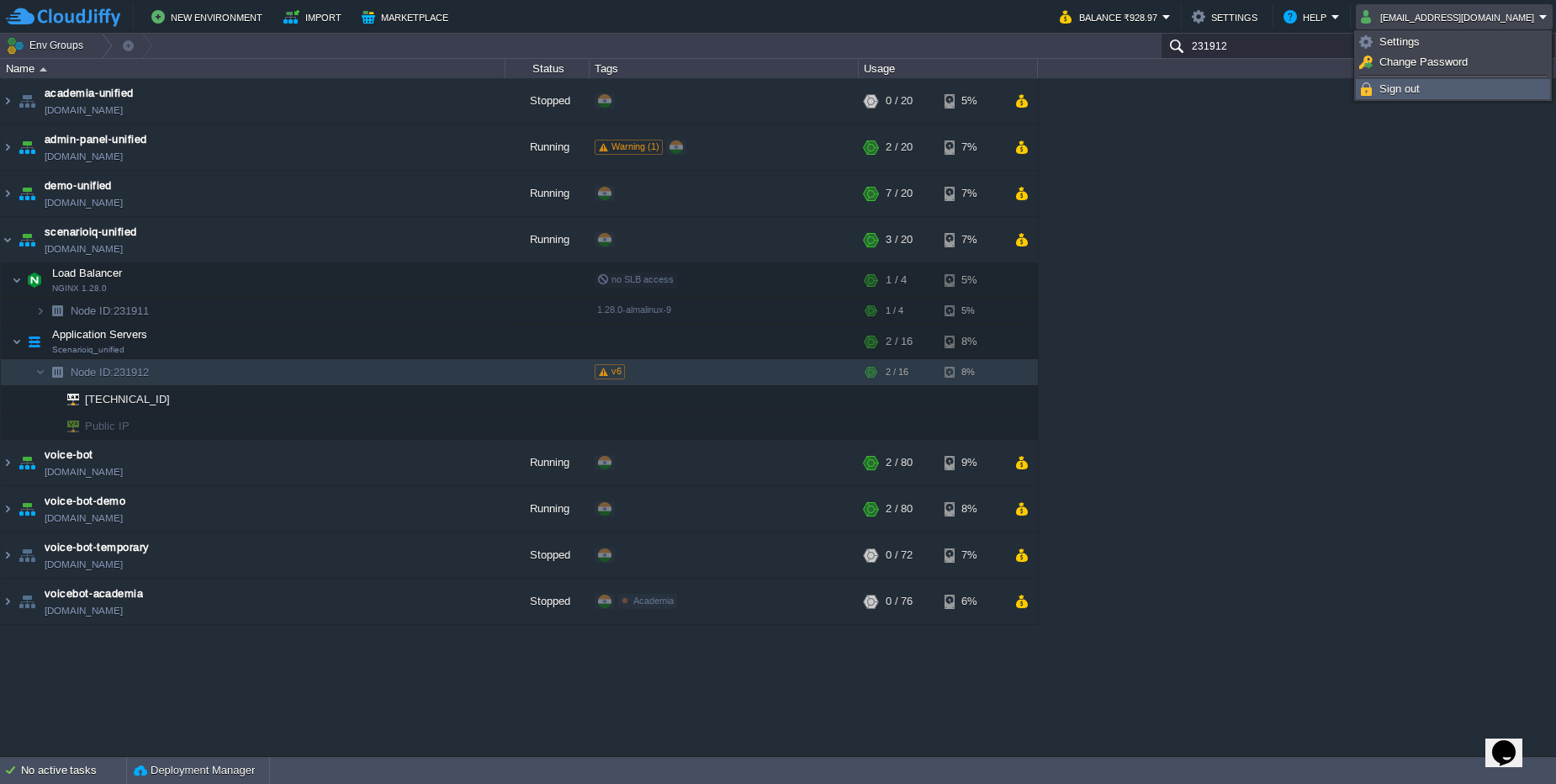
click at [1414, 82] on link "Sign out" at bounding box center [1453, 89] width 193 height 19
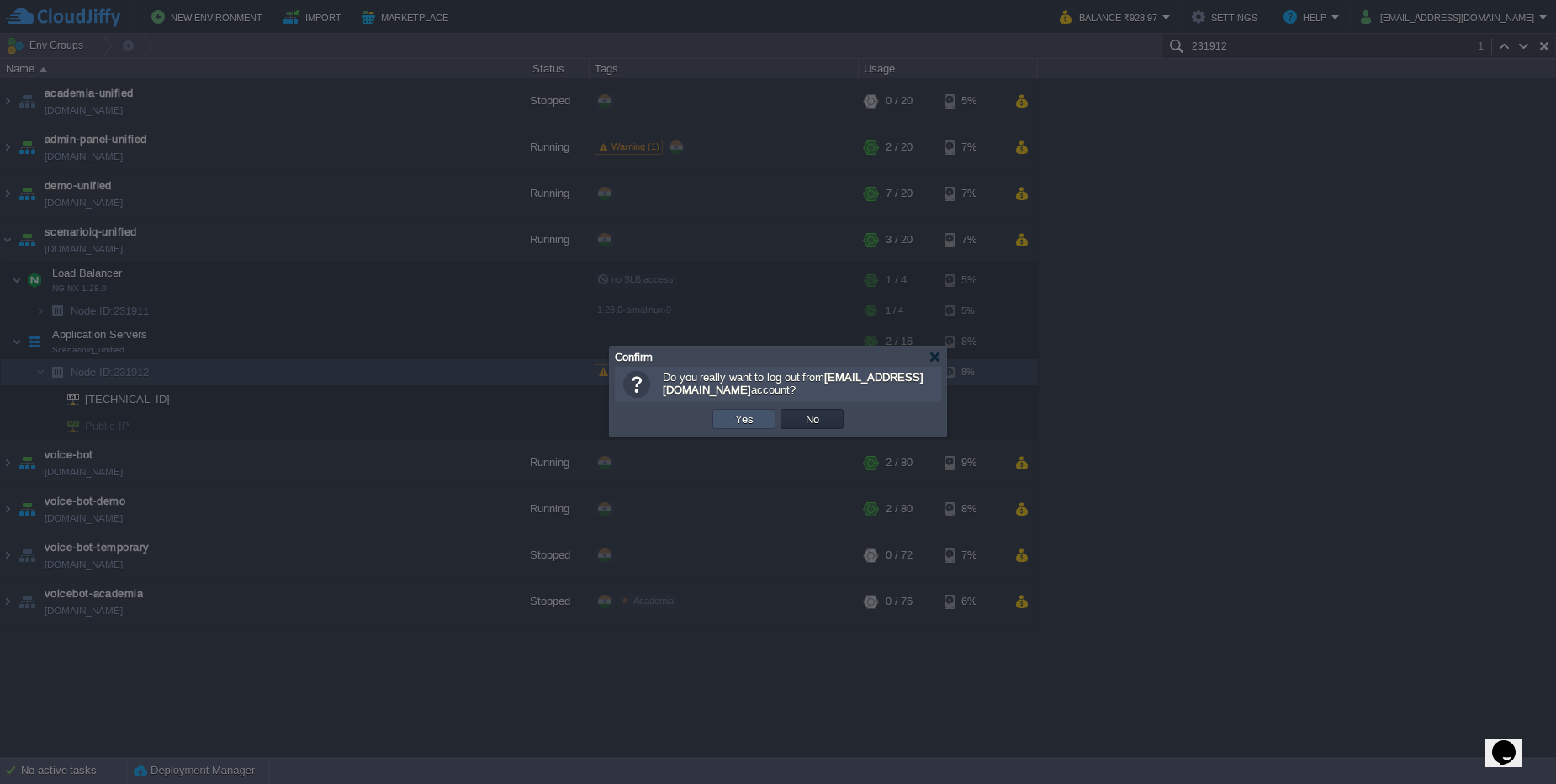
click at [734, 413] on button "Yes" at bounding box center [744, 419] width 29 height 15
